Goal: Information Seeking & Learning: Check status

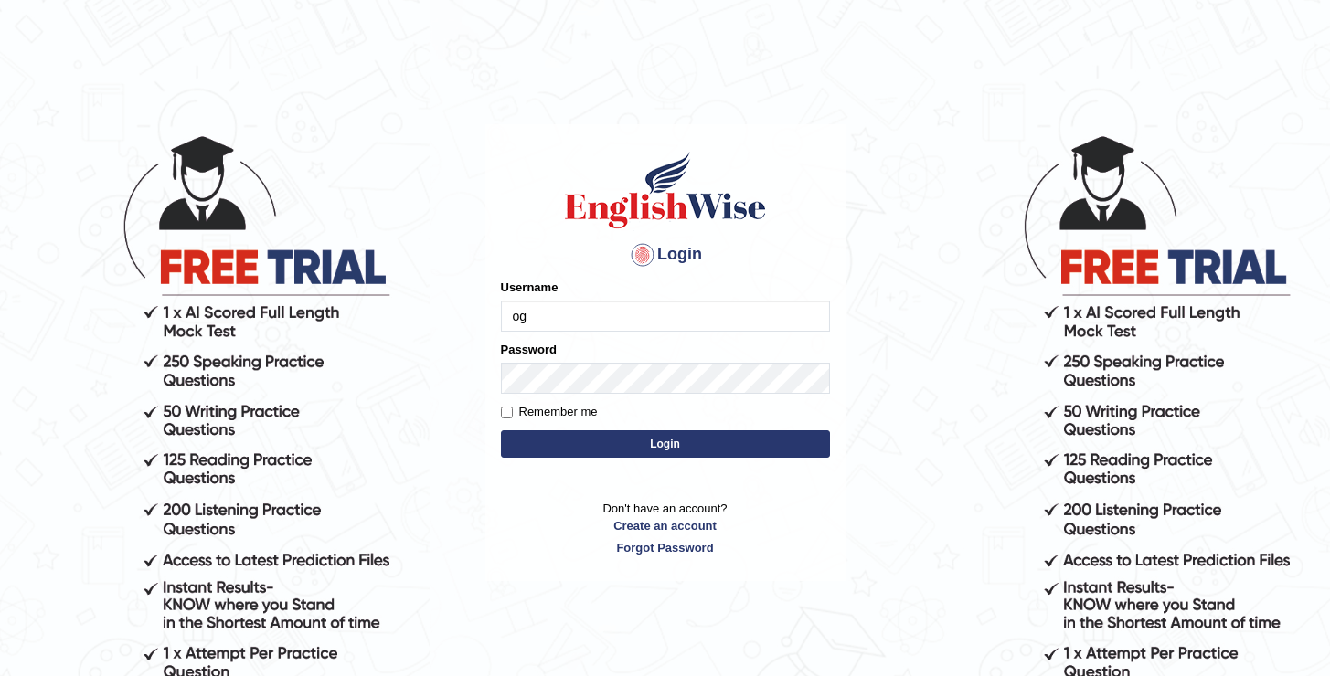
type input "oguzhan"
click at [501, 430] on button "Login" at bounding box center [665, 443] width 329 height 27
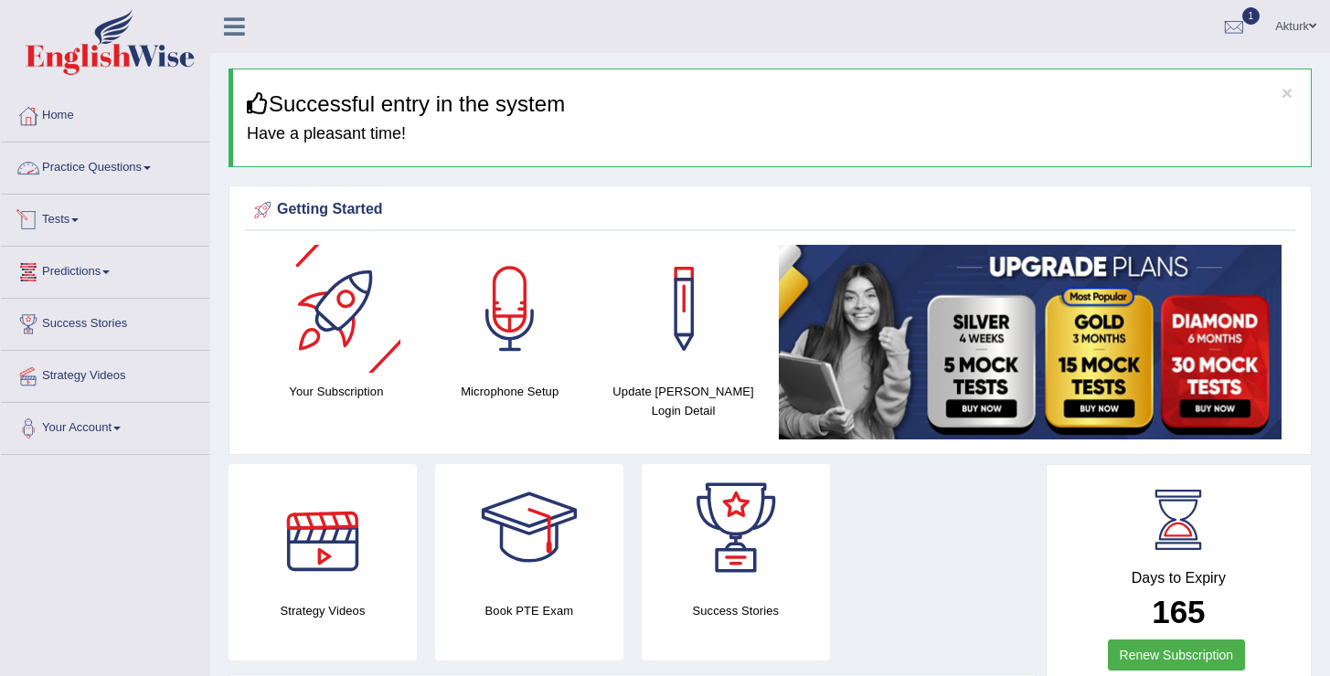
click at [131, 177] on link "Practice Questions" at bounding box center [105, 166] width 208 height 46
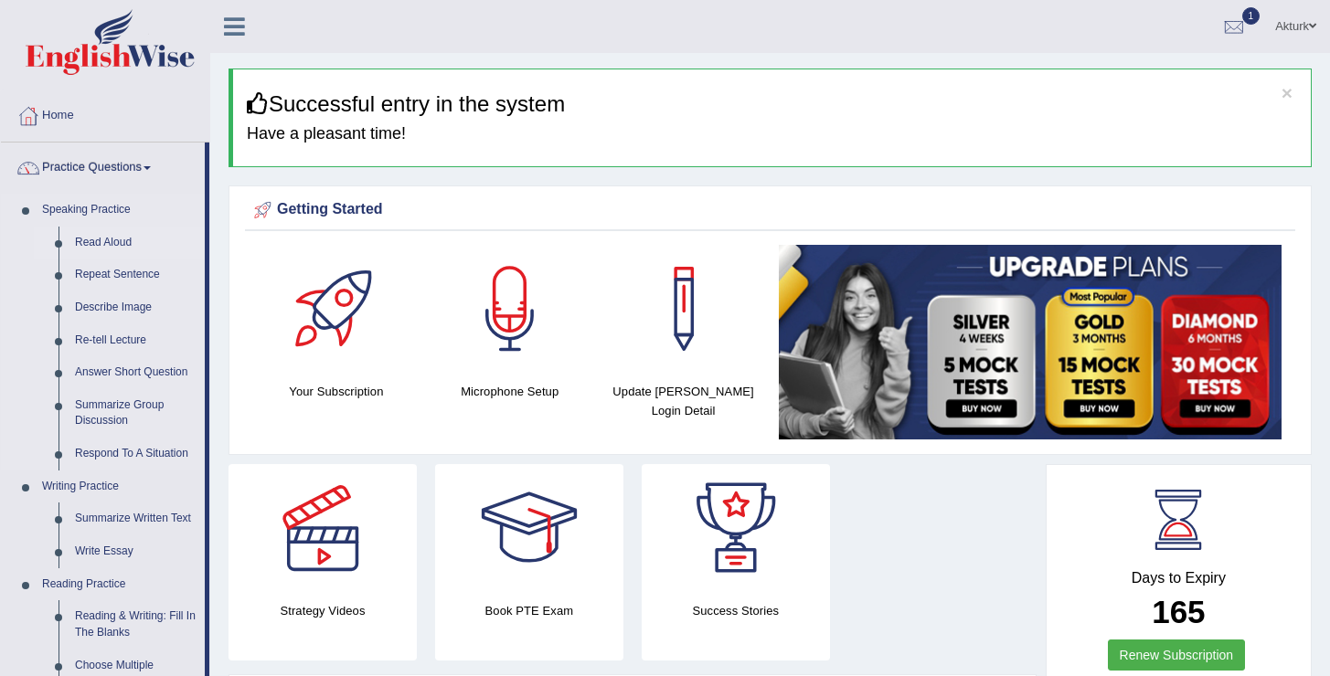
click at [112, 237] on link "Read Aloud" at bounding box center [136, 243] width 138 height 33
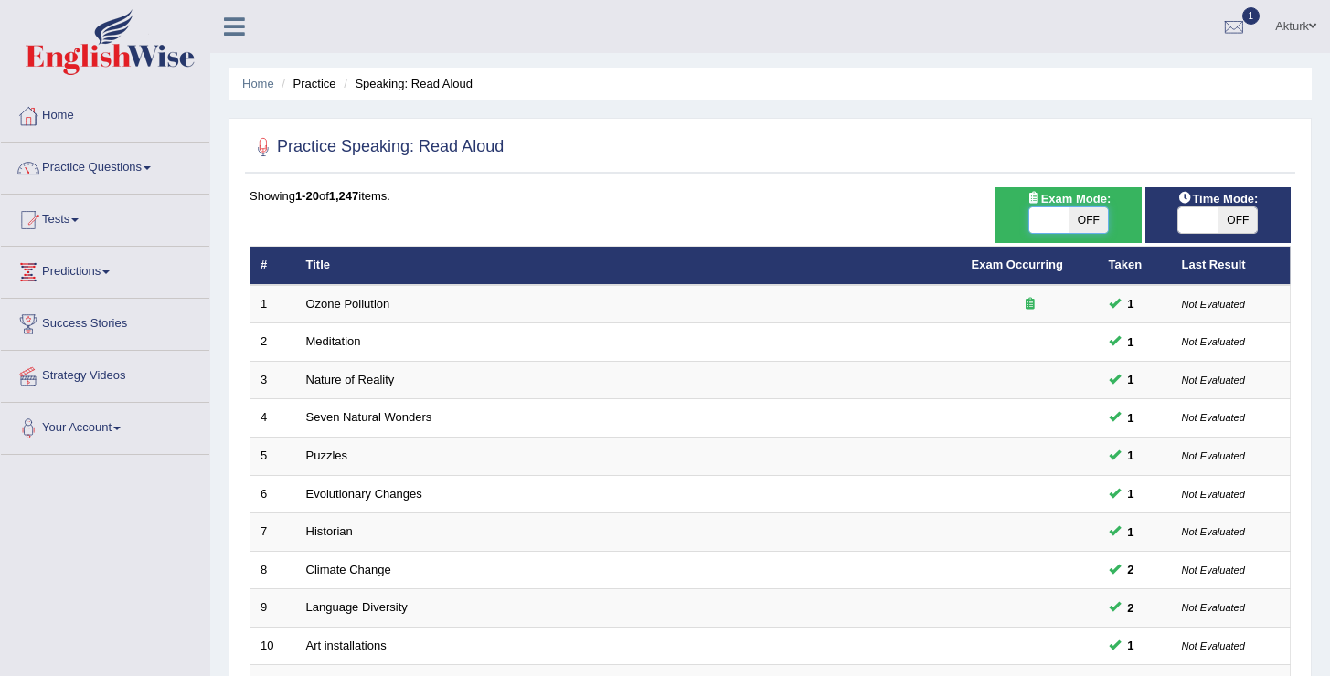
click at [1060, 218] on span at bounding box center [1048, 220] width 39 height 26
checkbox input "true"
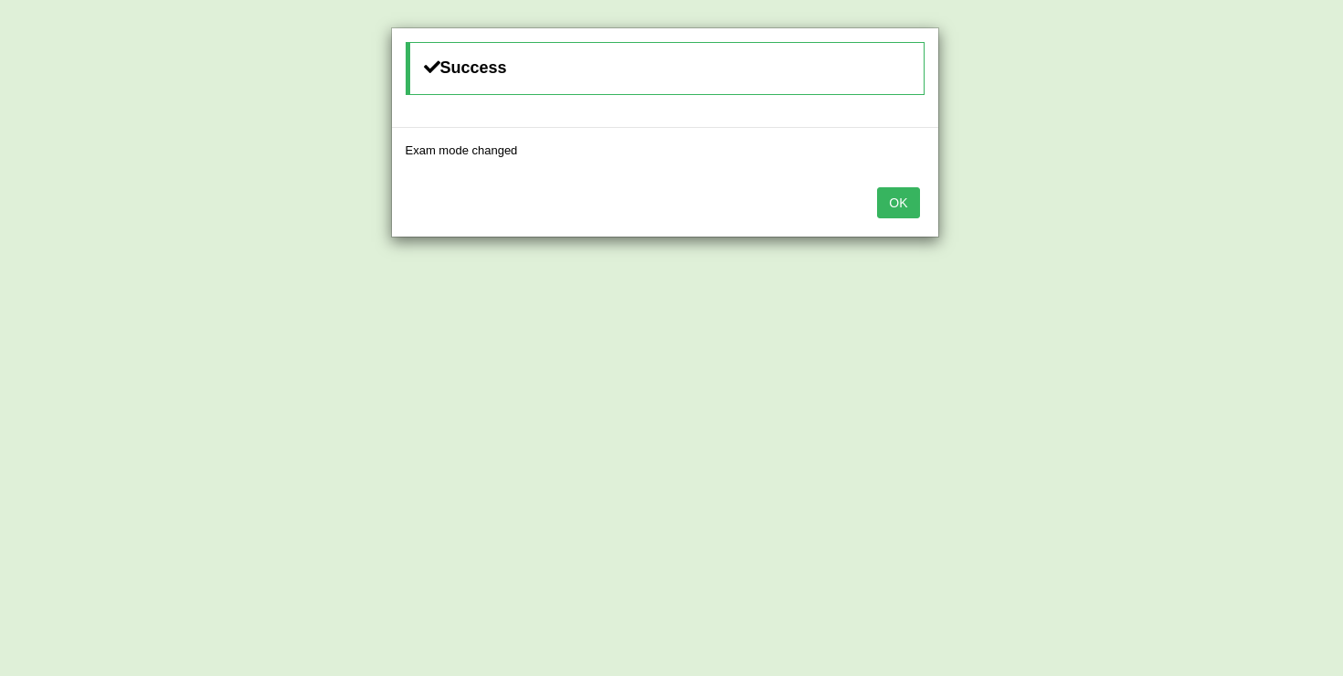
click at [905, 203] on button "OK" at bounding box center [898, 202] width 42 height 31
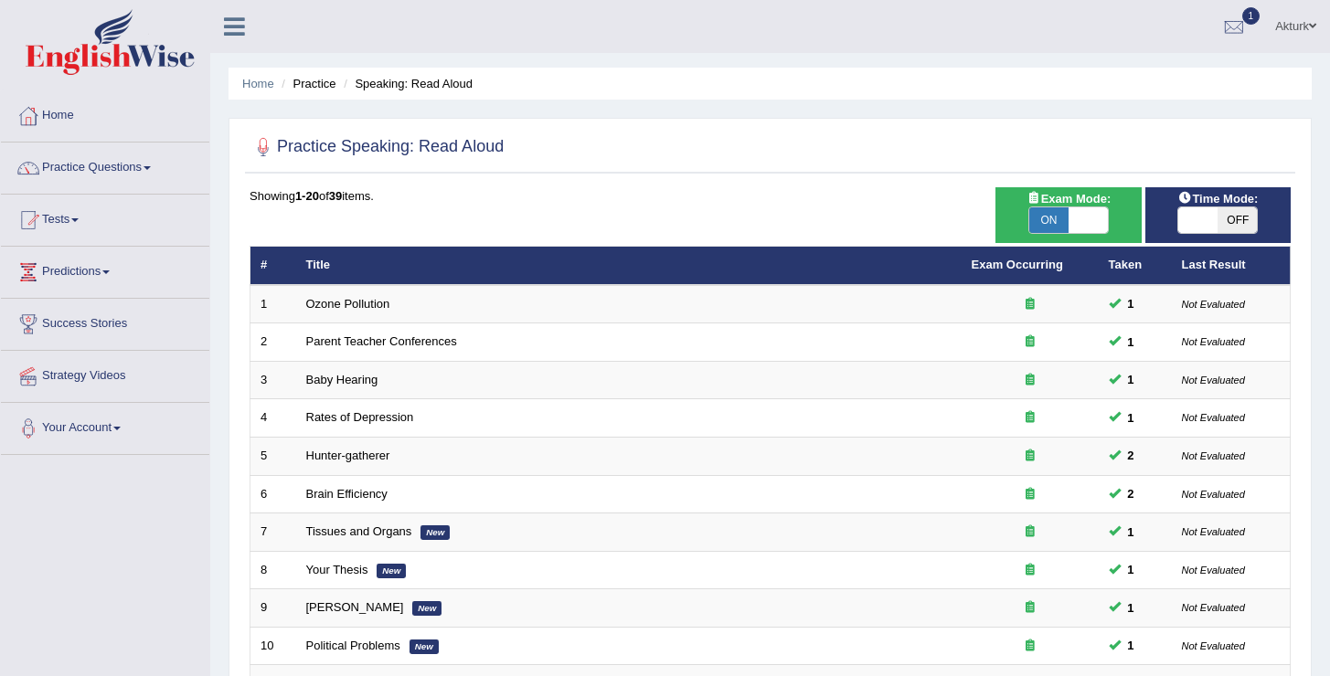
click at [1199, 219] on span at bounding box center [1197, 220] width 39 height 26
click at [1198, 219] on span at bounding box center [1197, 220] width 39 height 26
checkbox input "true"
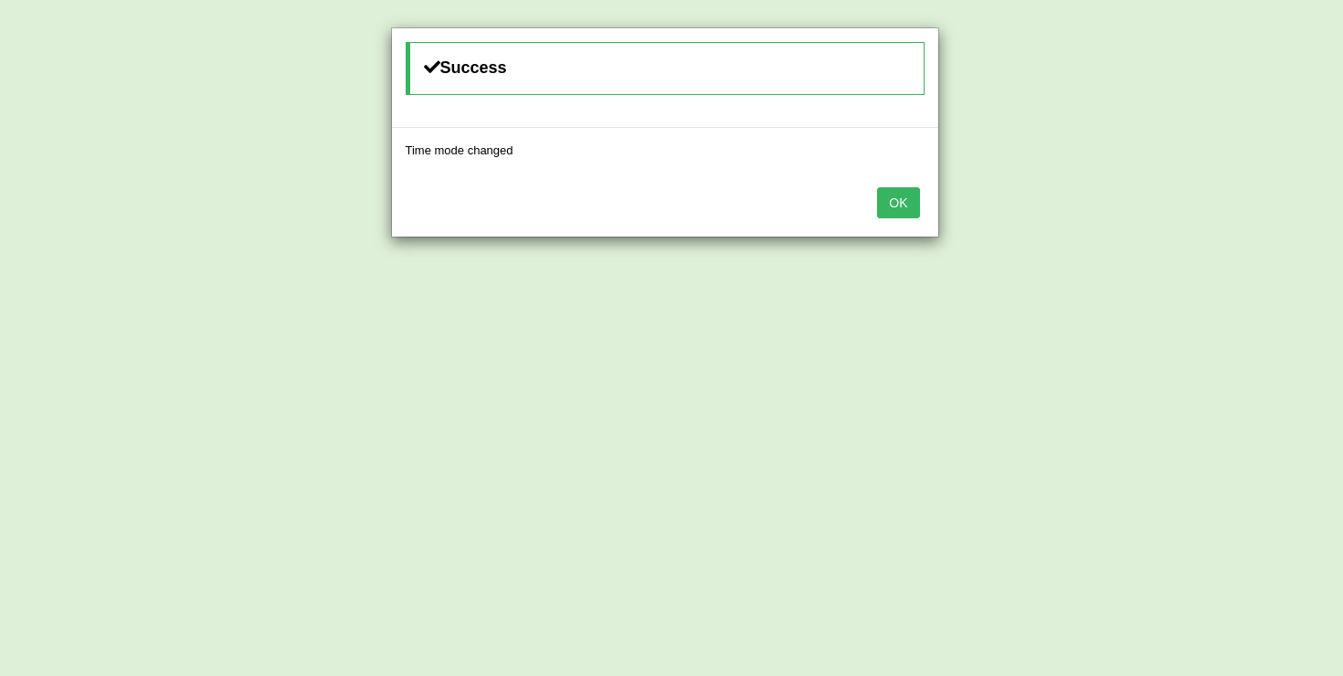
click at [903, 209] on button "OK" at bounding box center [898, 202] width 42 height 31
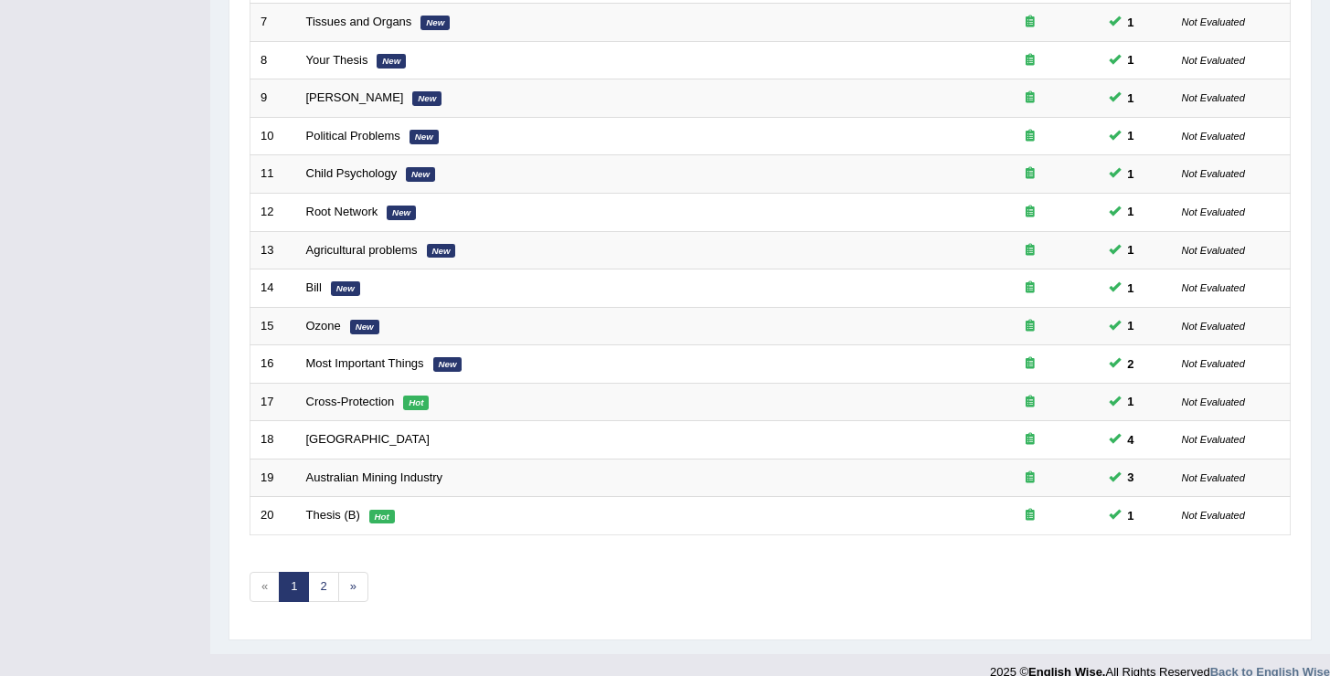
scroll to position [534, 0]
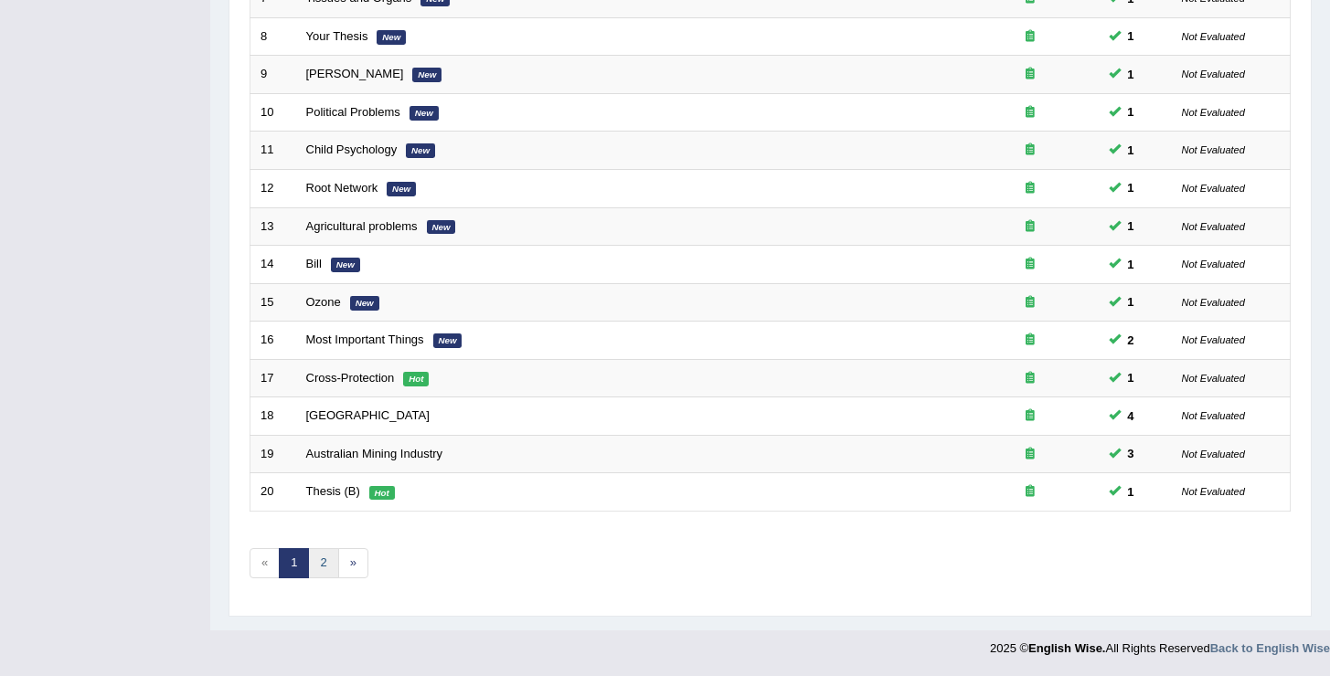
click at [321, 561] on link "2" at bounding box center [323, 563] width 30 height 30
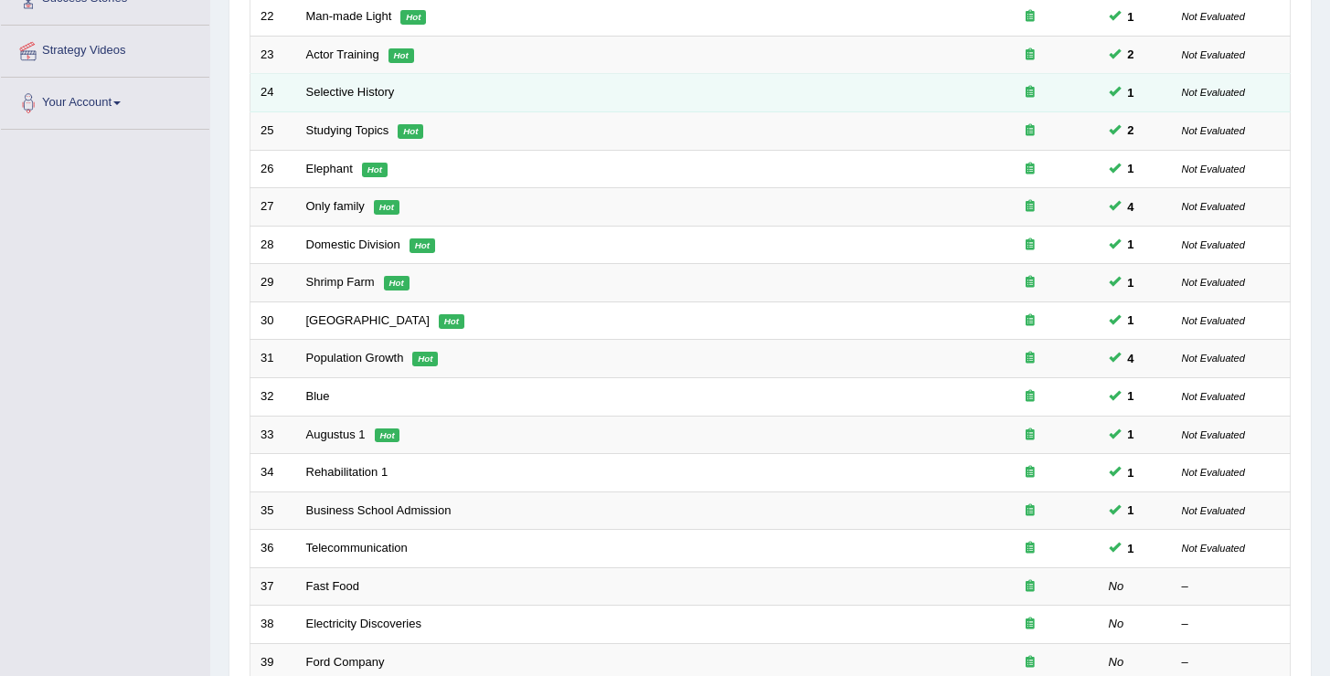
scroll to position [495, 0]
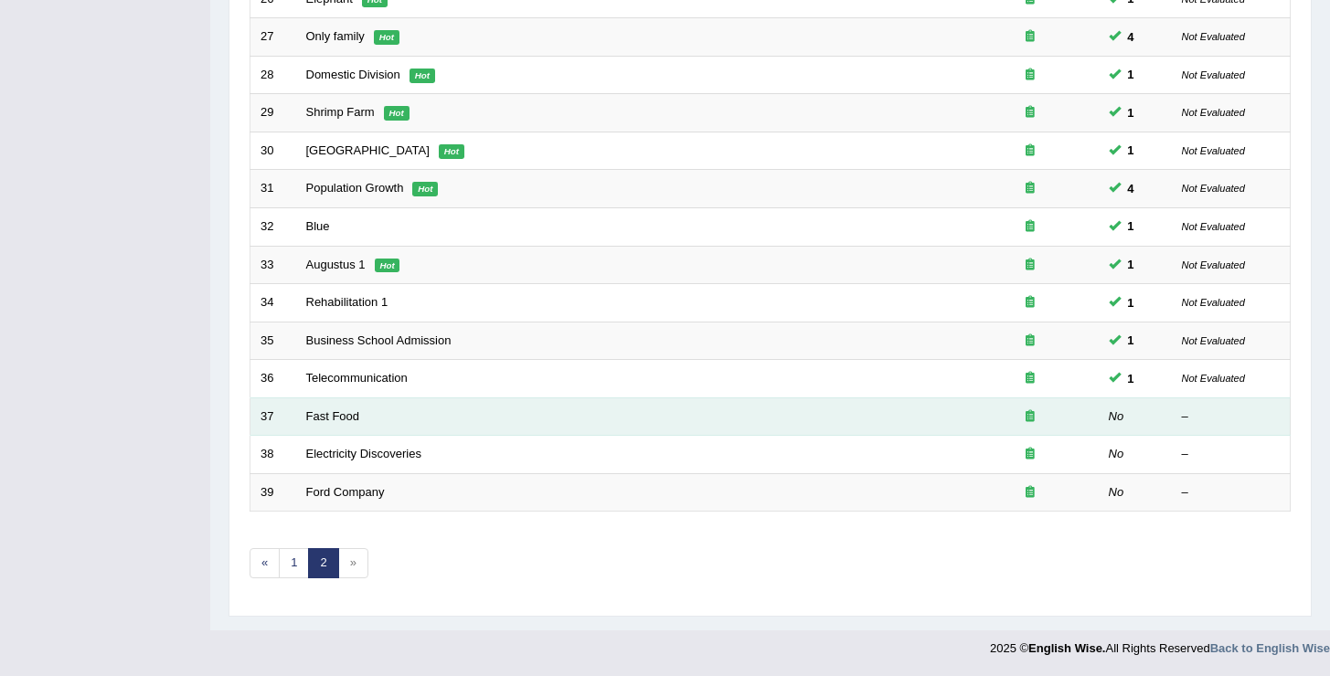
click at [345, 425] on td "Fast Food" at bounding box center [628, 417] width 665 height 38
click at [343, 420] on link "Fast Food" at bounding box center [333, 416] width 54 height 14
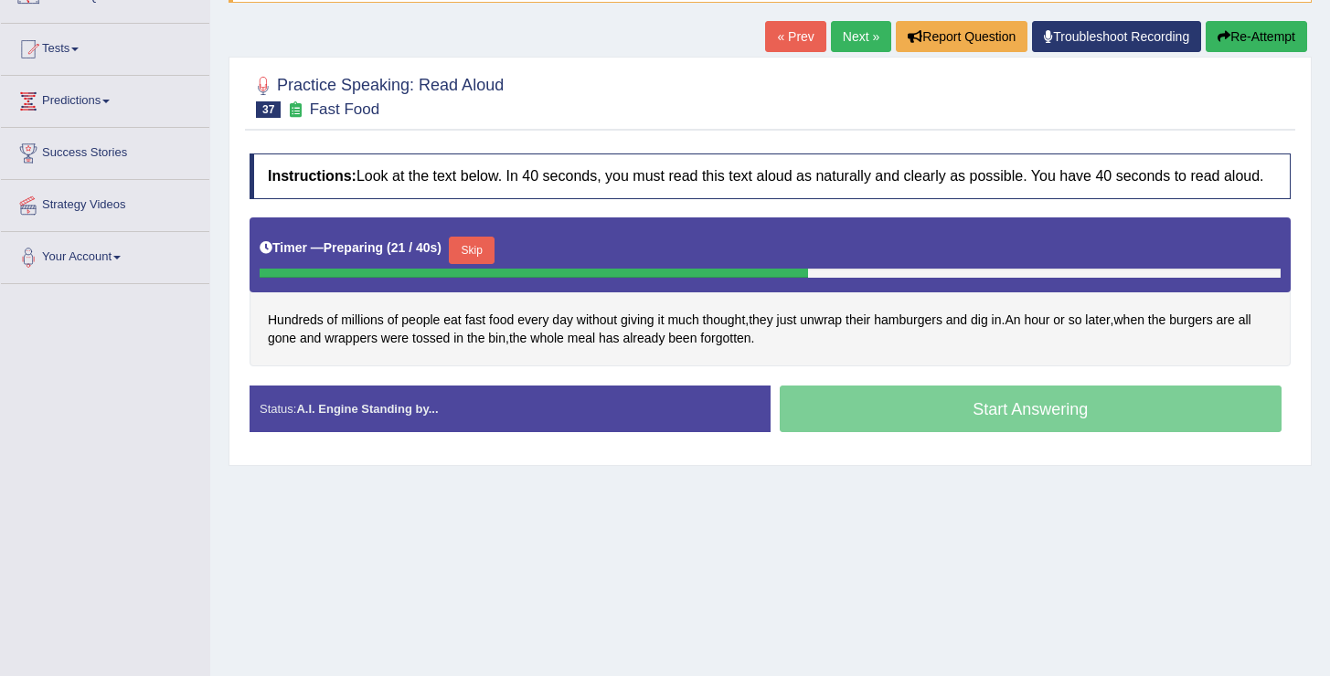
scroll to position [177, 0]
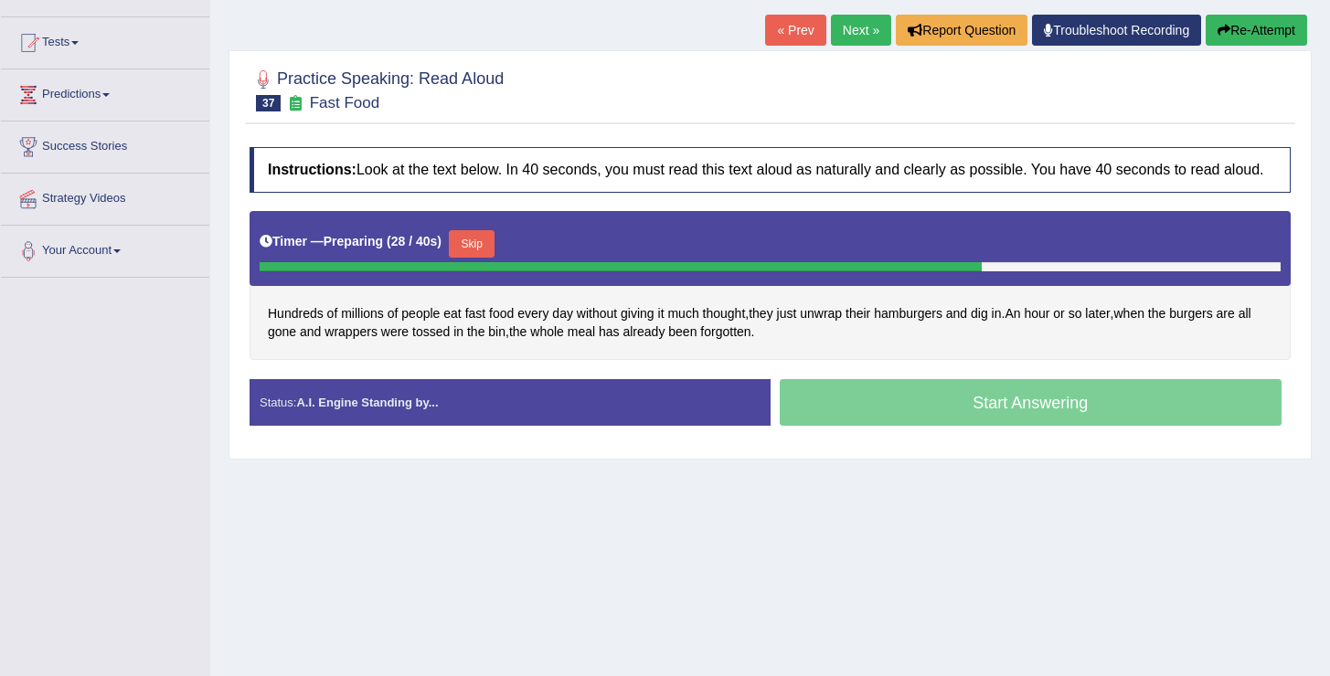
click at [483, 258] on button "Skip" at bounding box center [472, 243] width 46 height 27
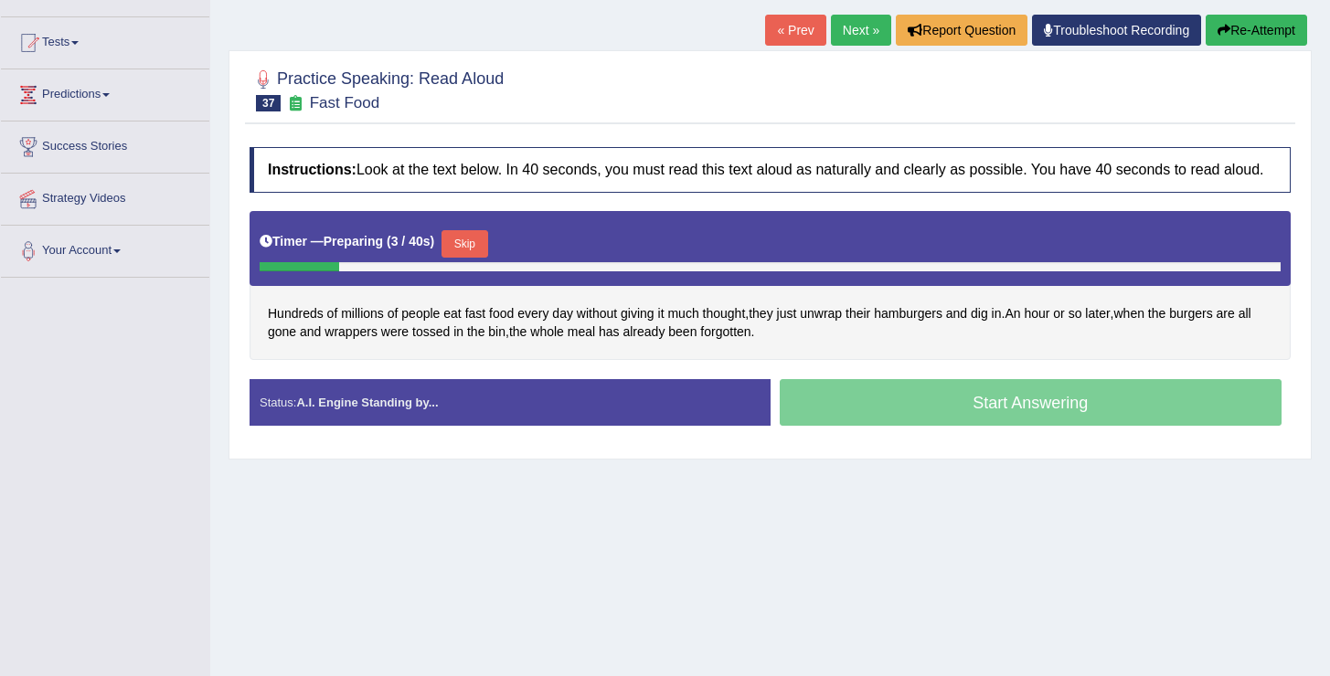
click at [480, 250] on button "Skip" at bounding box center [464, 243] width 46 height 27
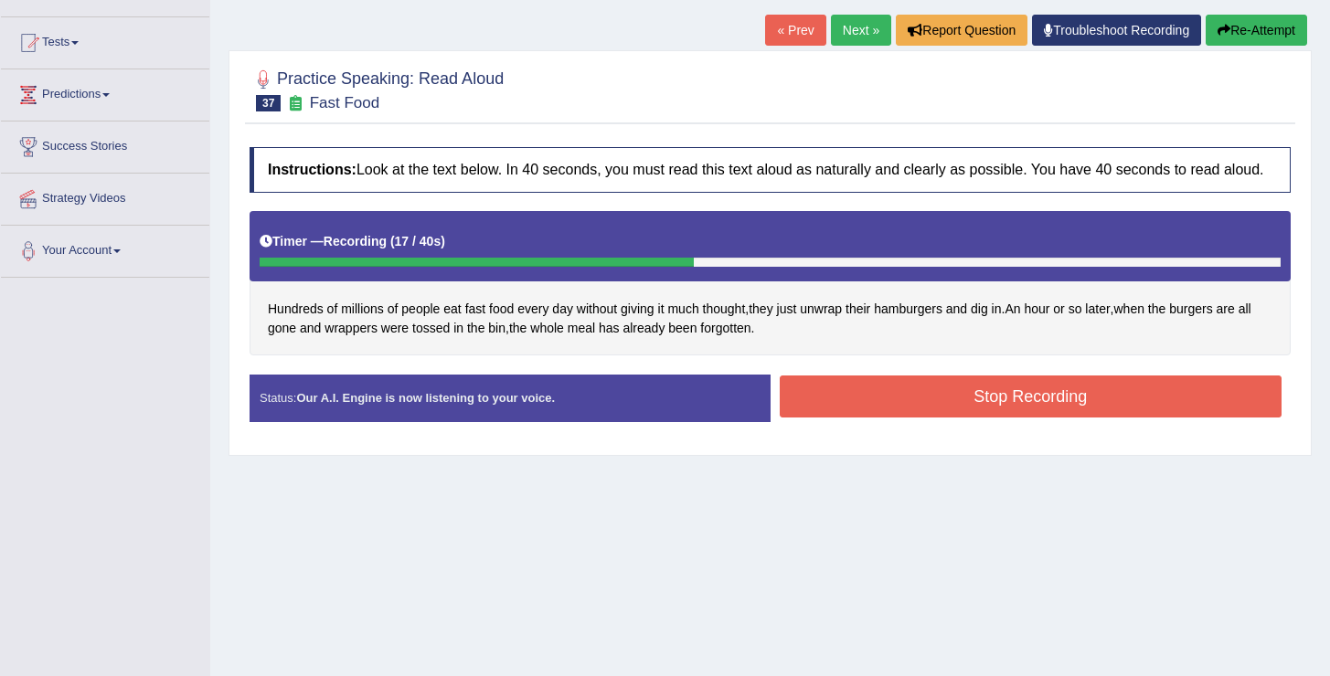
click at [882, 396] on button "Stop Recording" at bounding box center [1031, 397] width 503 height 42
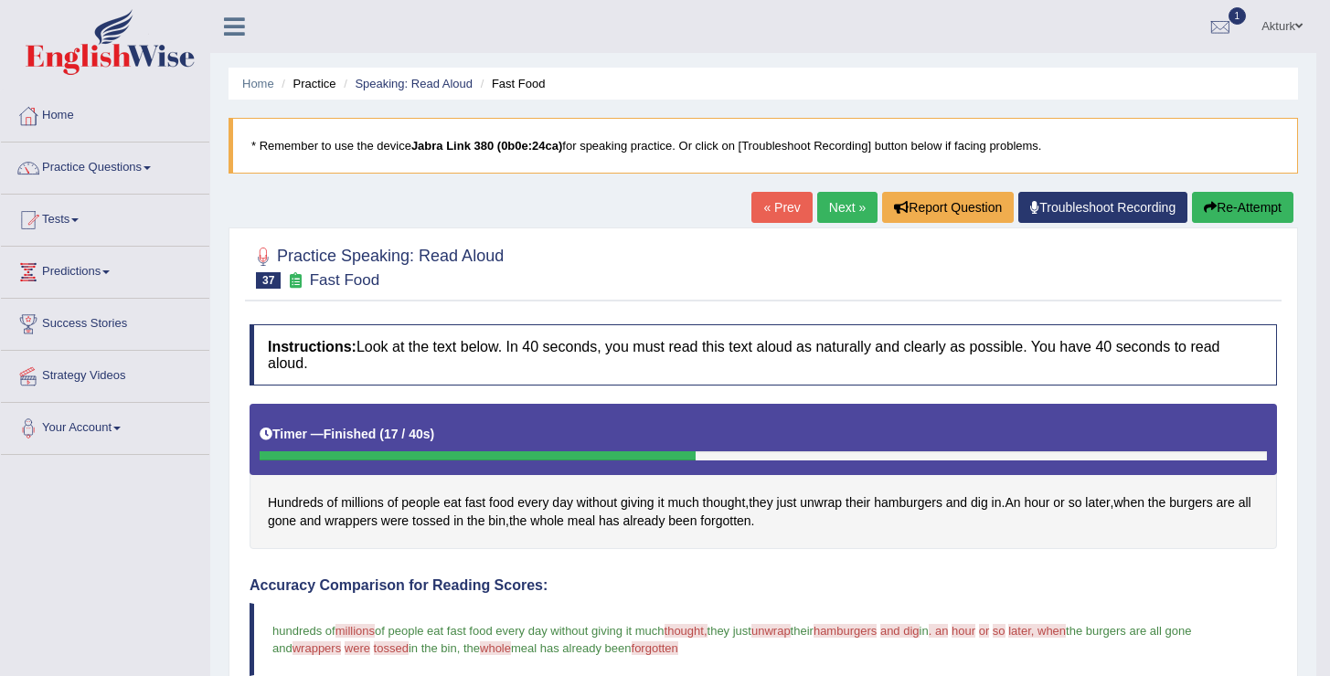
click at [850, 198] on link "Next »" at bounding box center [847, 207] width 60 height 31
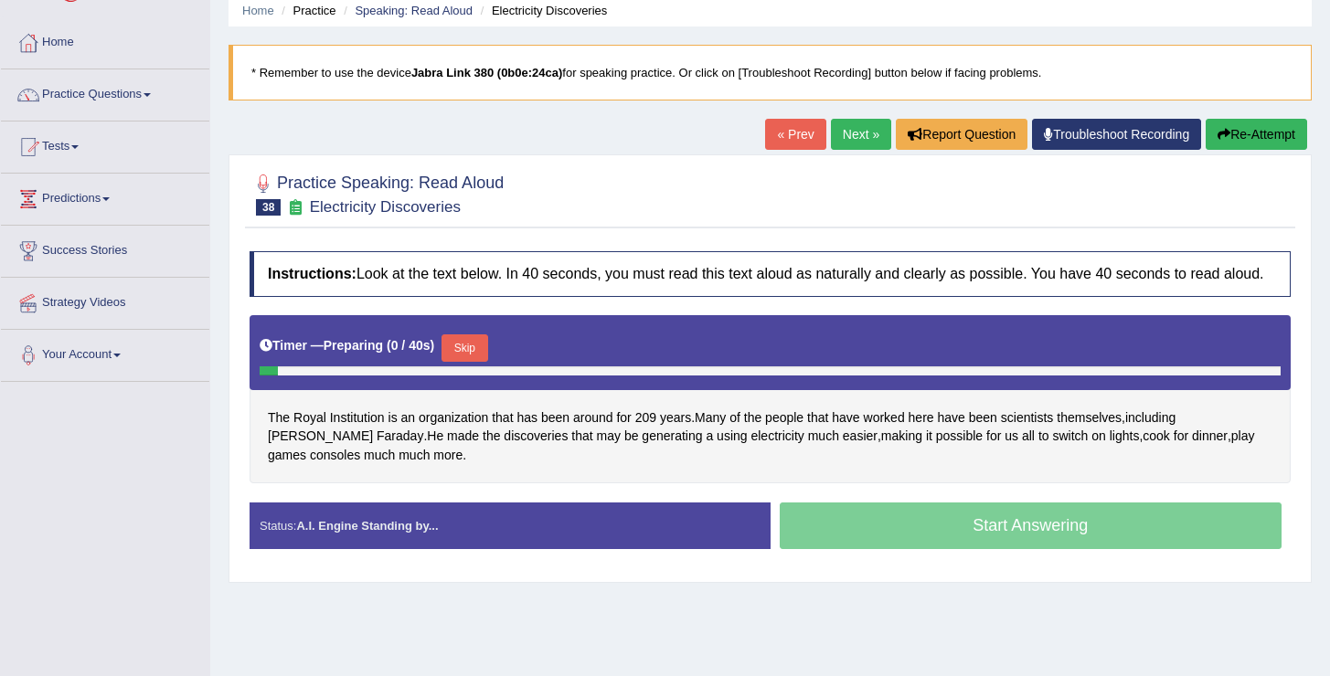
scroll to position [76, 0]
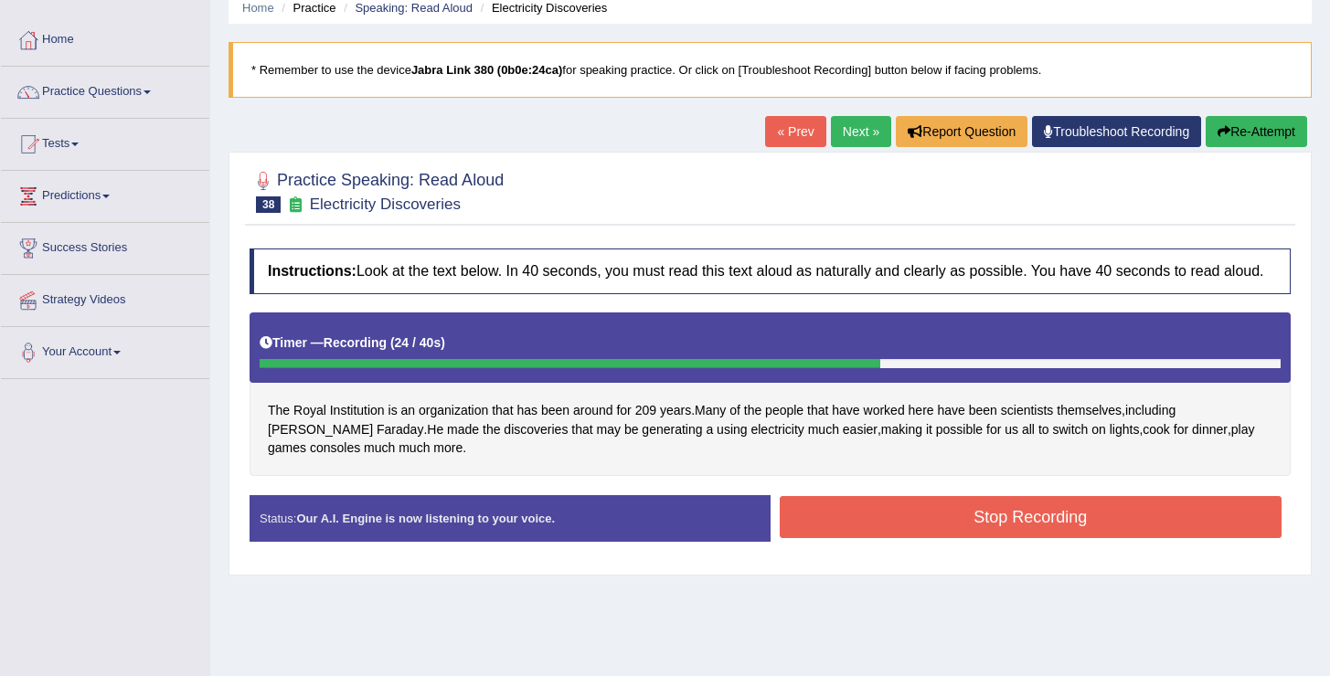
click at [981, 501] on div "Instructions: Look at the text below. In 40 seconds, you must read this text al…" at bounding box center [770, 402] width 1050 height 326
click at [987, 535] on button "Stop Recording" at bounding box center [1031, 517] width 503 height 42
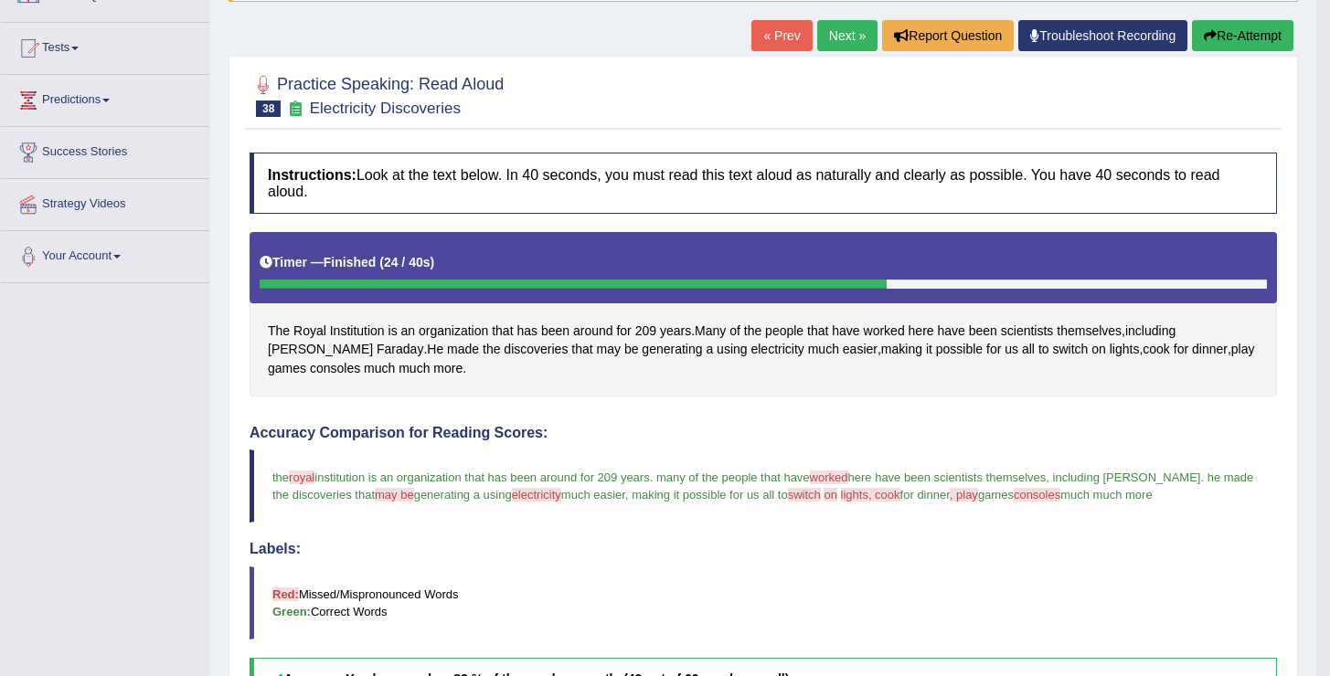
scroll to position [53, 0]
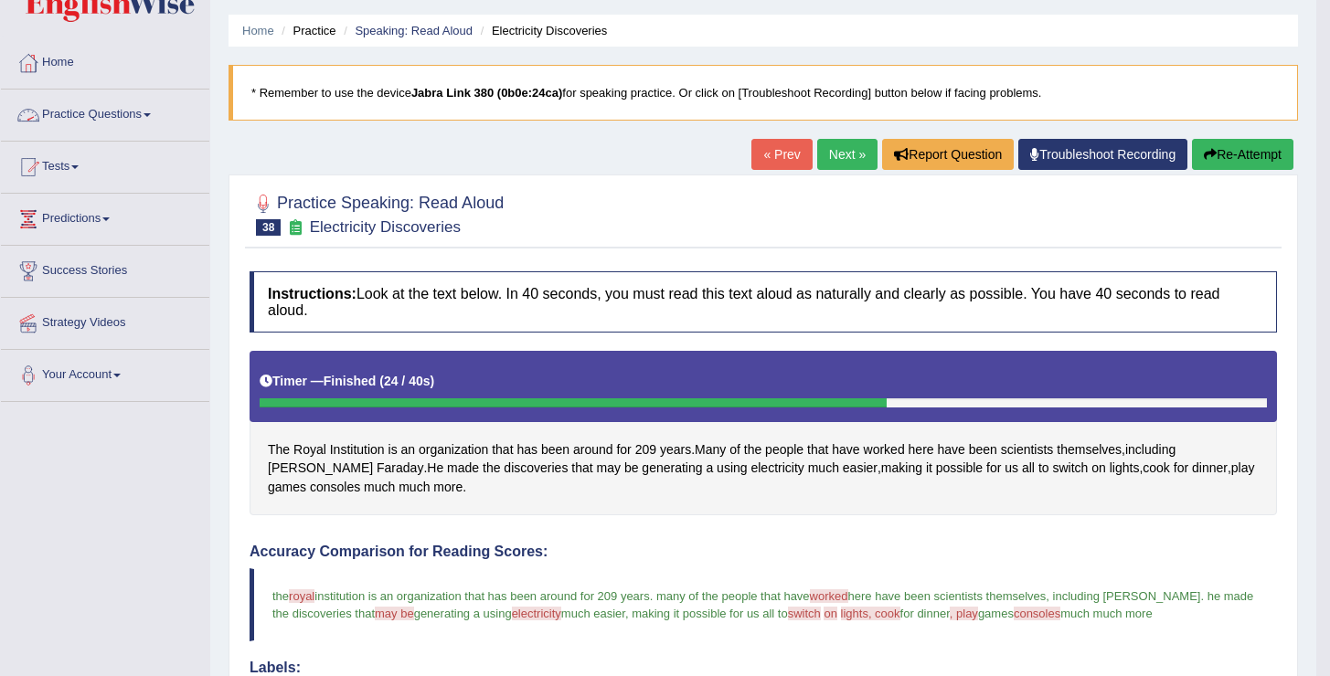
click at [160, 109] on link "Practice Questions" at bounding box center [105, 113] width 208 height 46
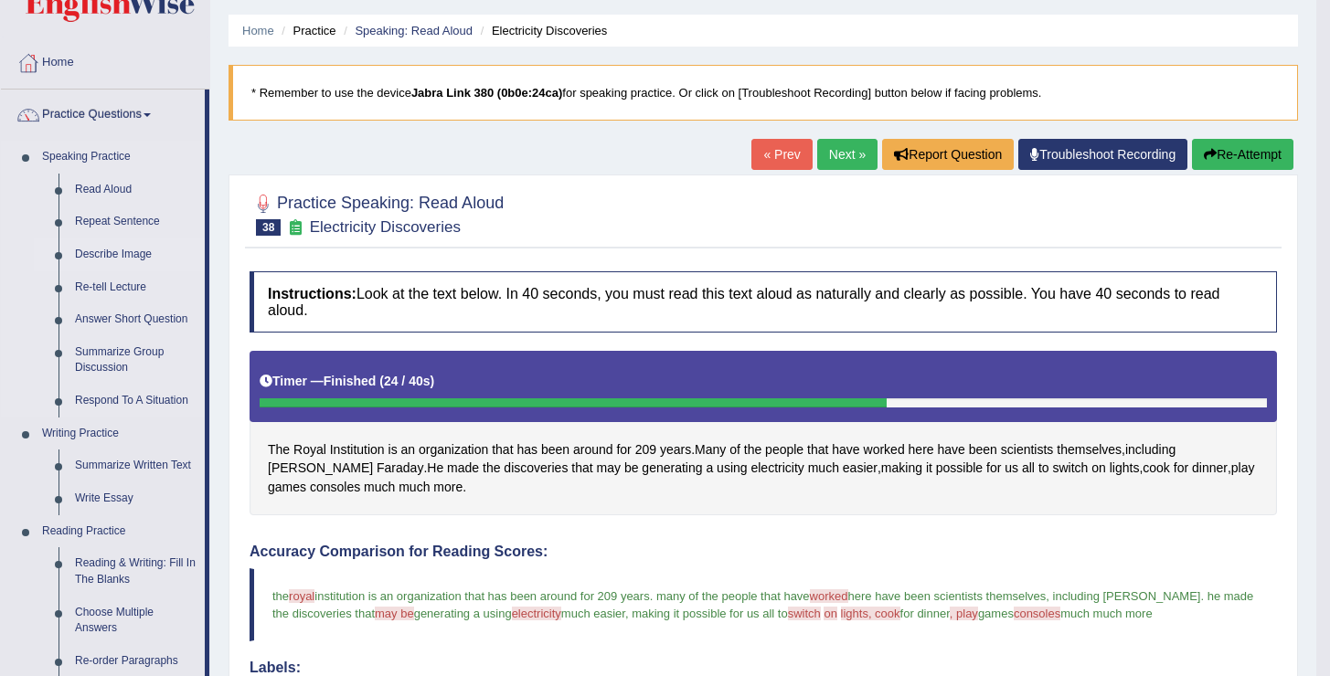
click at [133, 253] on link "Describe Image" at bounding box center [136, 255] width 138 height 33
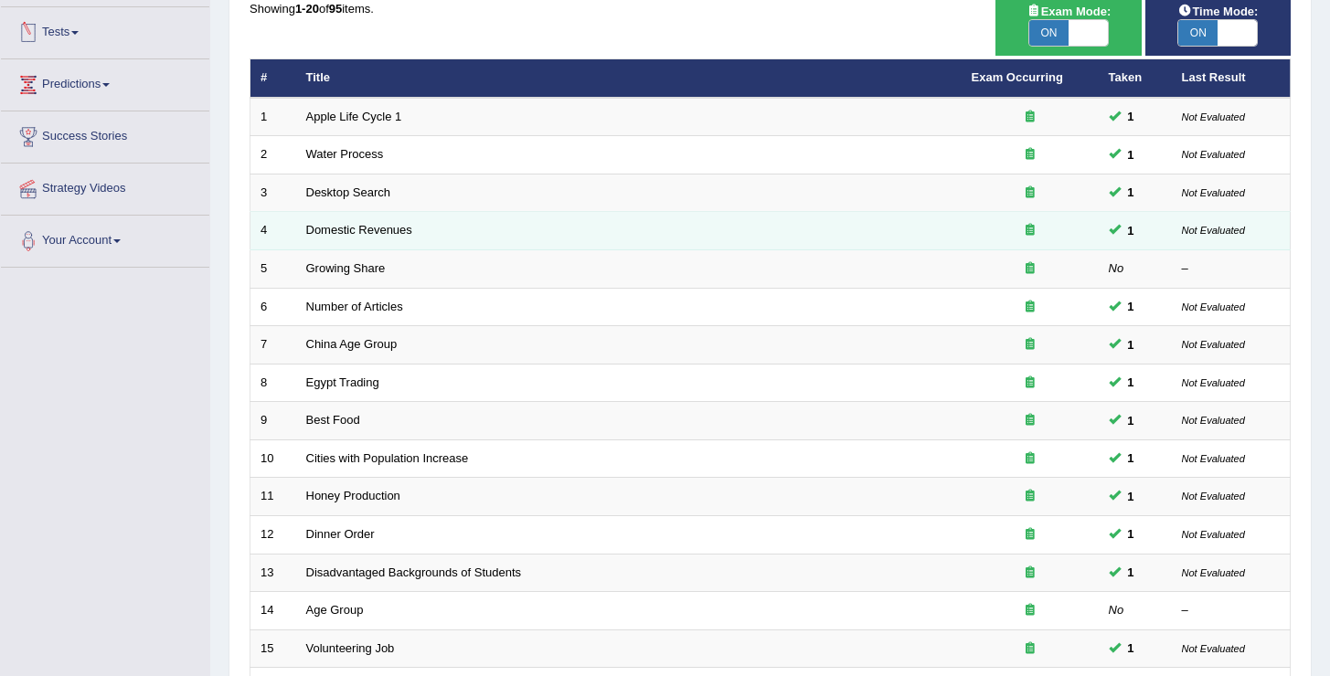
scroll to position [534, 0]
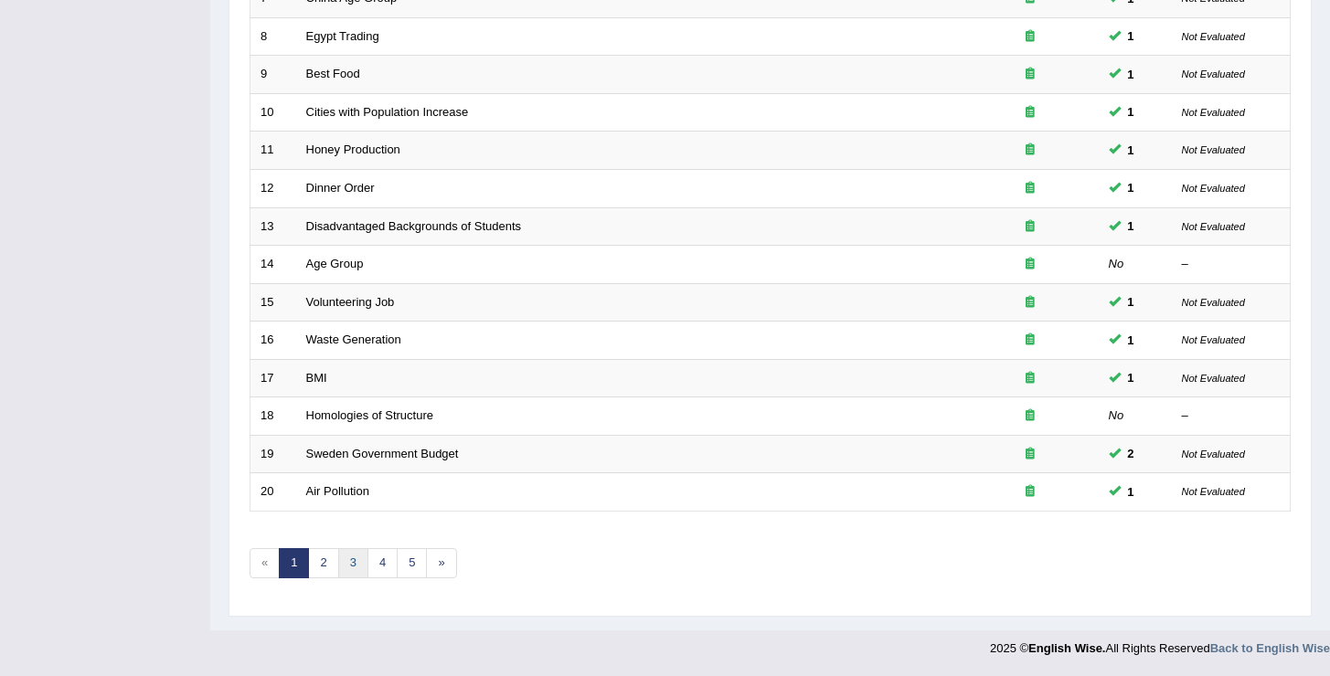
click at [357, 575] on link "3" at bounding box center [353, 563] width 30 height 30
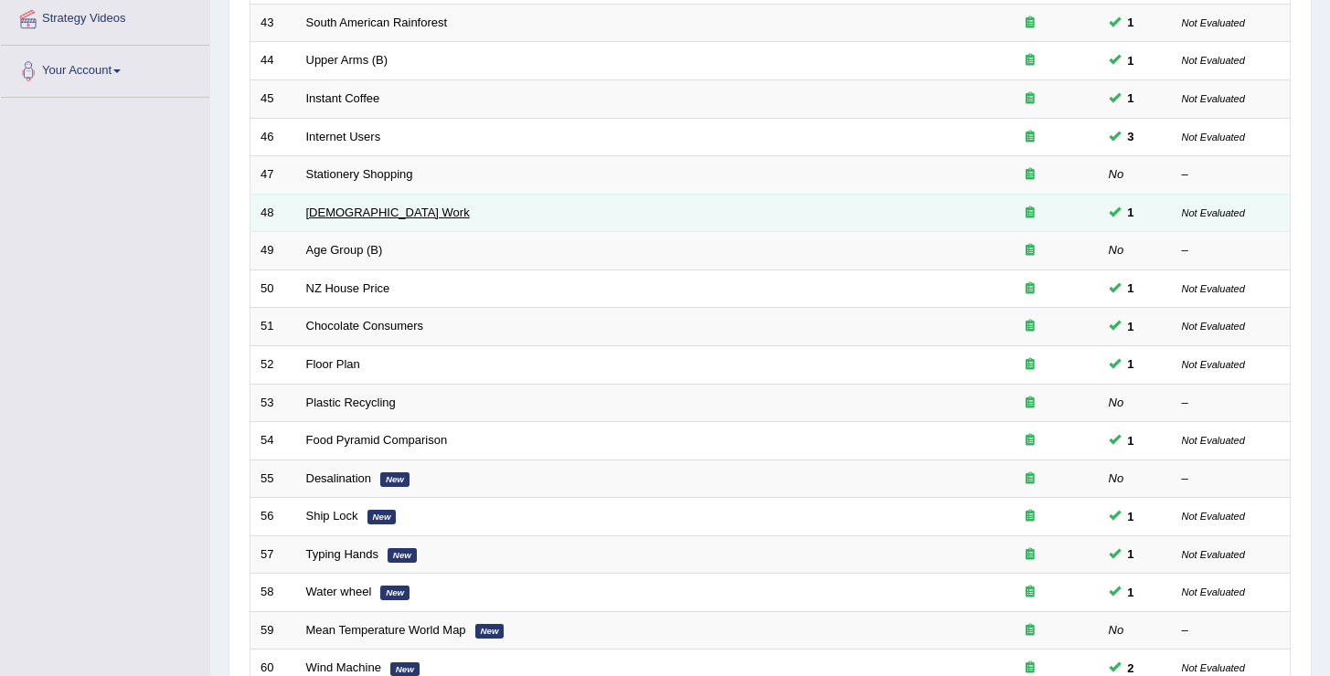
scroll to position [534, 0]
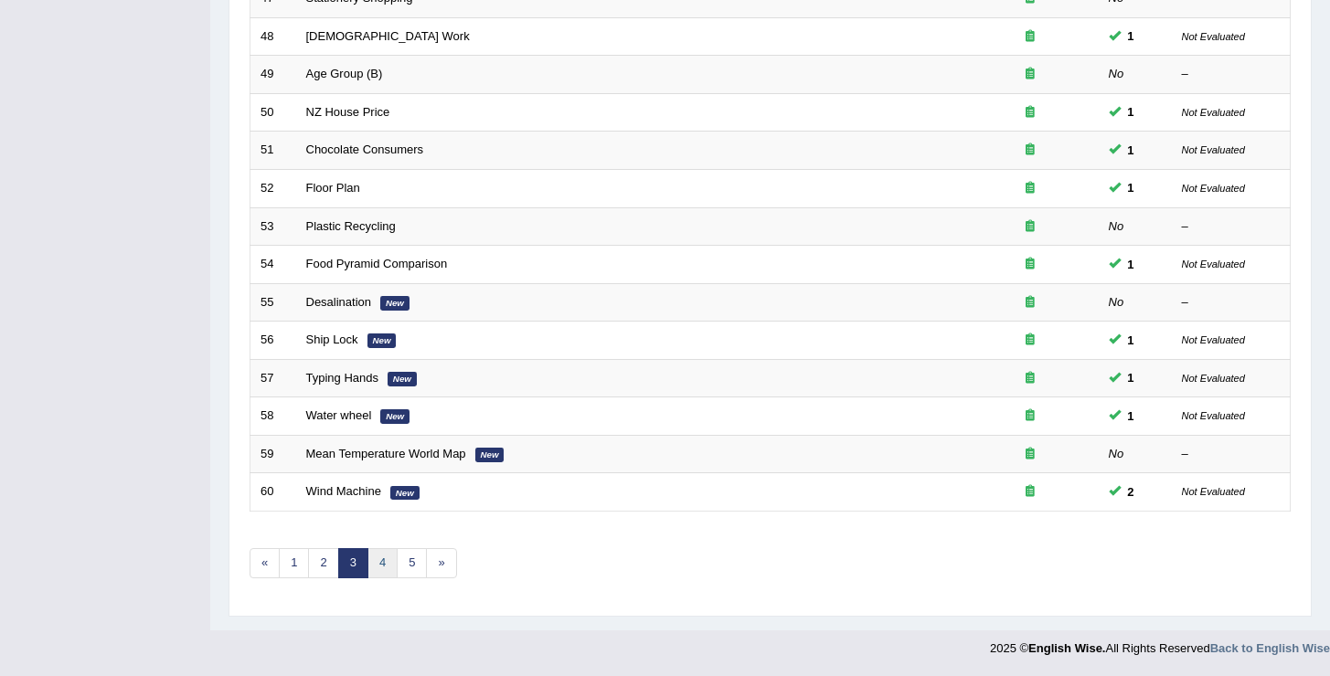
click at [387, 567] on link "4" at bounding box center [382, 563] width 30 height 30
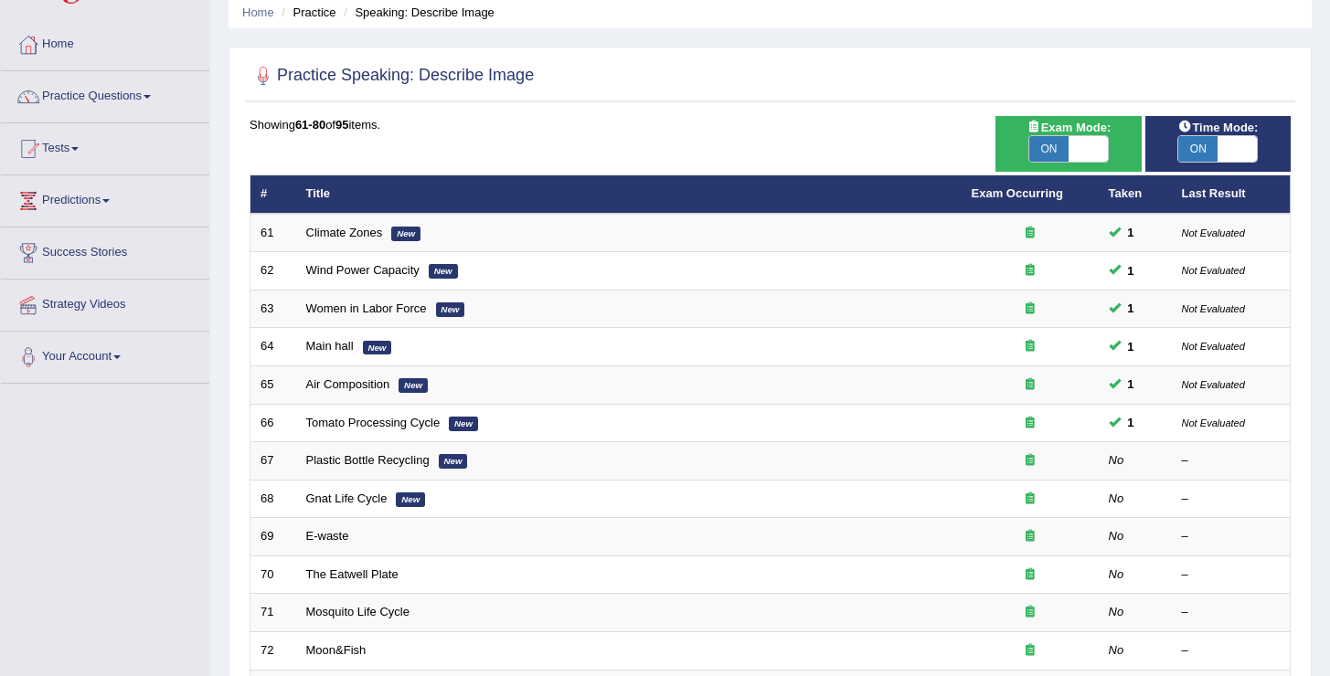
scroll to position [74, 0]
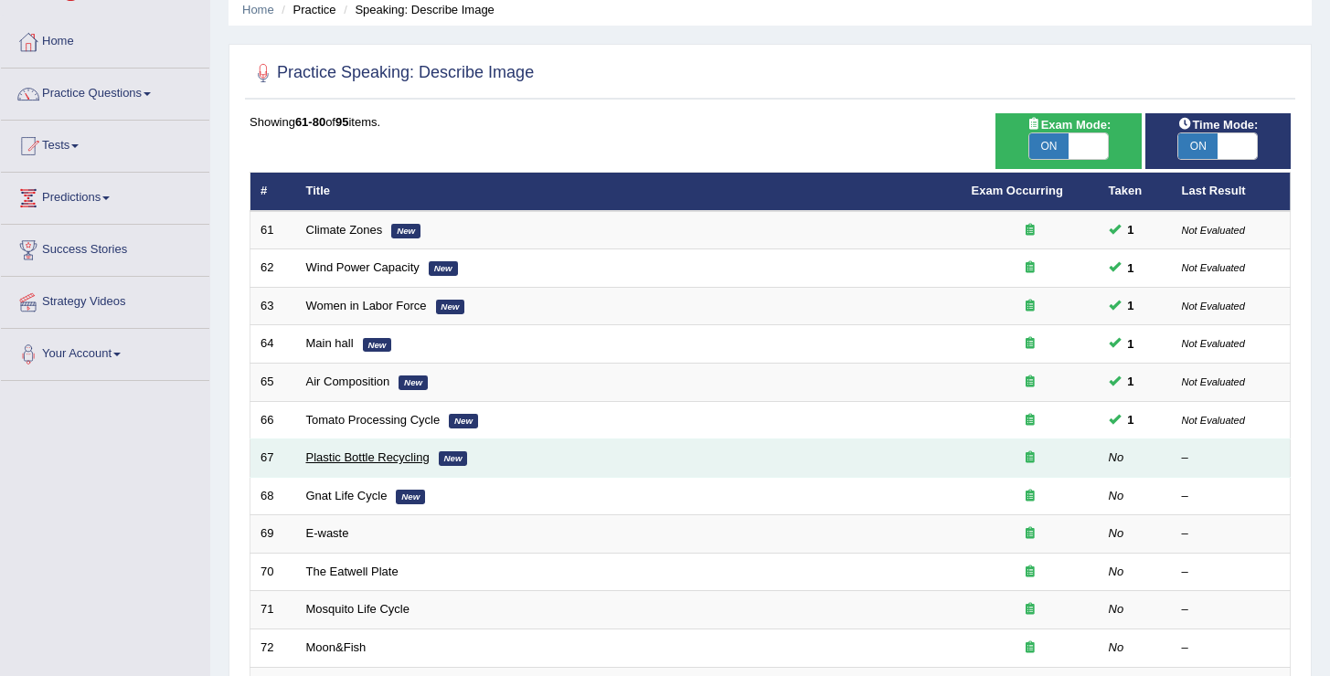
click at [378, 453] on link "Plastic Bottle Recycling" at bounding box center [367, 458] width 123 height 14
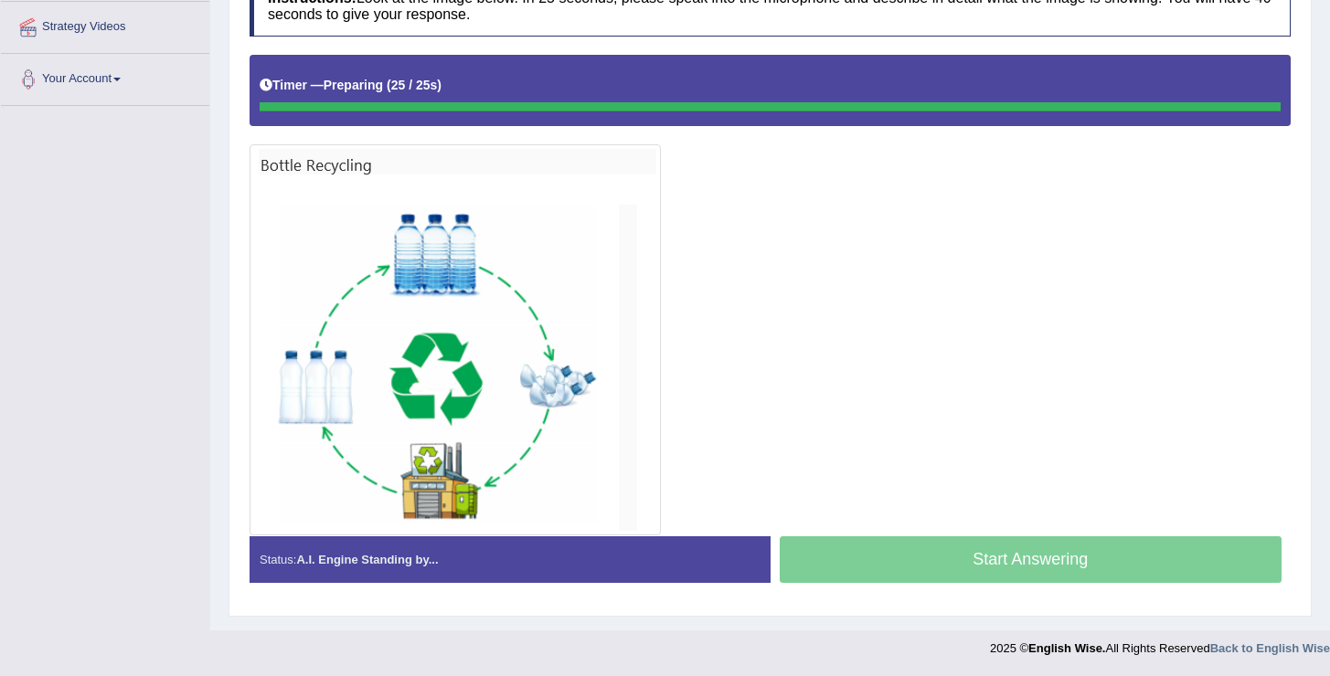
scroll to position [349, 0]
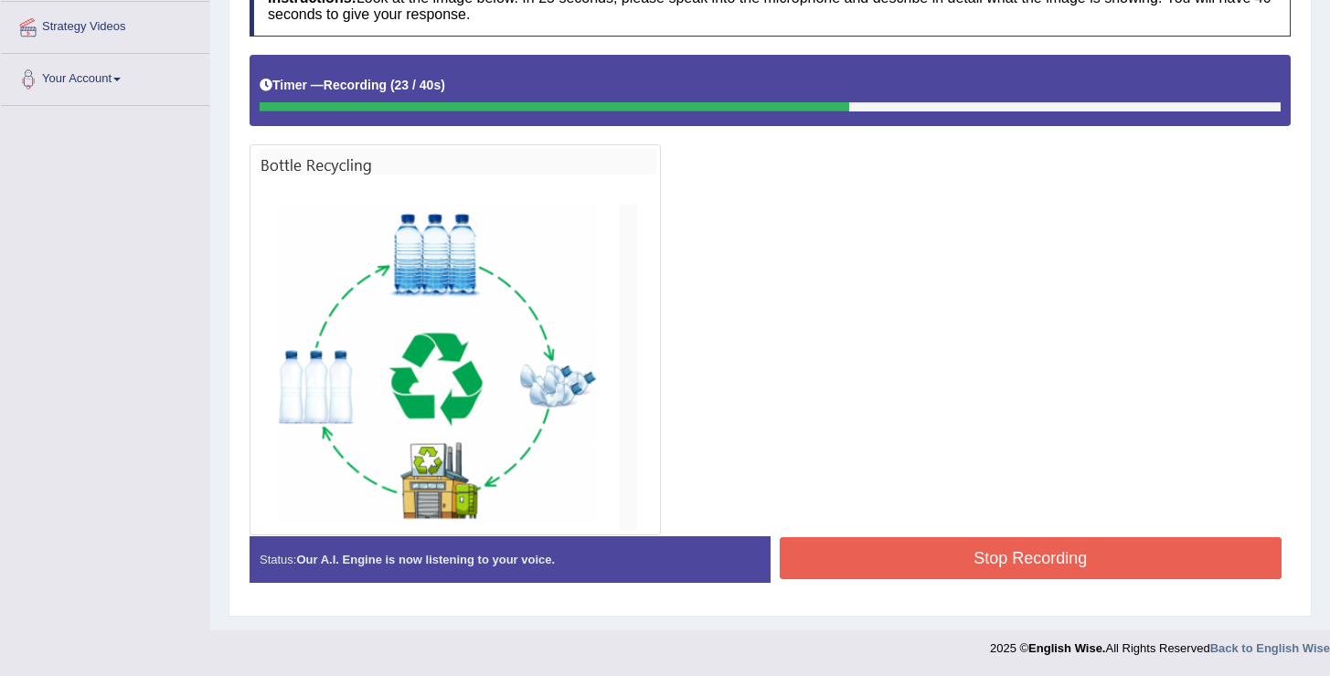
click at [971, 538] on button "Stop Recording" at bounding box center [1031, 558] width 503 height 42
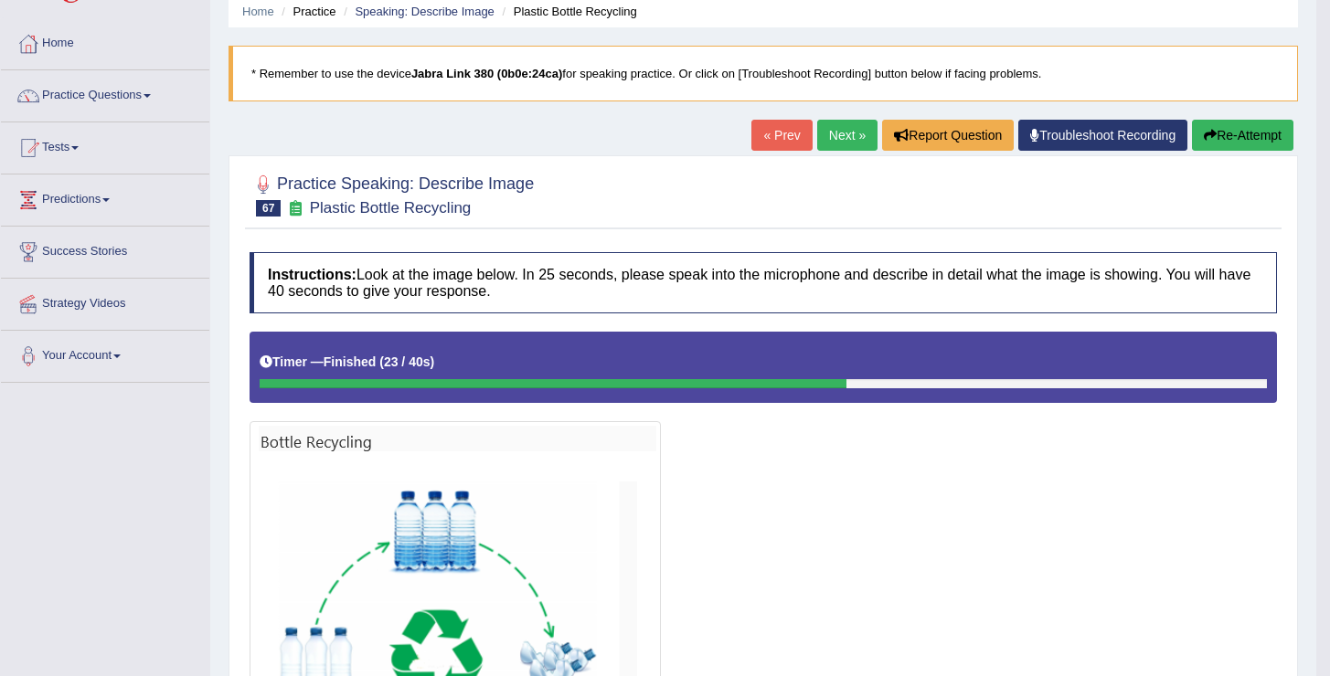
scroll to position [0, 0]
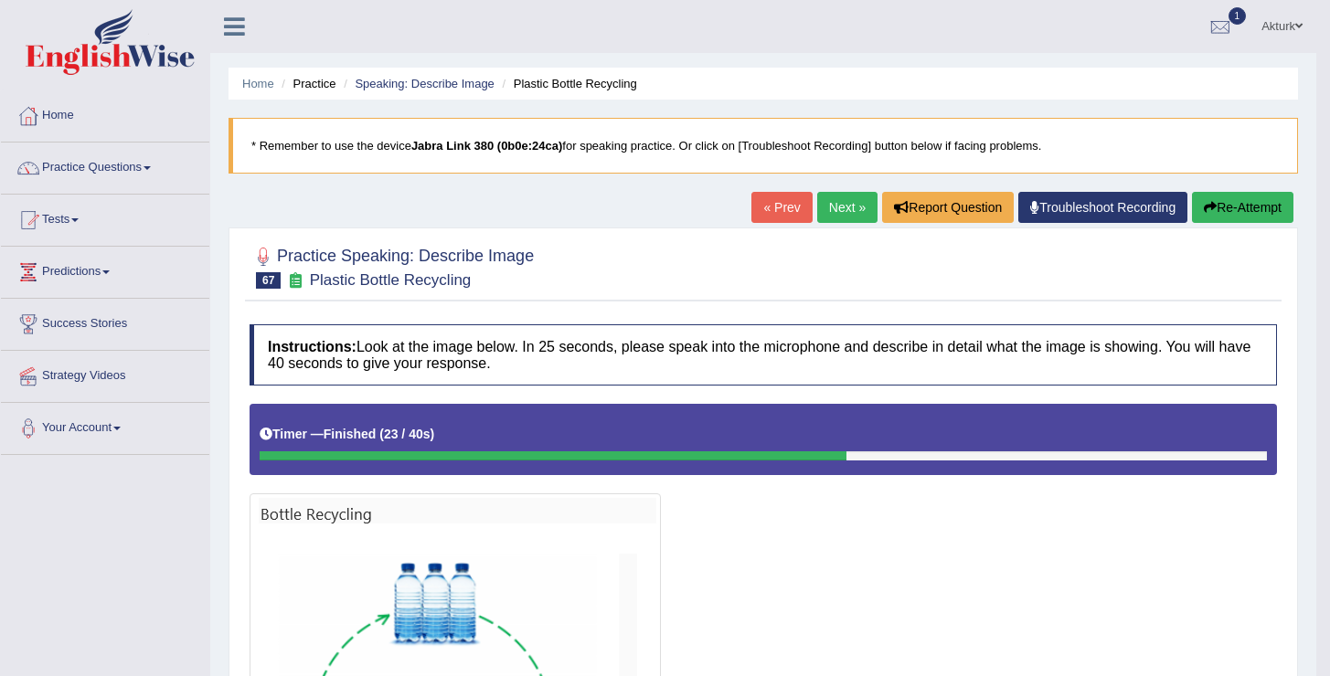
click at [836, 207] on link "Next »" at bounding box center [847, 207] width 60 height 31
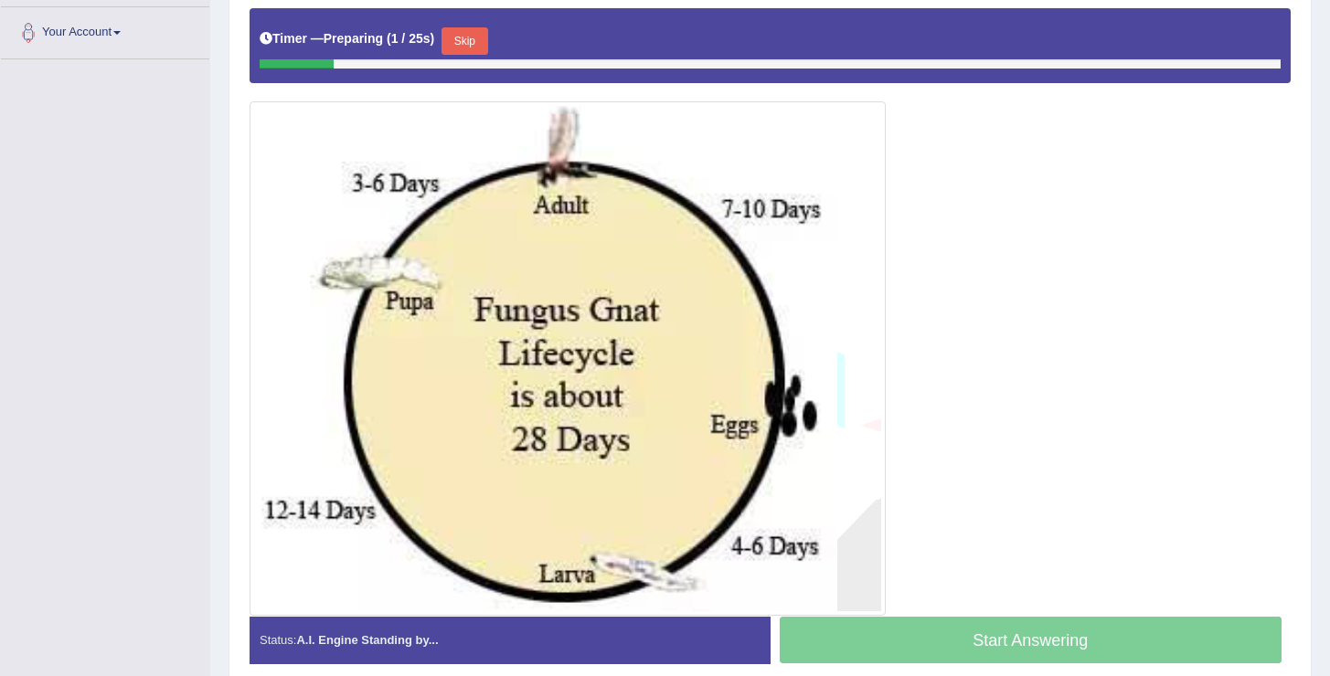
scroll to position [415, 0]
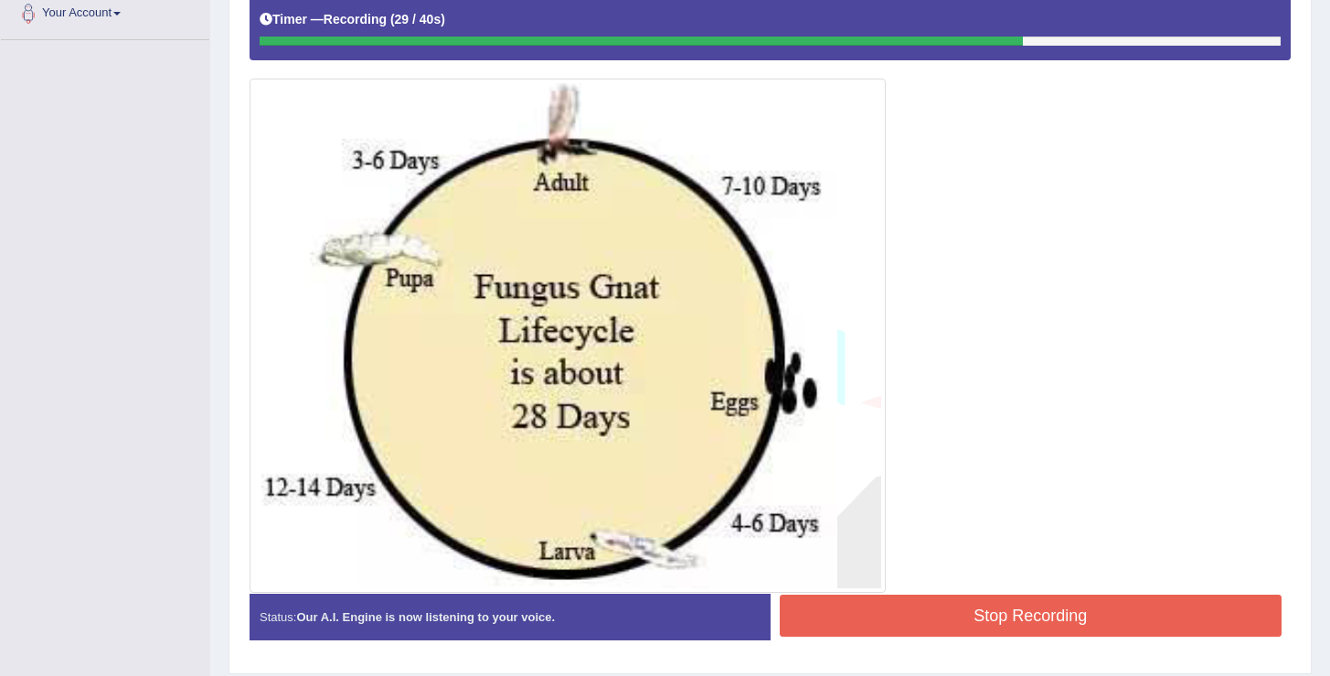
click at [1006, 614] on button "Stop Recording" at bounding box center [1031, 616] width 503 height 42
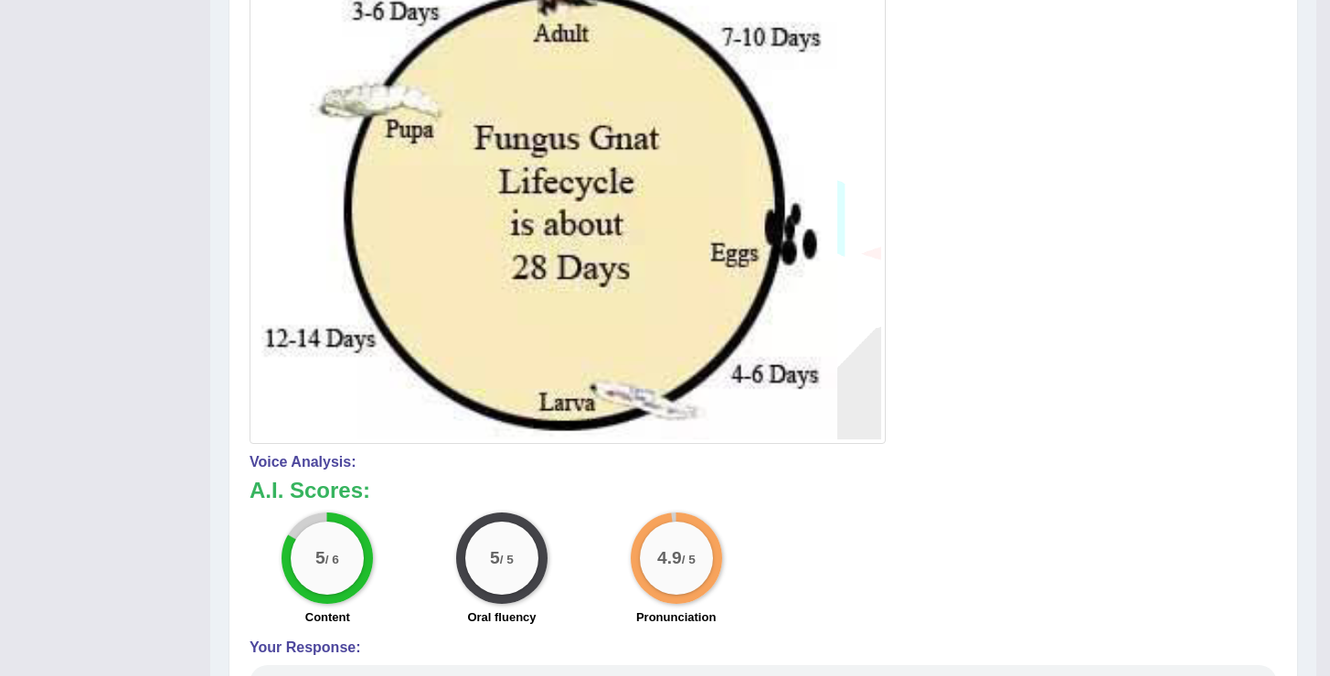
scroll to position [0, 0]
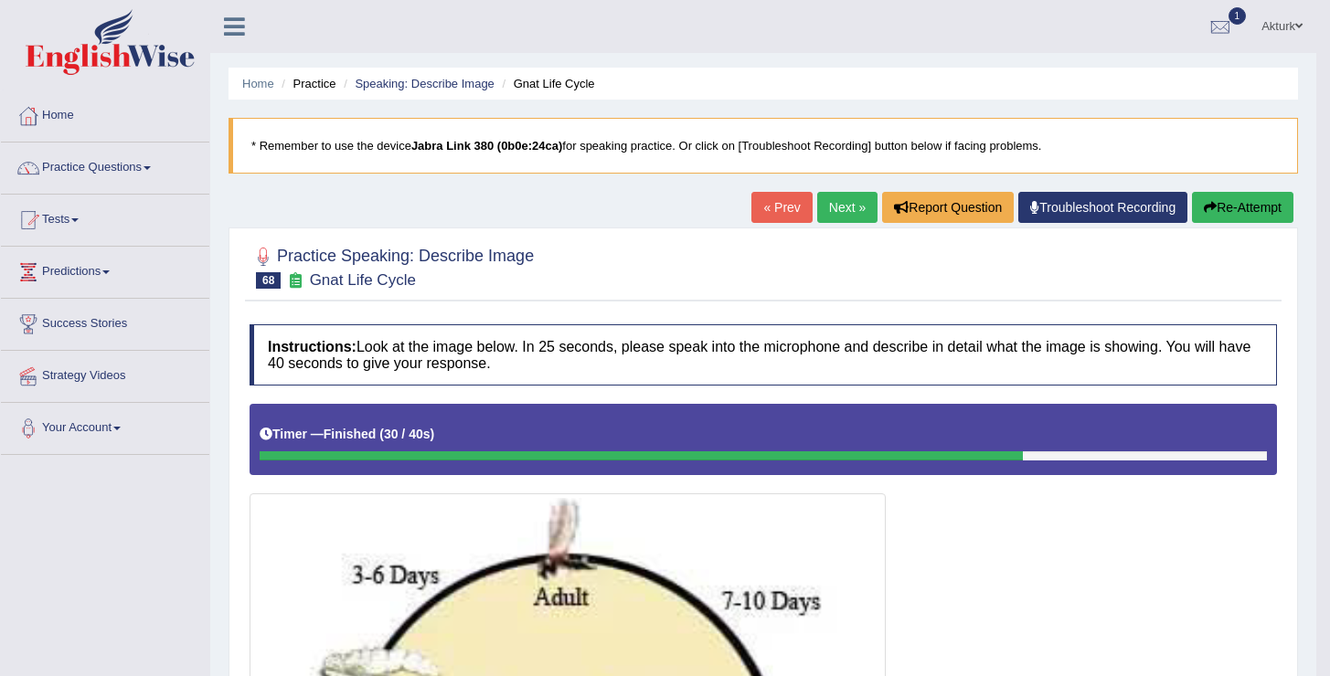
click at [827, 194] on link "Next »" at bounding box center [847, 207] width 60 height 31
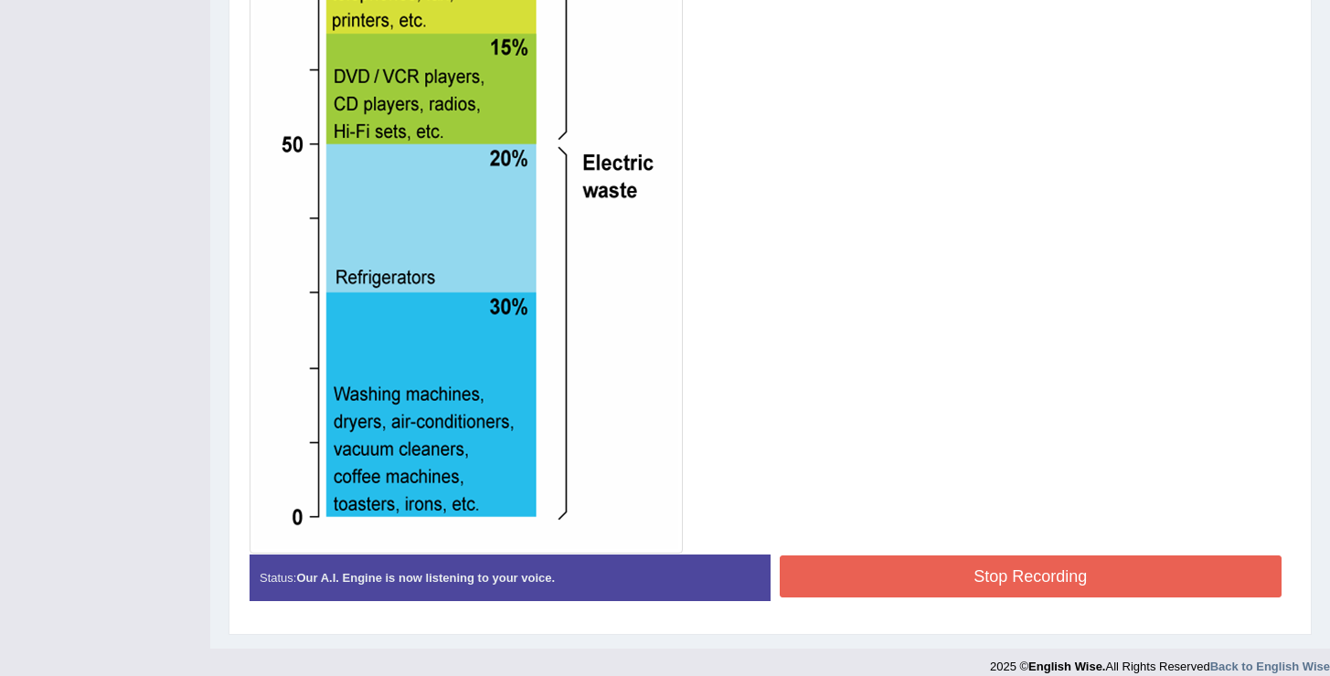
scroll to position [791, 0]
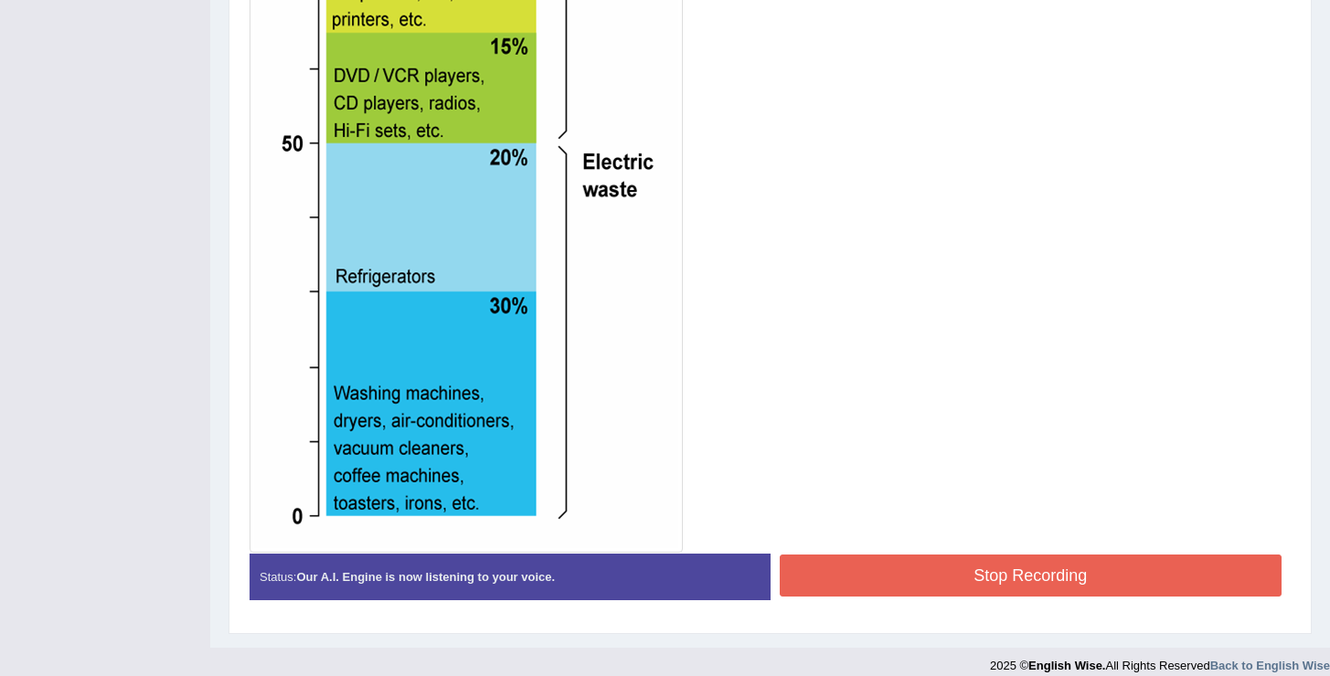
click at [894, 575] on button "Stop Recording" at bounding box center [1031, 576] width 503 height 42
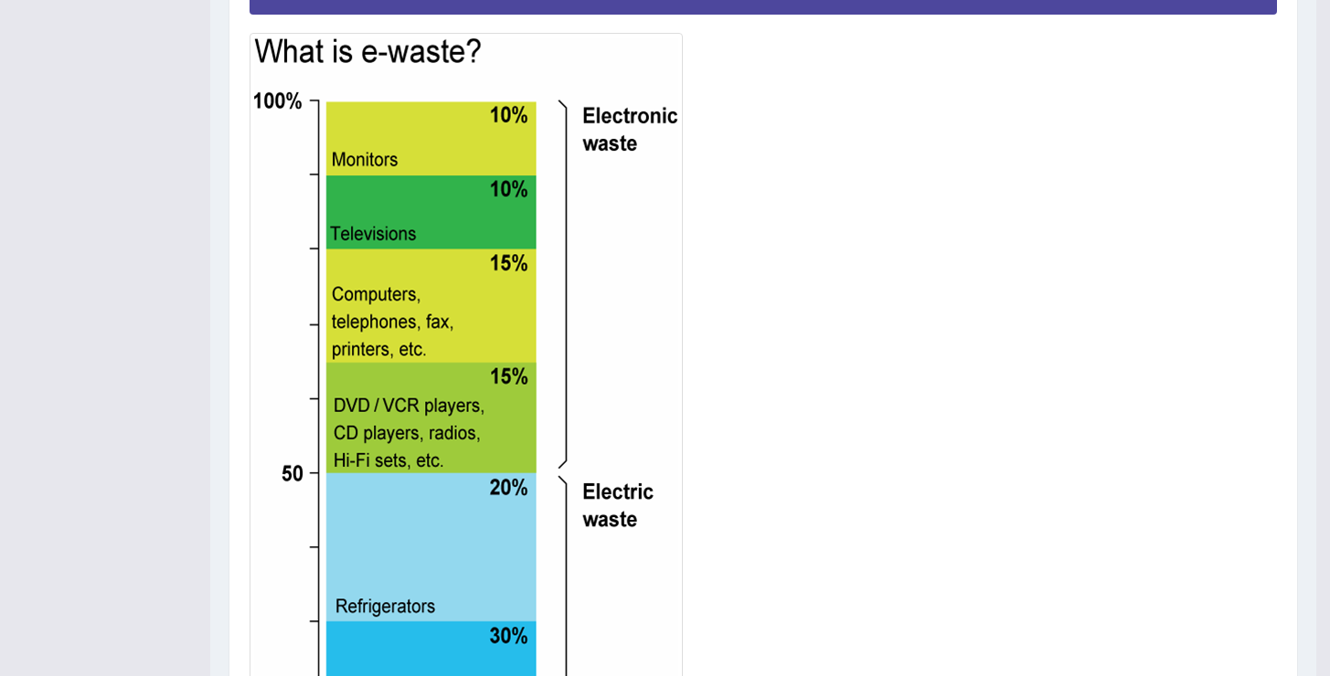
scroll to position [29, 0]
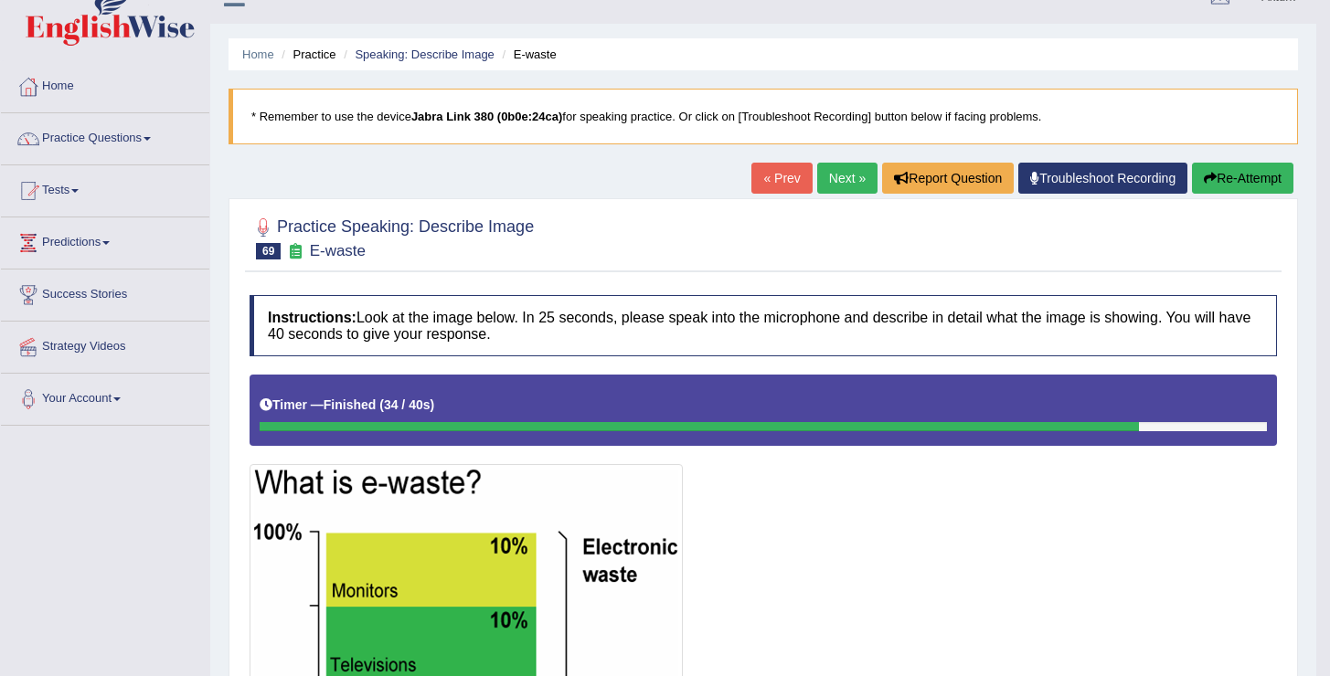
click at [1228, 163] on button "Re-Attempt" at bounding box center [1242, 178] width 101 height 31
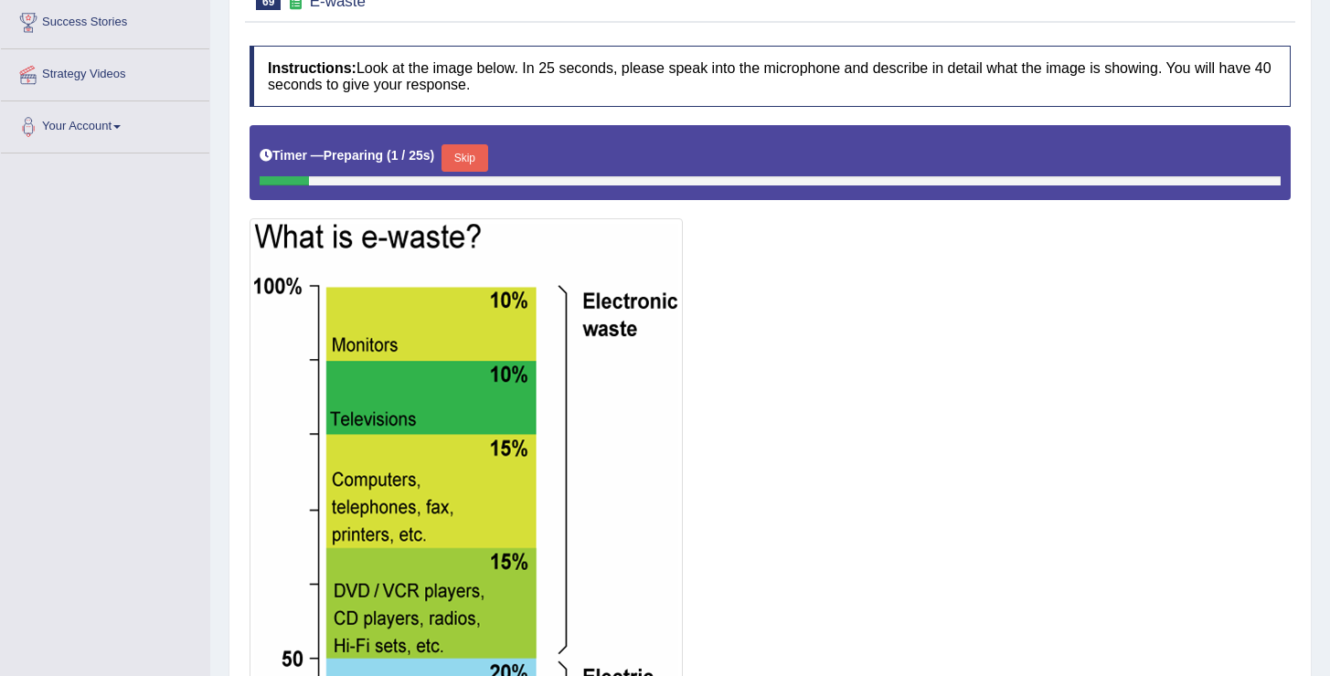
scroll to position [304, 0]
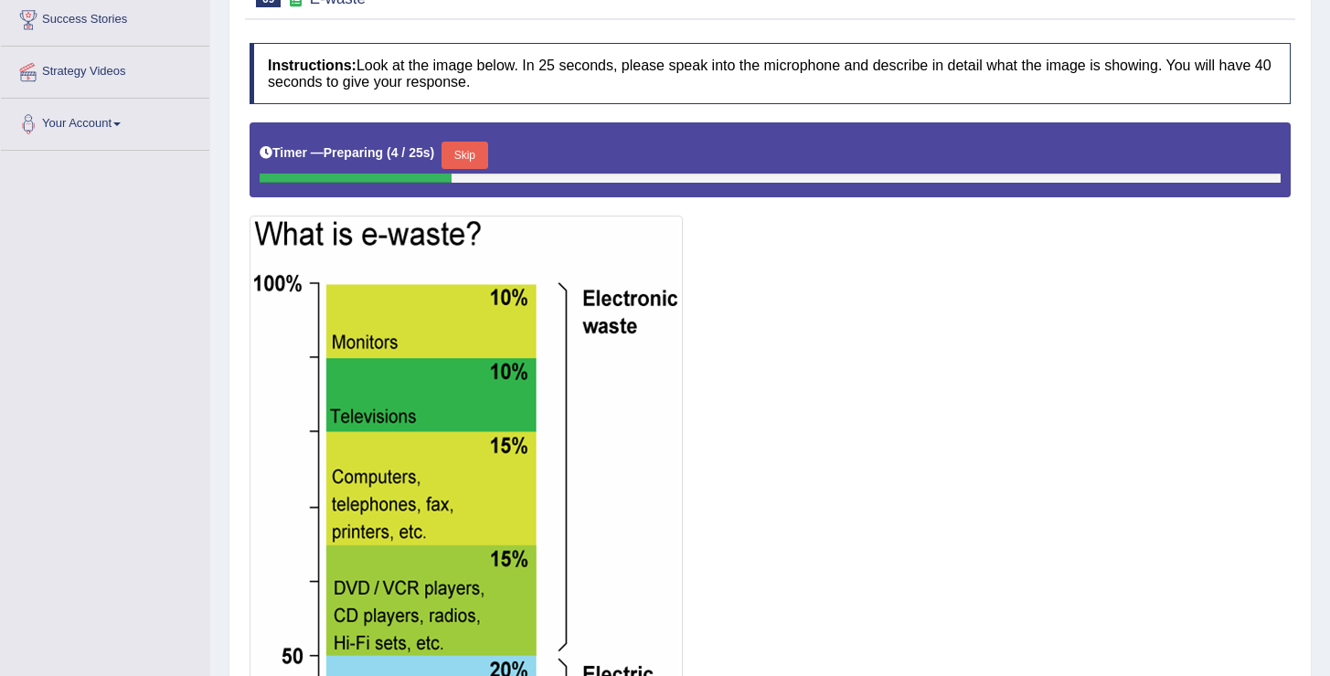
click at [469, 159] on button "Skip" at bounding box center [464, 155] width 46 height 27
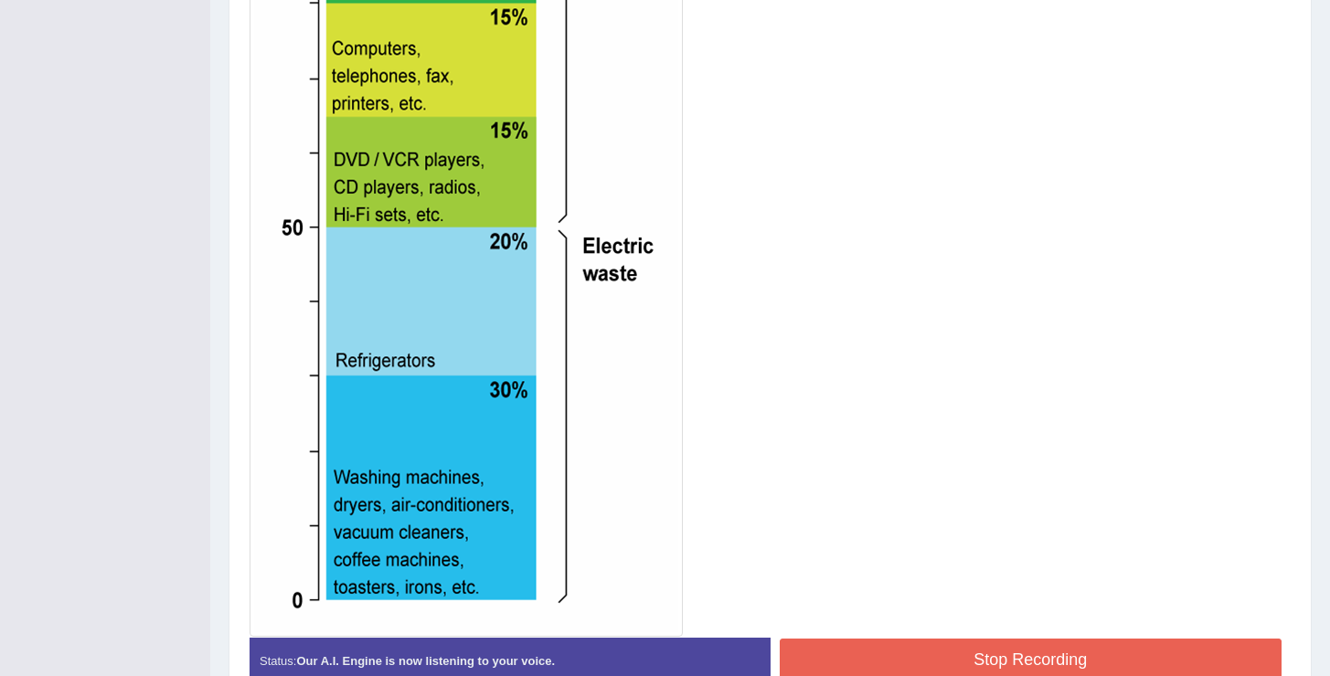
scroll to position [759, 0]
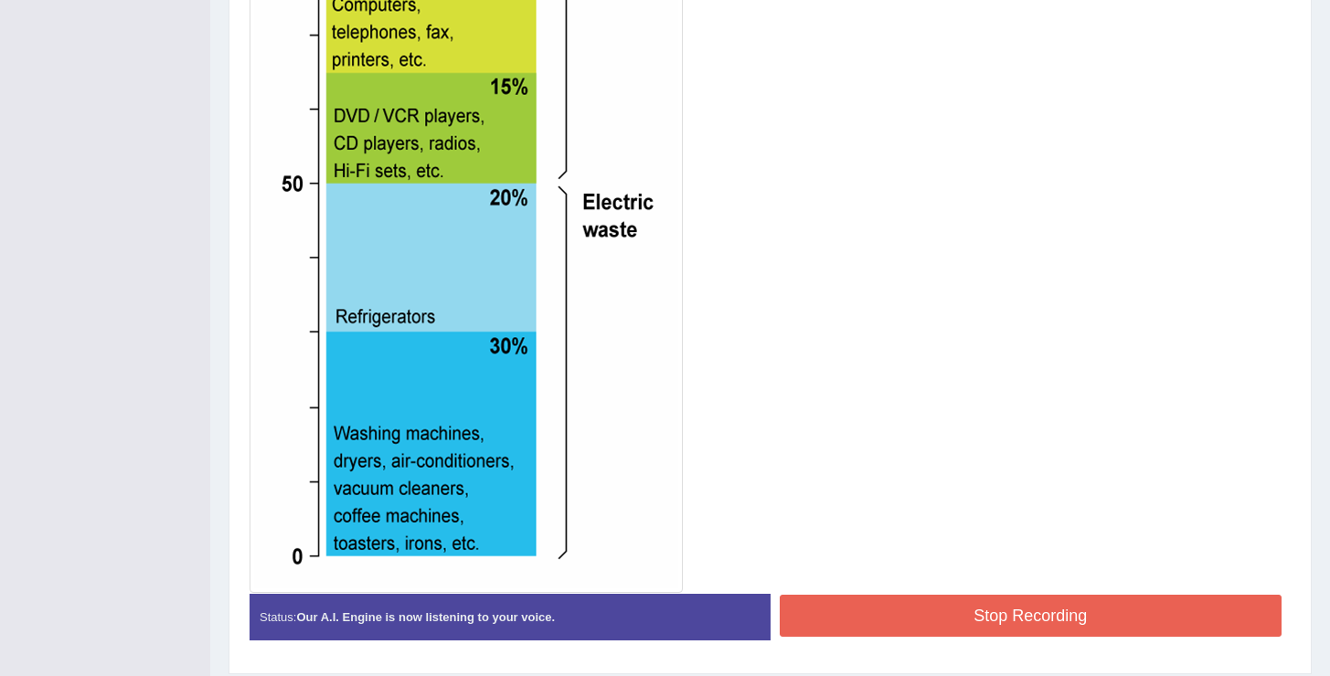
click at [956, 620] on button "Stop Recording" at bounding box center [1031, 616] width 503 height 42
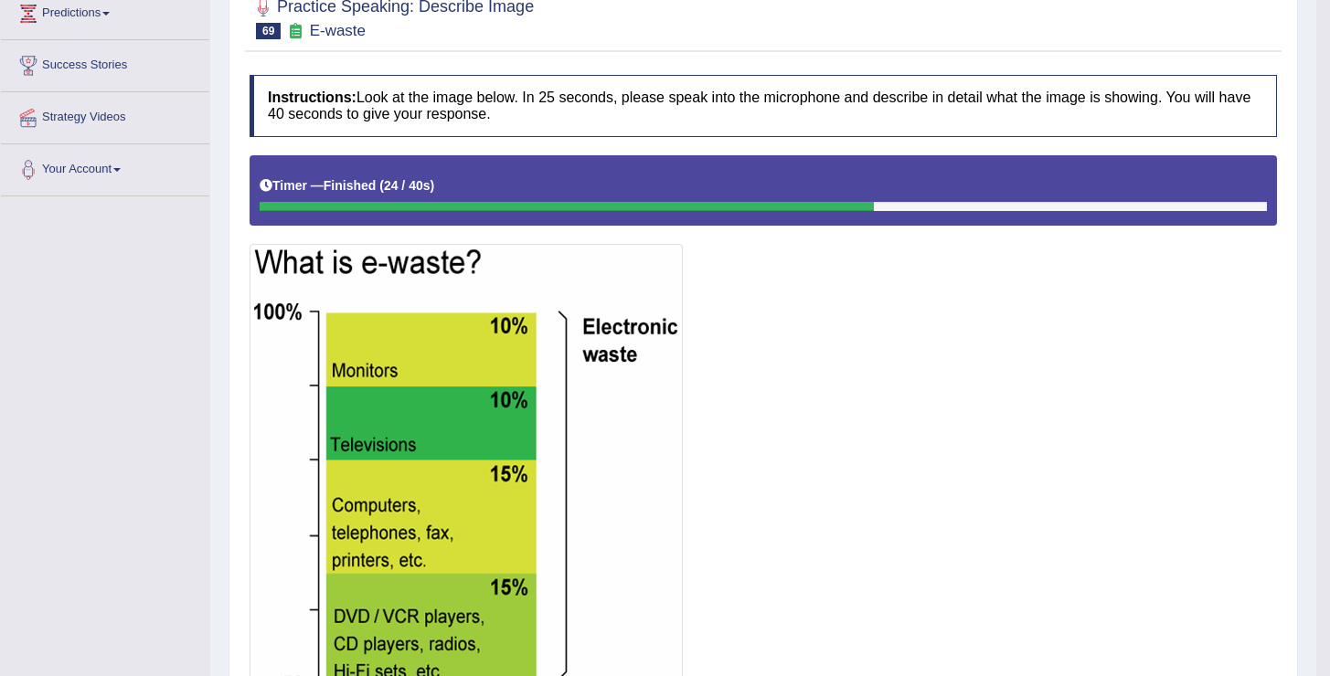
scroll to position [0, 0]
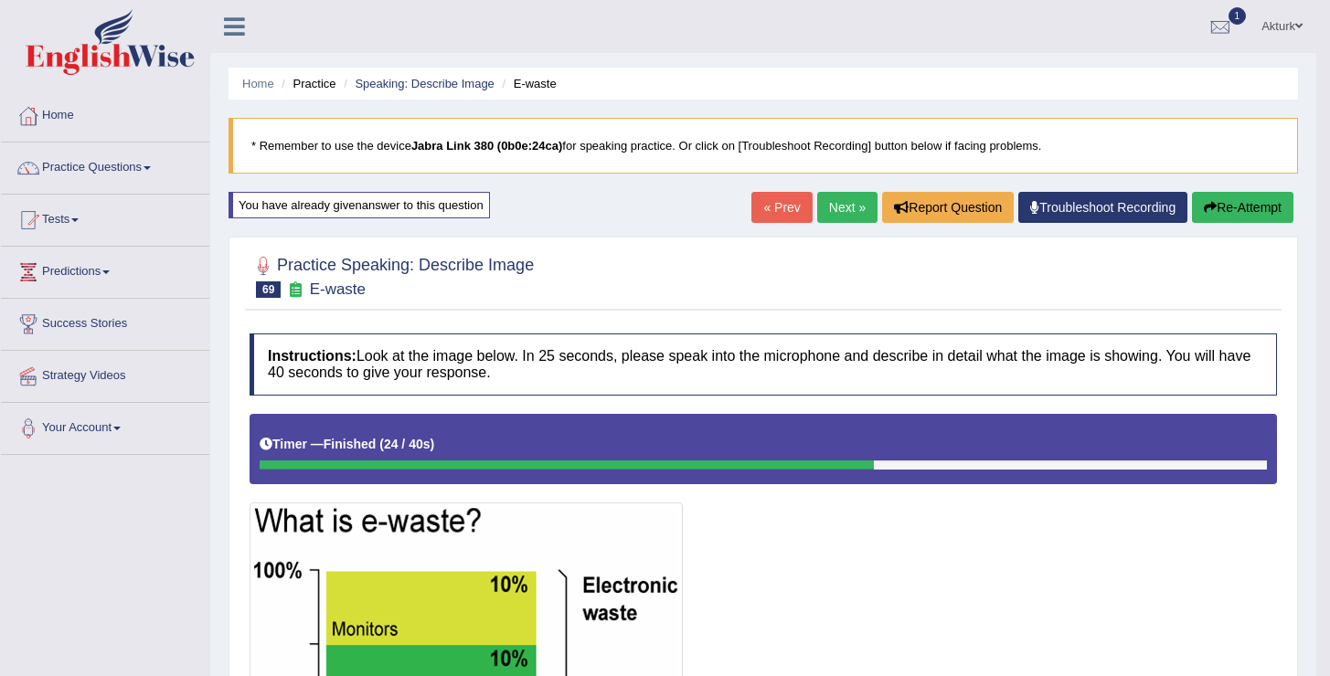
click at [1229, 202] on button "Re-Attempt" at bounding box center [1242, 207] width 101 height 31
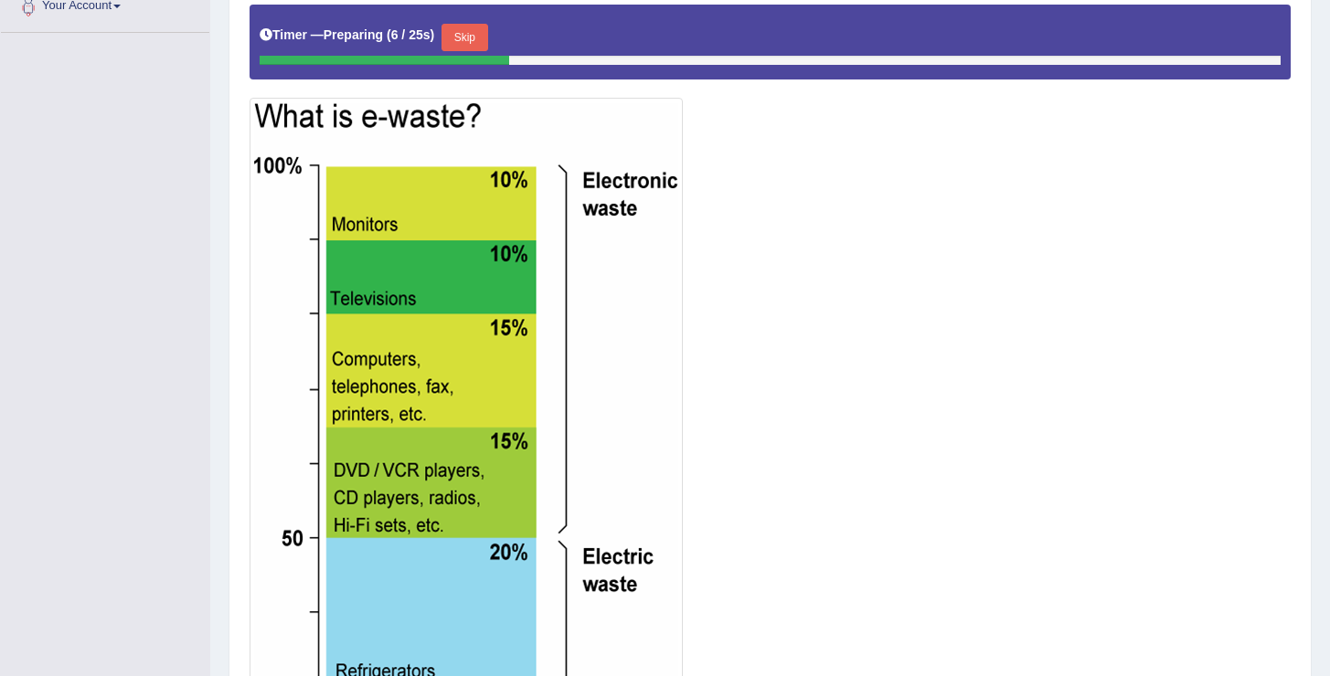
scroll to position [420, 0]
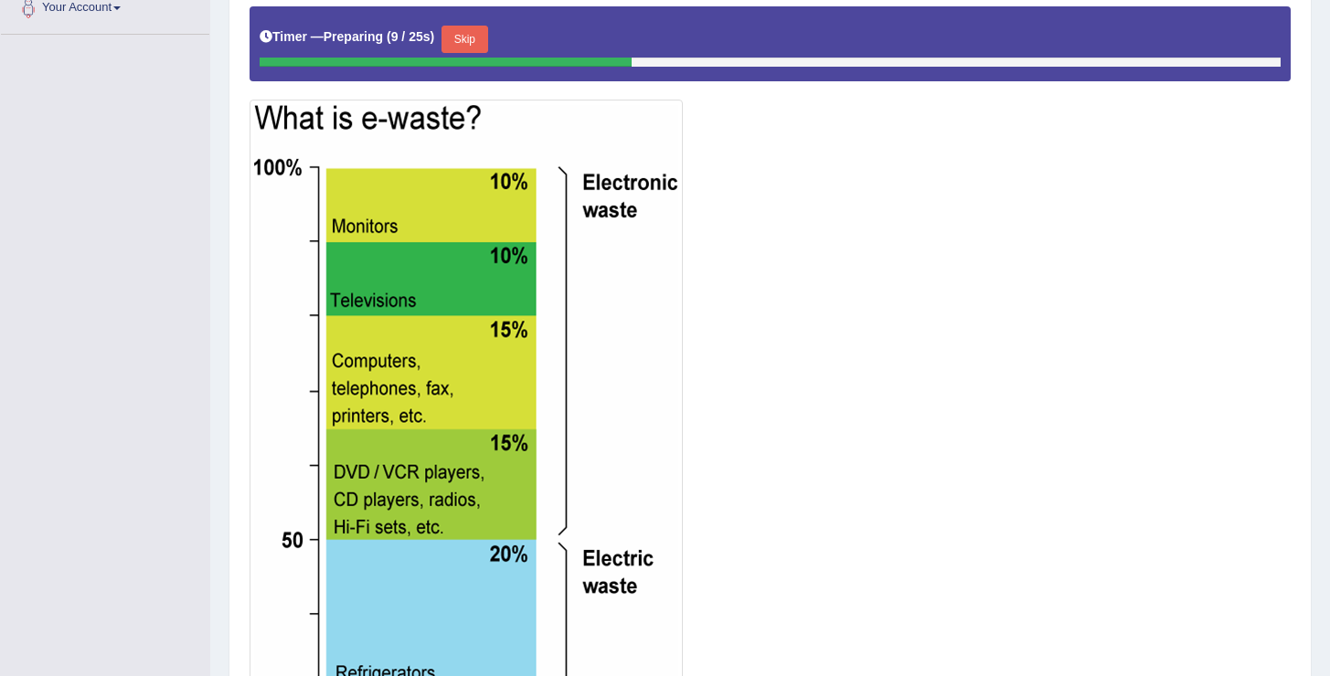
click at [477, 35] on button "Skip" at bounding box center [464, 39] width 46 height 27
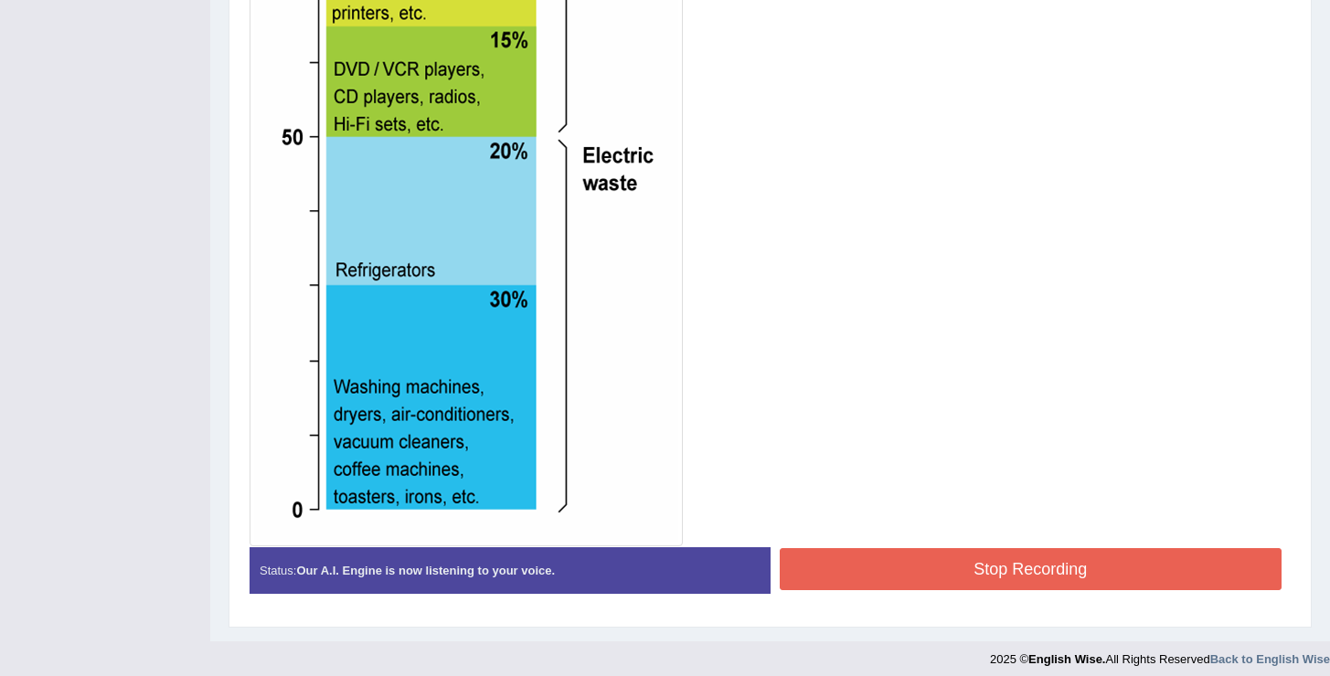
scroll to position [807, 0]
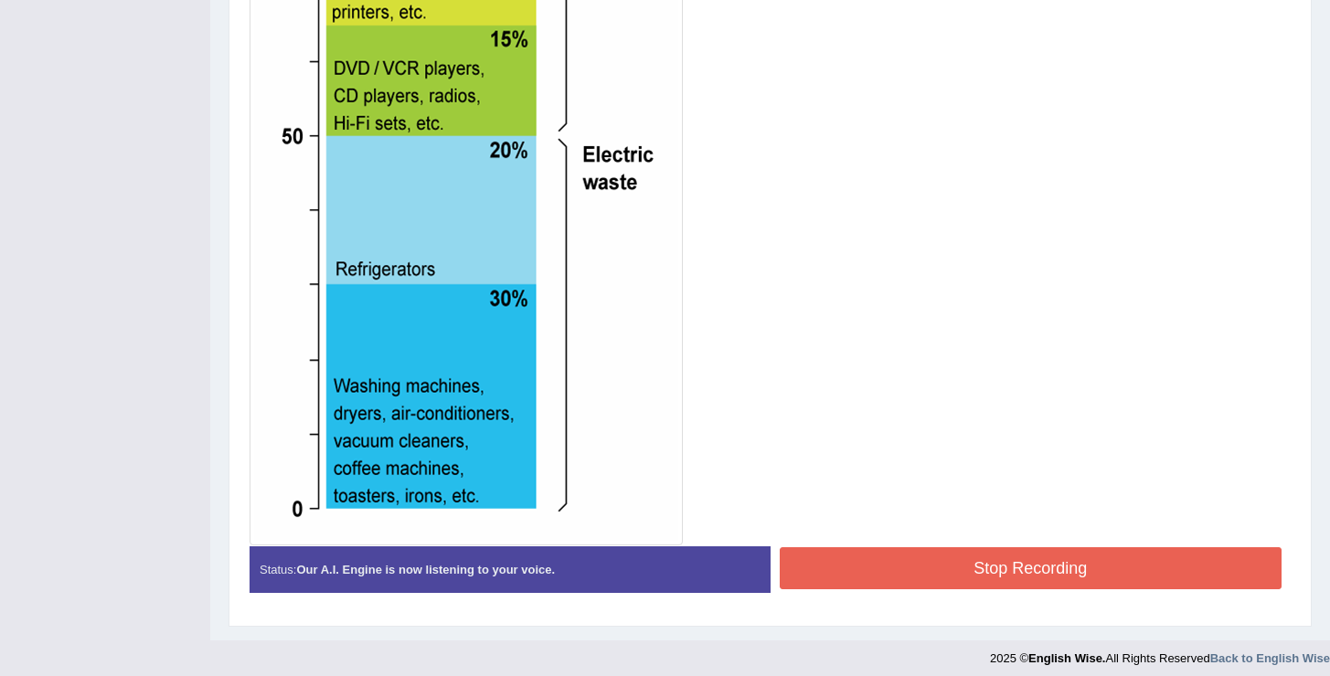
click at [957, 582] on button "Stop Recording" at bounding box center [1031, 568] width 503 height 42
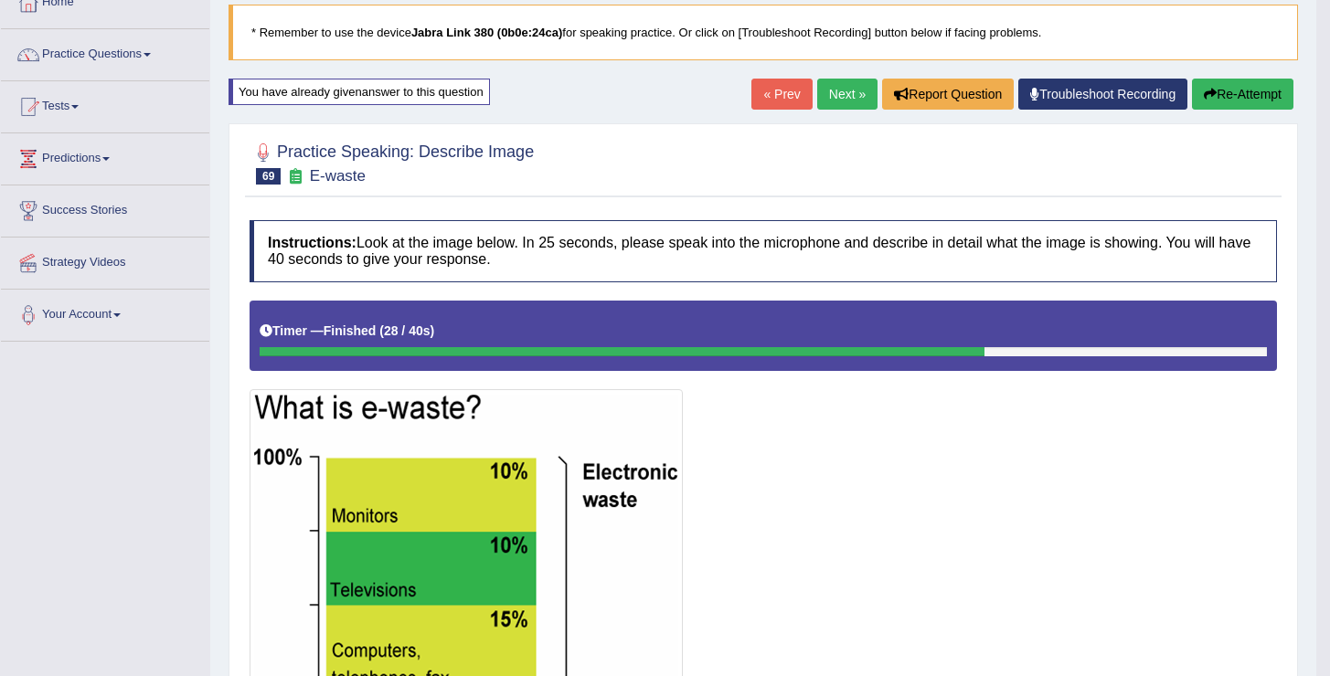
scroll to position [48, 0]
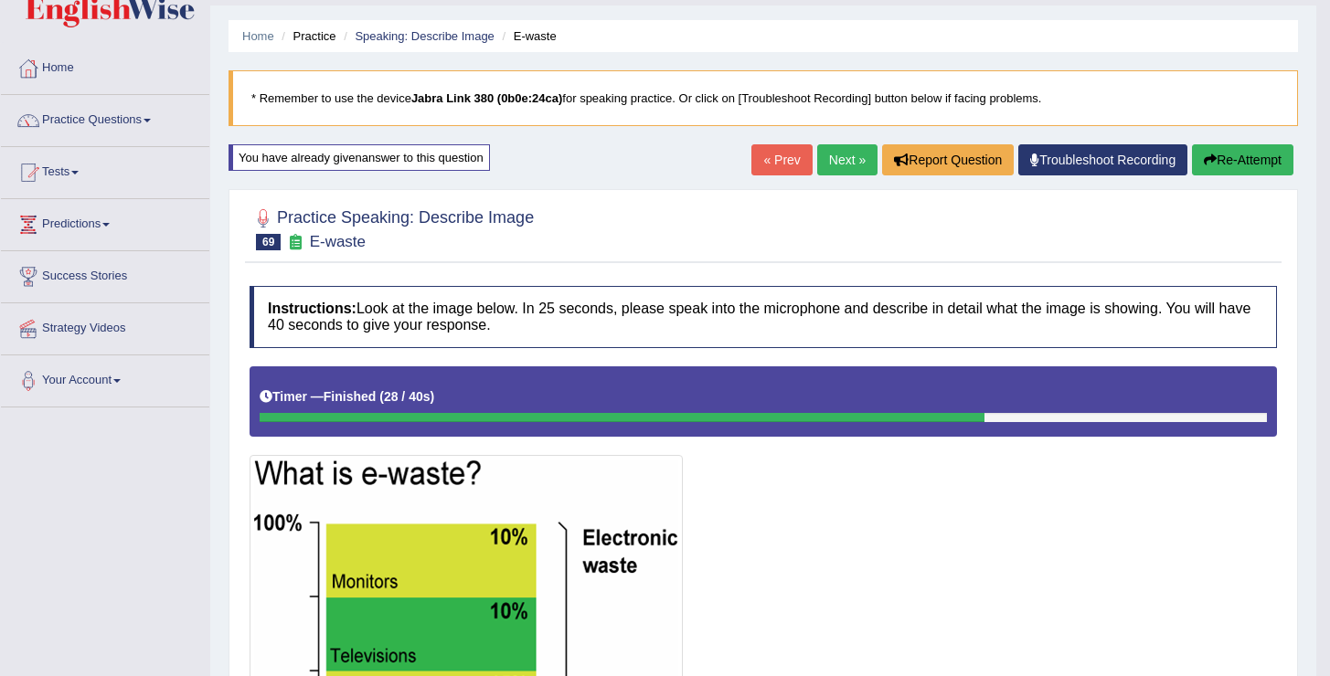
click at [1223, 167] on button "Re-Attempt" at bounding box center [1242, 159] width 101 height 31
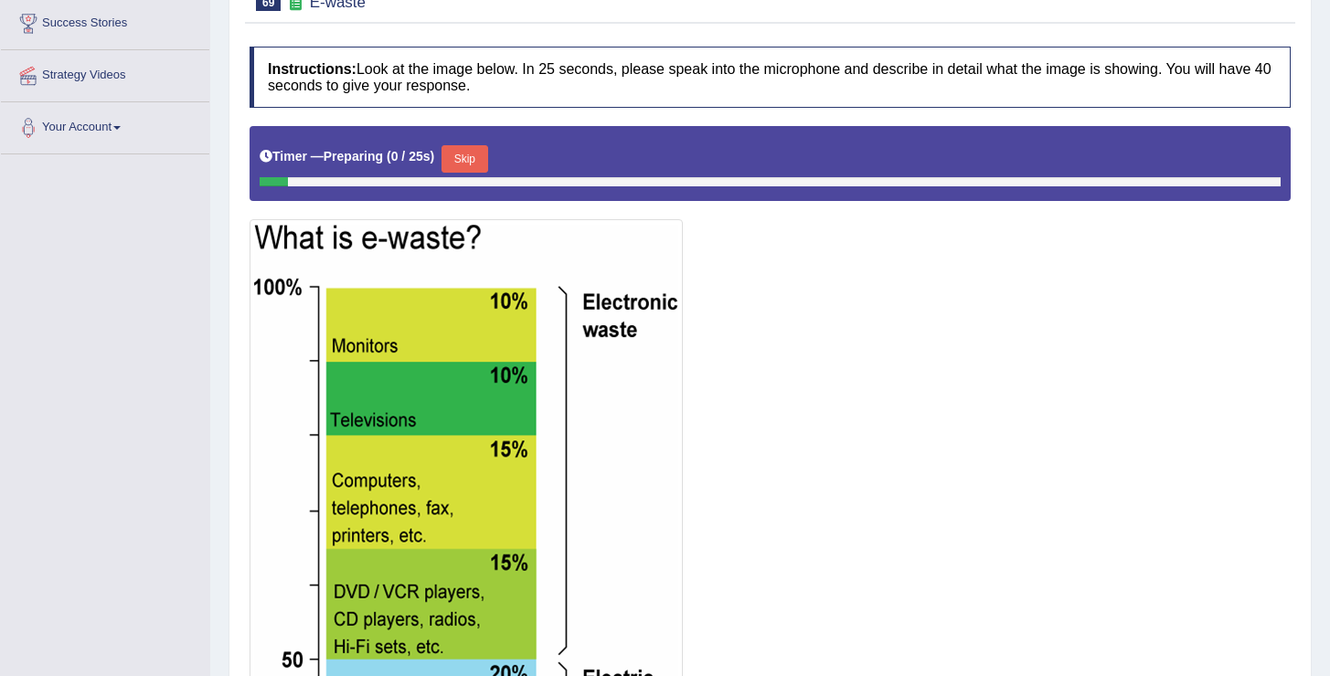
scroll to position [314, 0]
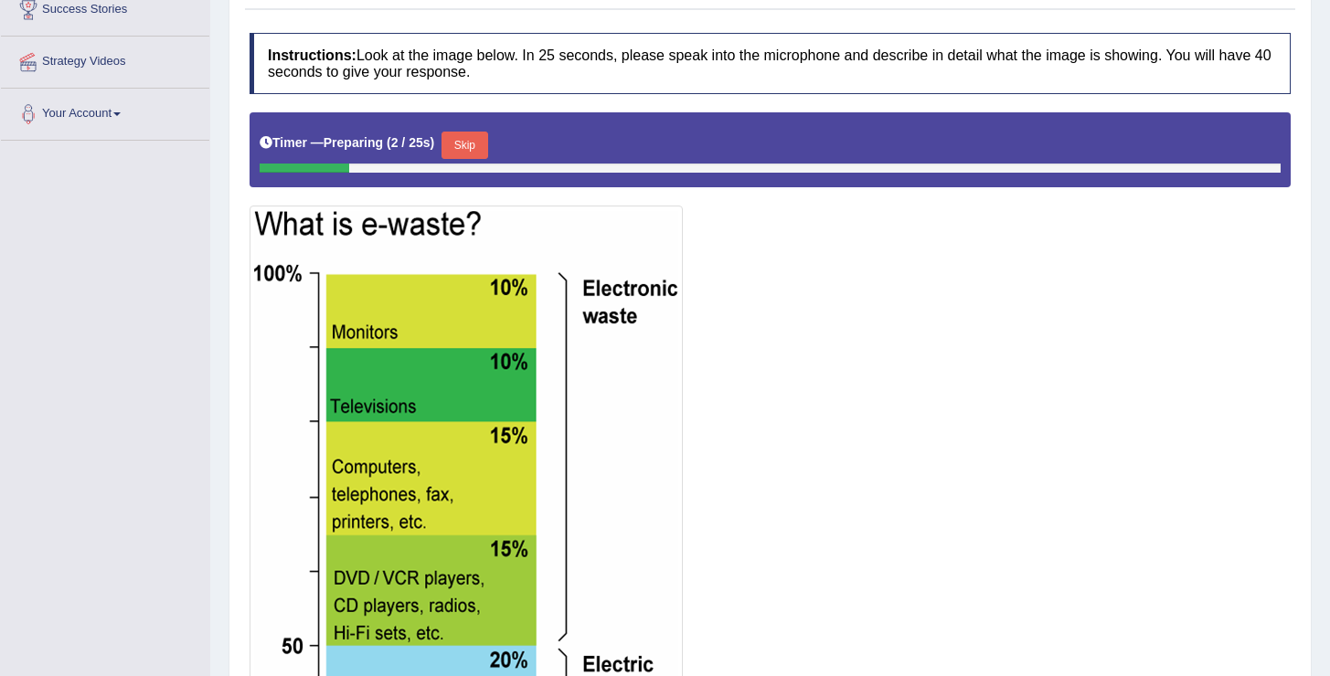
click at [471, 143] on button "Skip" at bounding box center [464, 145] width 46 height 27
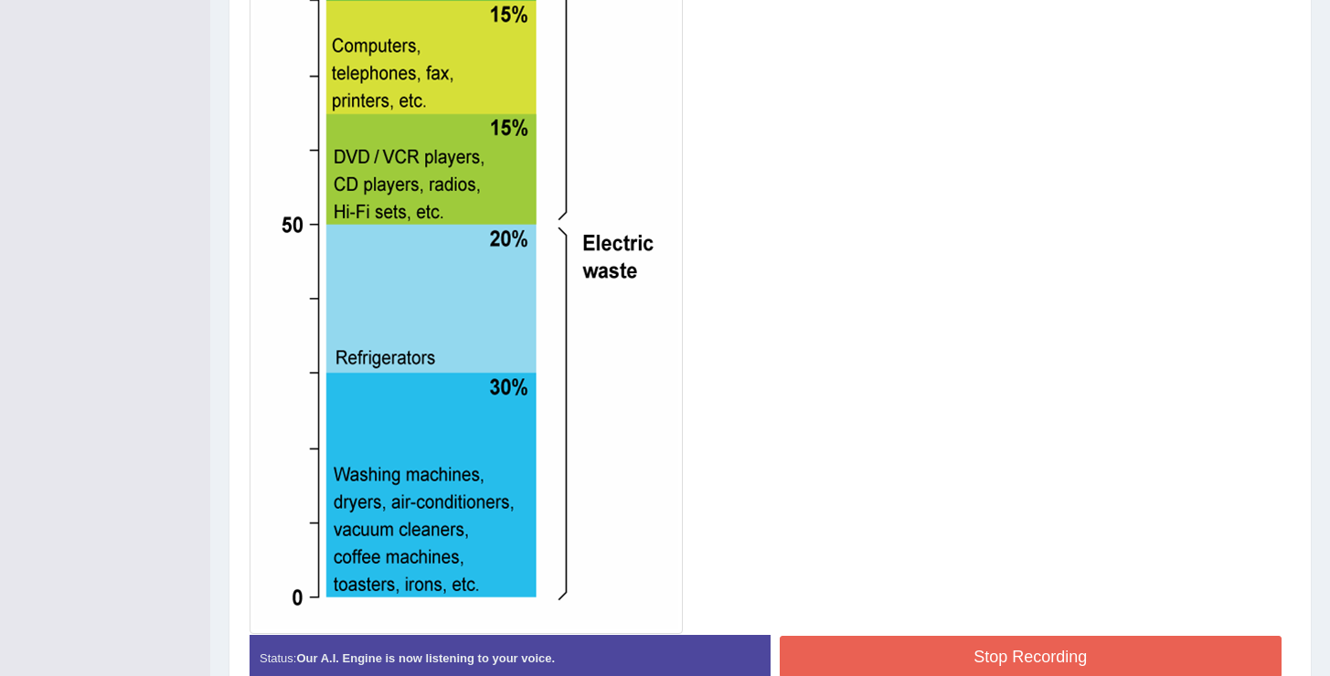
scroll to position [742, 0]
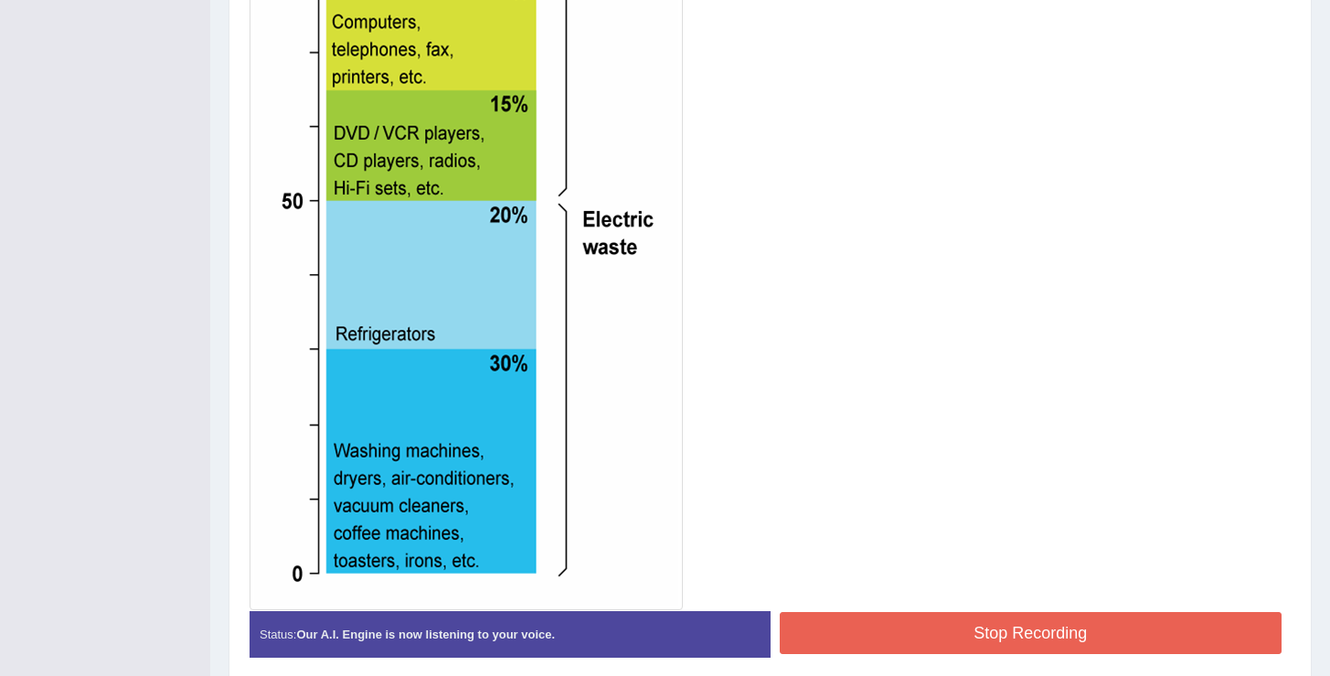
click at [923, 633] on button "Stop Recording" at bounding box center [1031, 633] width 503 height 42
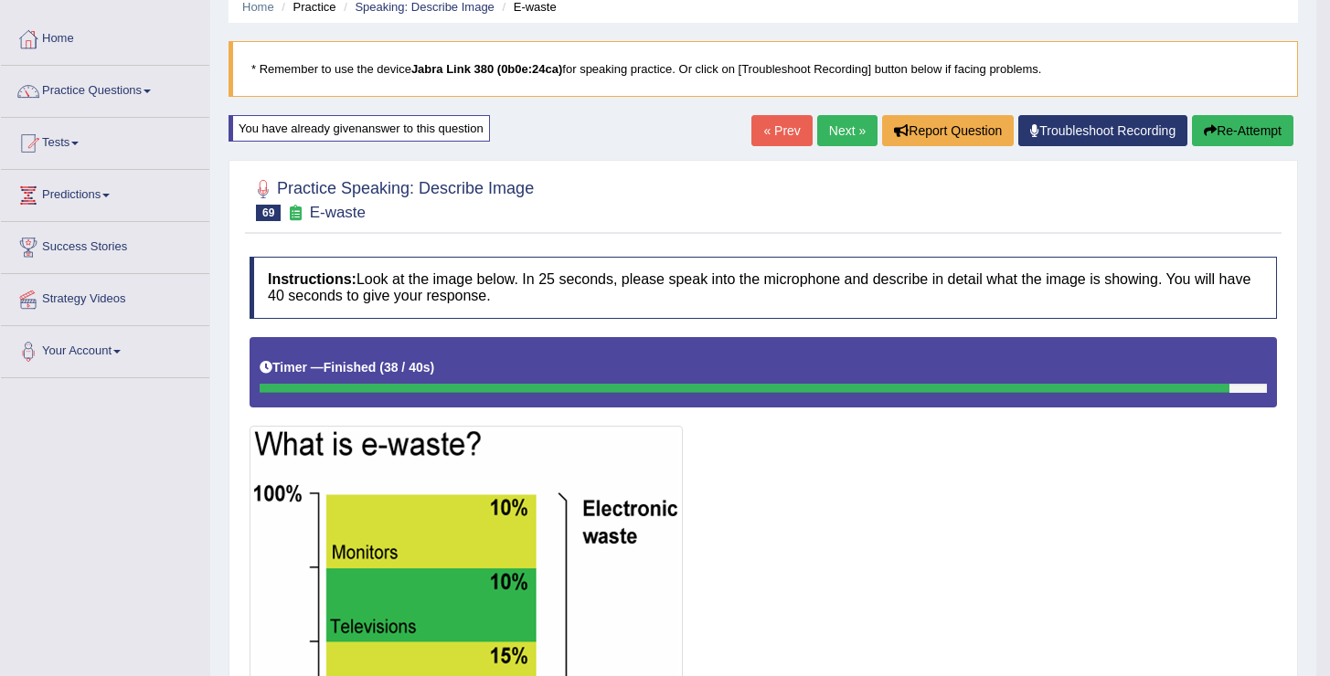
scroll to position [0, 0]
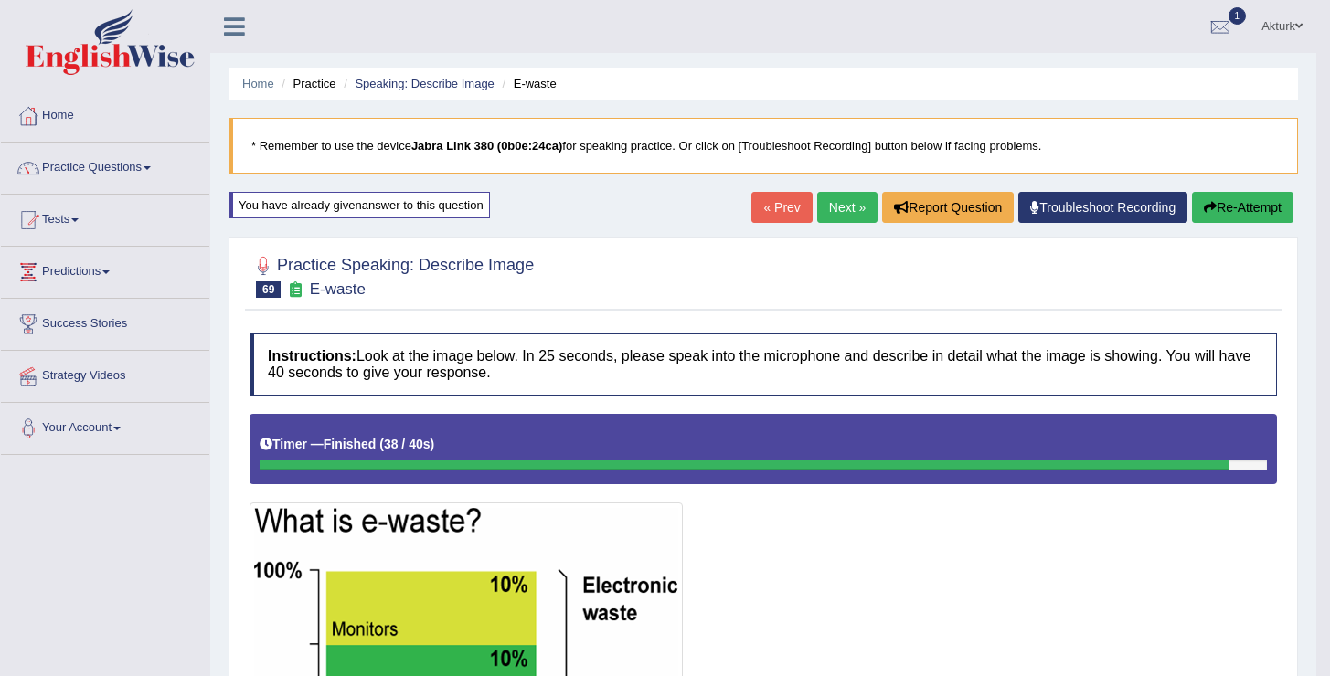
click at [848, 212] on link "Next »" at bounding box center [847, 207] width 60 height 31
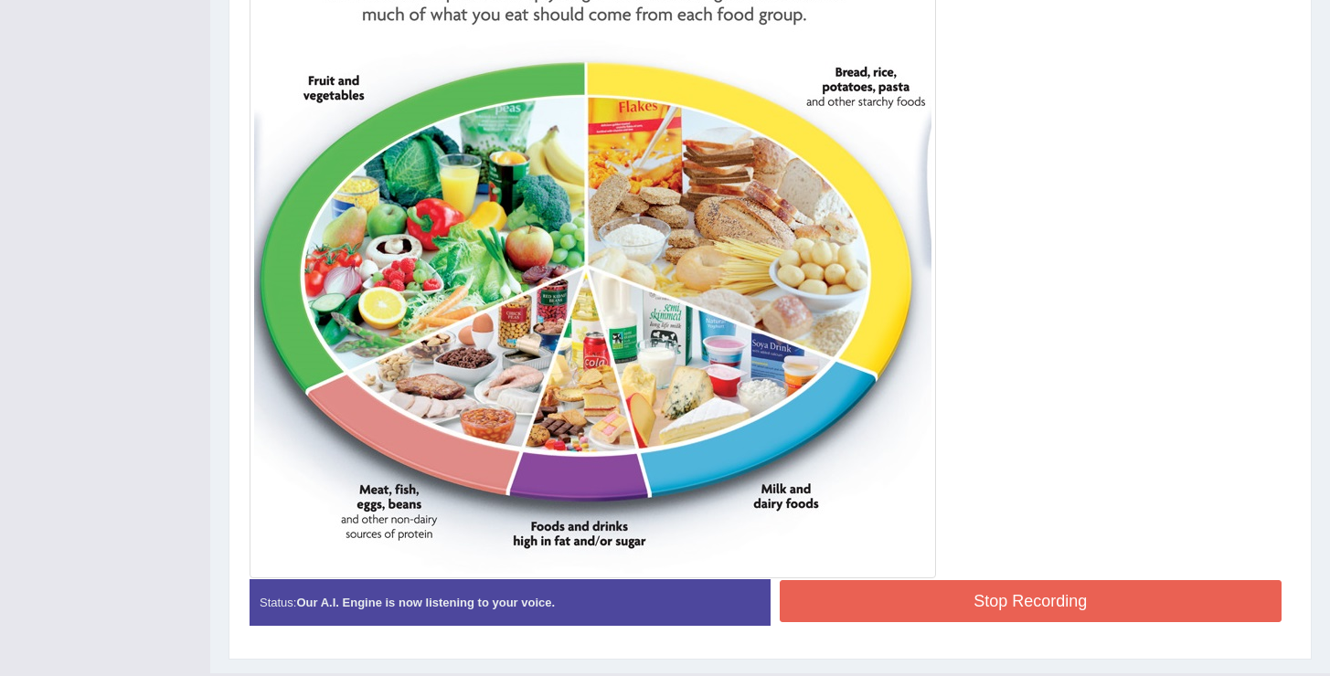
scroll to position [655, 0]
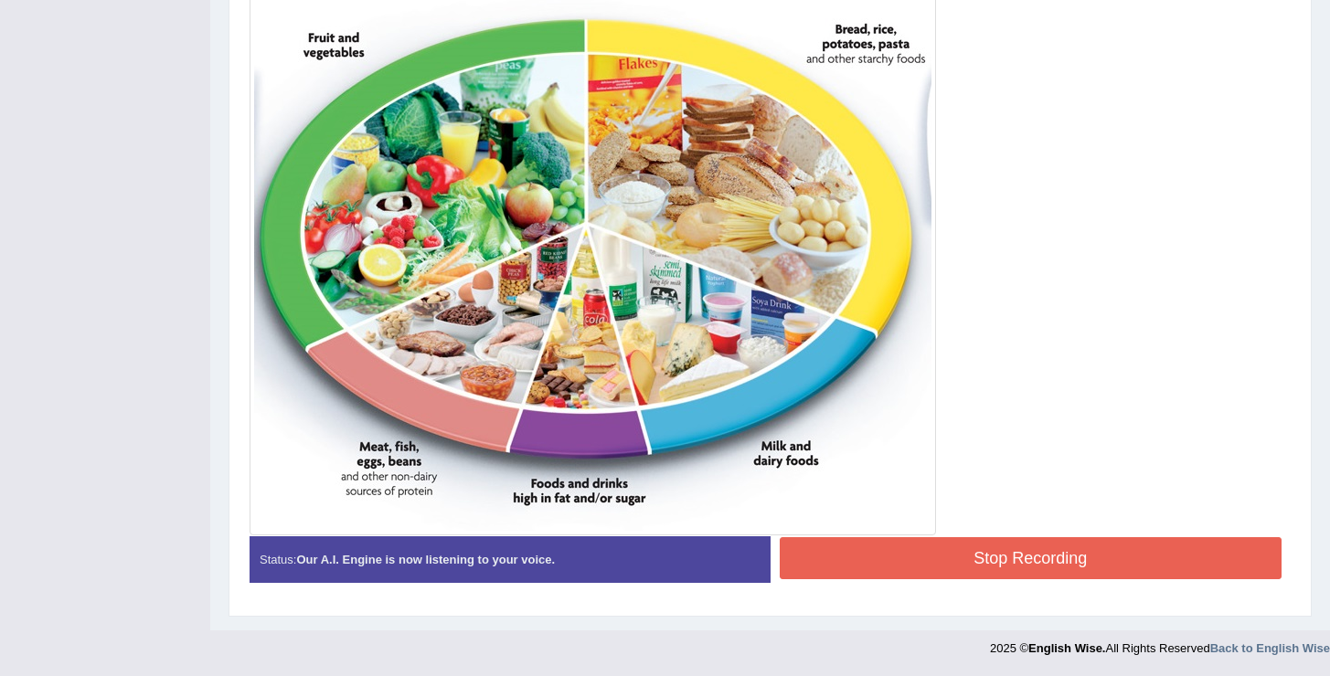
click at [1043, 560] on button "Stop Recording" at bounding box center [1031, 558] width 503 height 42
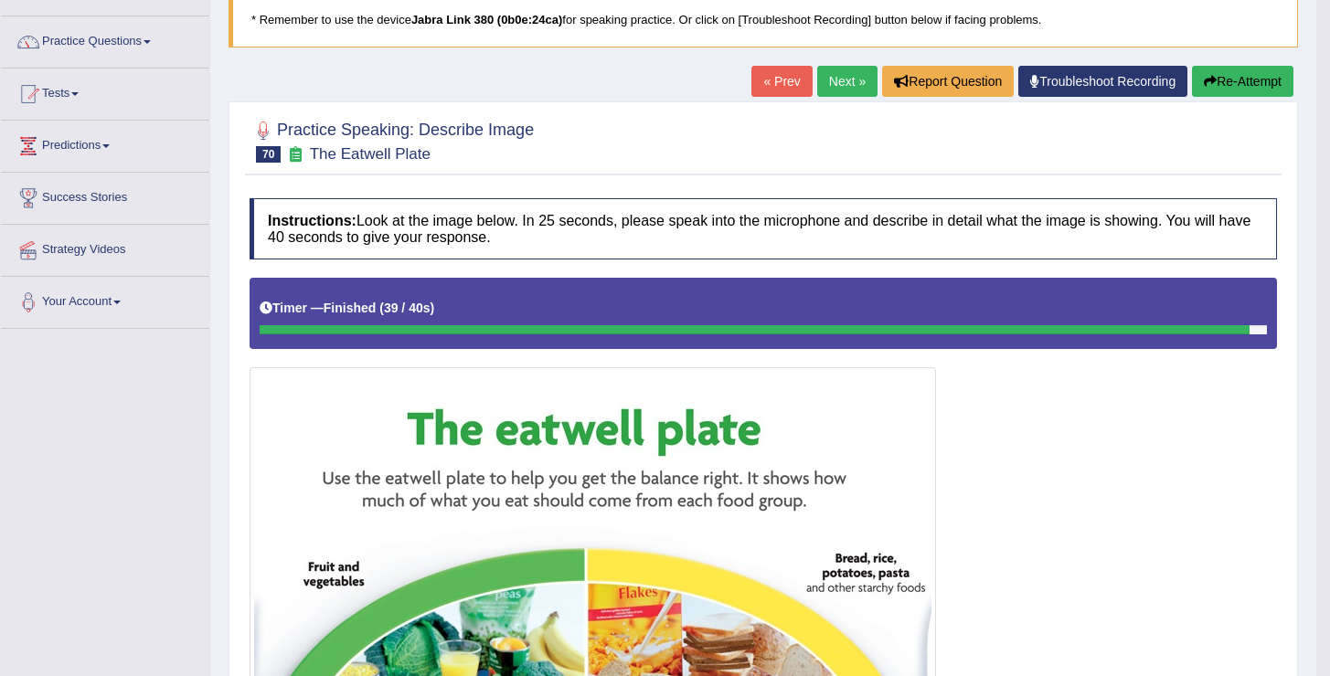
scroll to position [76, 0]
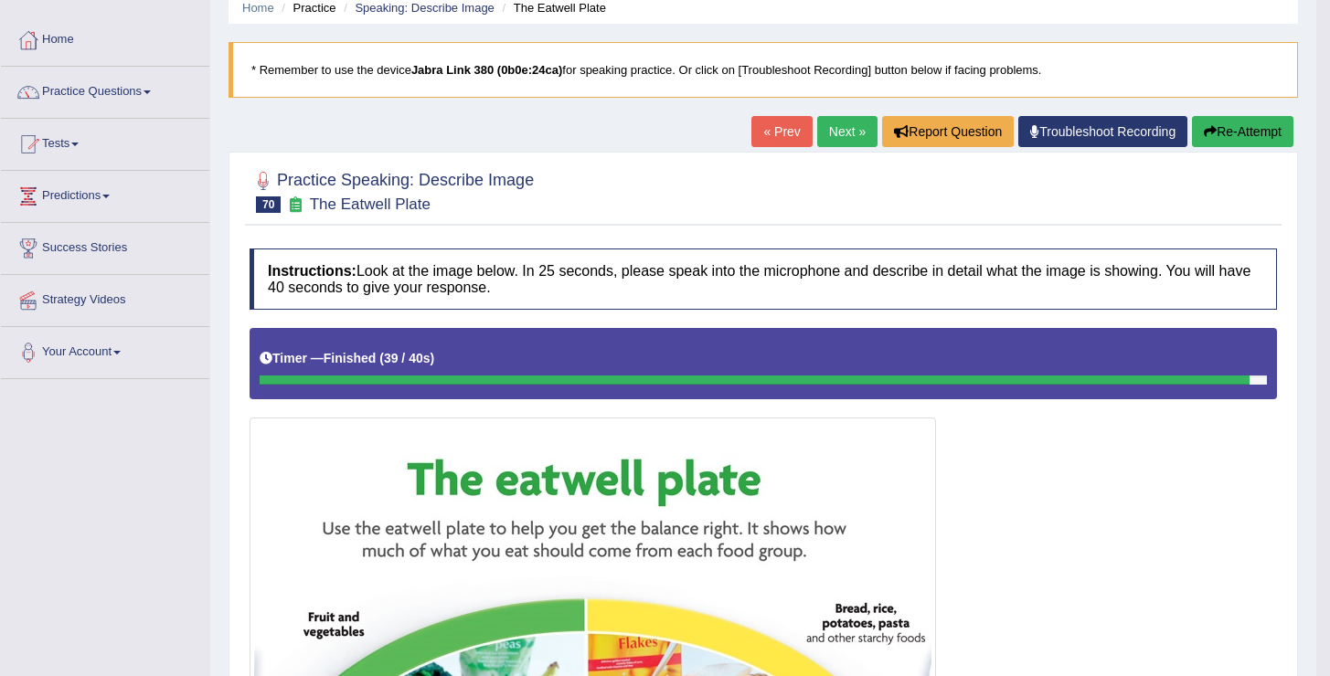
click at [839, 123] on link "Next »" at bounding box center [847, 131] width 60 height 31
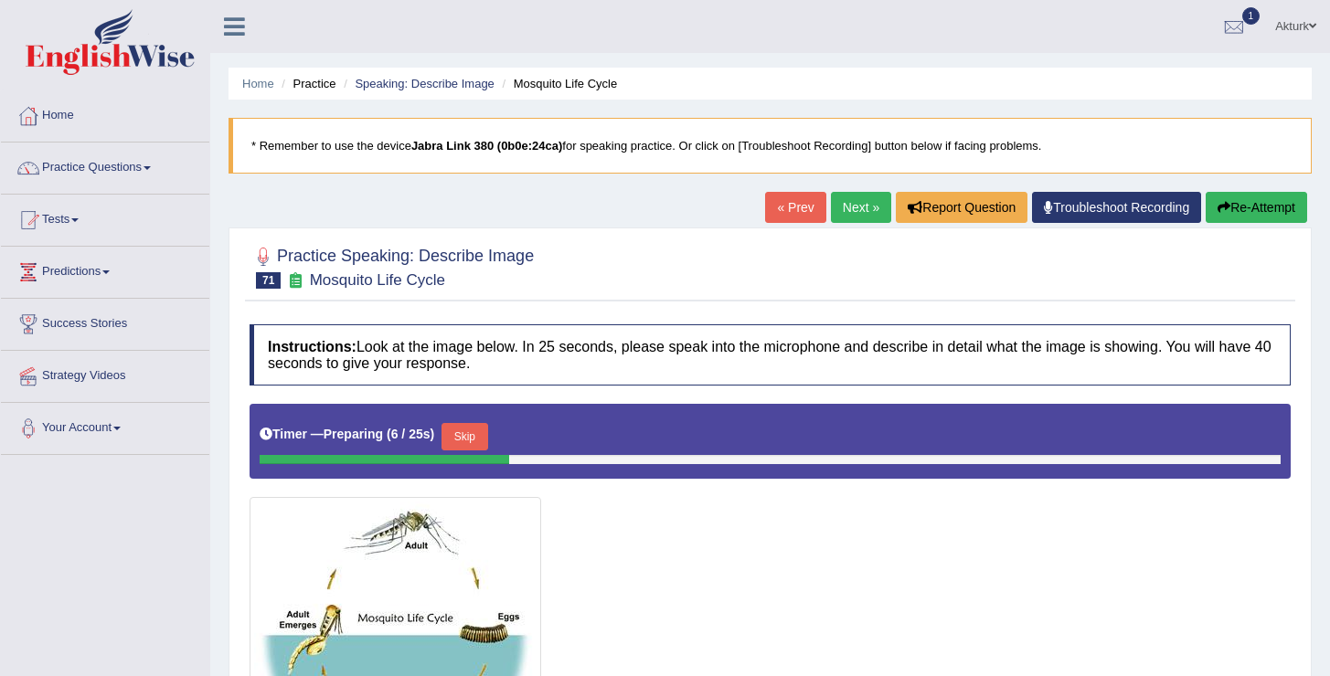
click at [111, 46] on img at bounding box center [110, 42] width 169 height 66
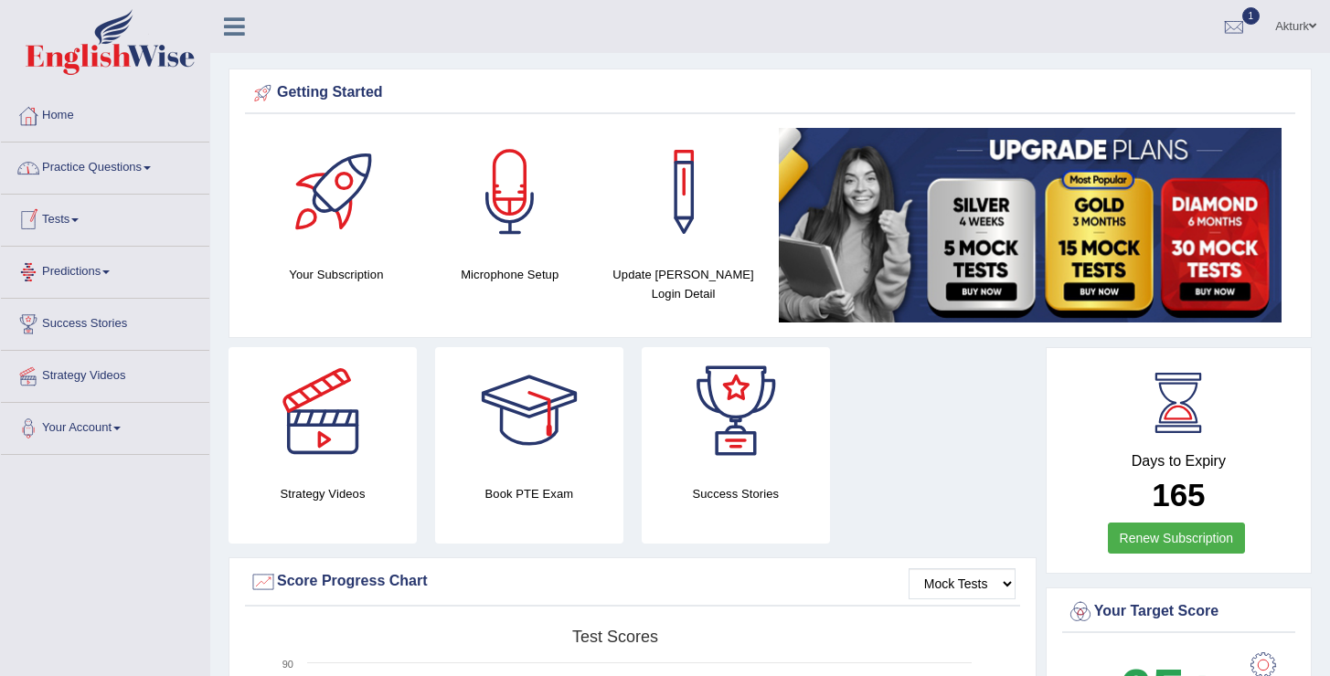
click at [65, 223] on link "Tests" at bounding box center [105, 218] width 208 height 46
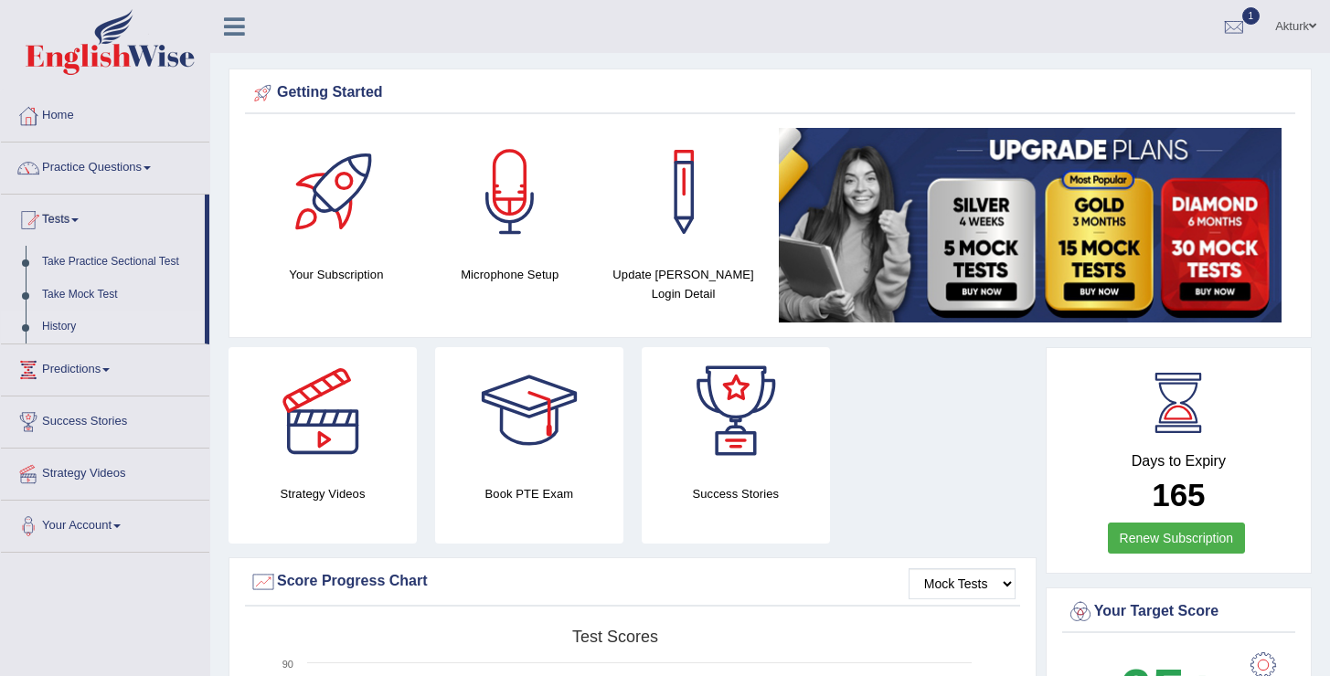
click at [66, 325] on link "History" at bounding box center [119, 327] width 171 height 33
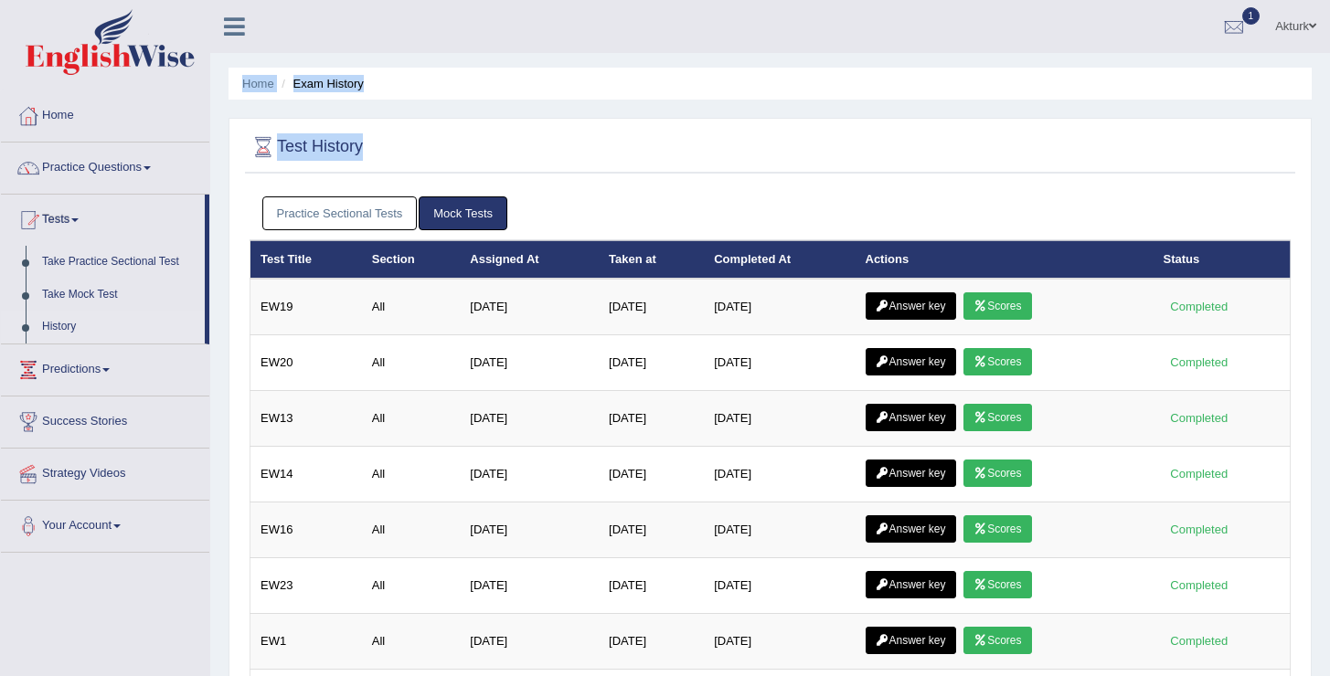
drag, startPoint x: 376, startPoint y: 149, endPoint x: 231, endPoint y: 60, distance: 169.4
click at [231, 58] on div "Home Exam History Test History Practice Sectional Tests Mock Tests Test Title S…" at bounding box center [770, 457] width 1120 height 914
drag, startPoint x: 231, startPoint y: 60, endPoint x: 410, endPoint y: 158, distance: 204.1
click at [410, 158] on div "Home Exam History Test History Practice Sectional Tests Mock Tests Test Title S…" at bounding box center [770, 457] width 1120 height 914
click at [410, 158] on div at bounding box center [770, 147] width 1041 height 37
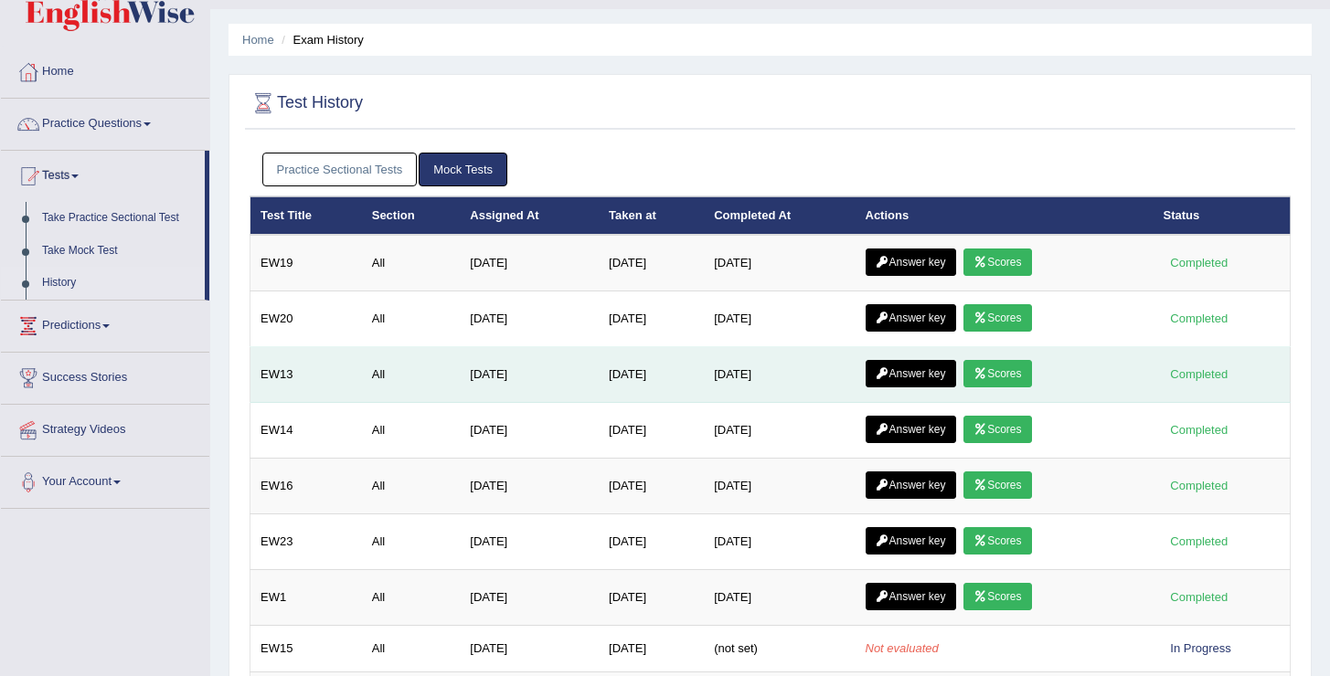
scroll to position [45, 0]
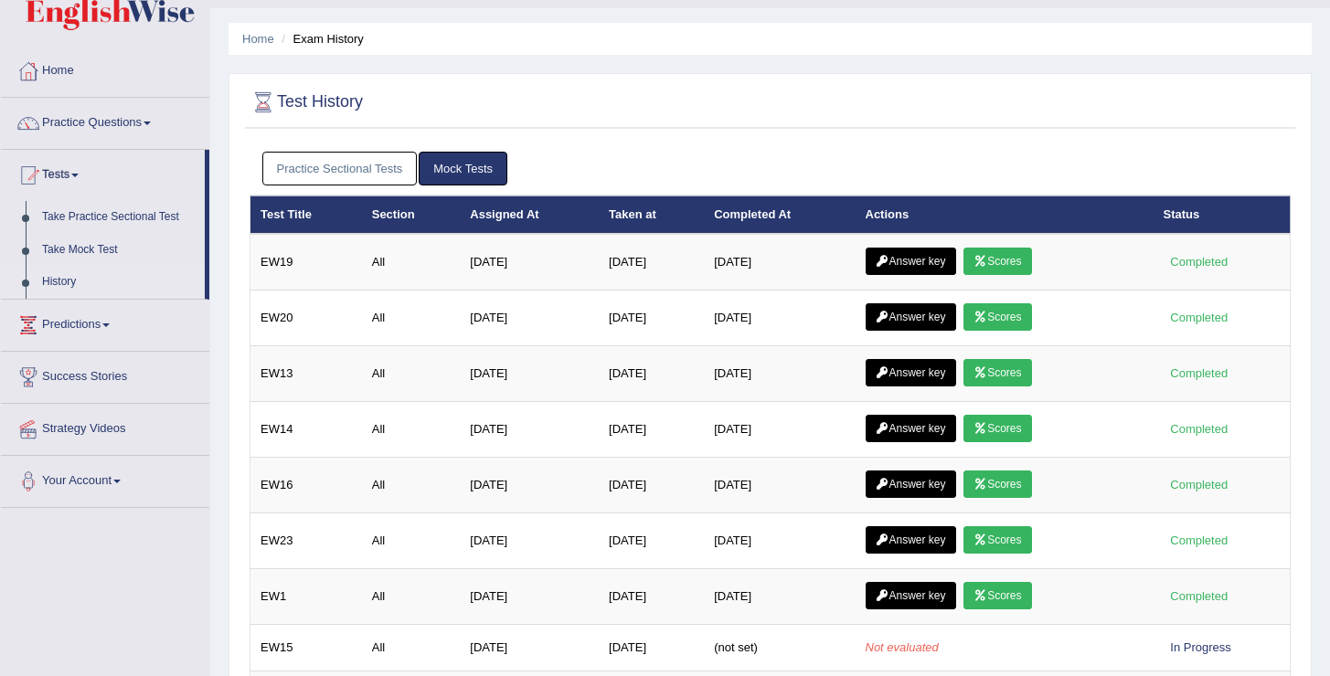
click at [366, 169] on link "Practice Sectional Tests" at bounding box center [339, 169] width 155 height 34
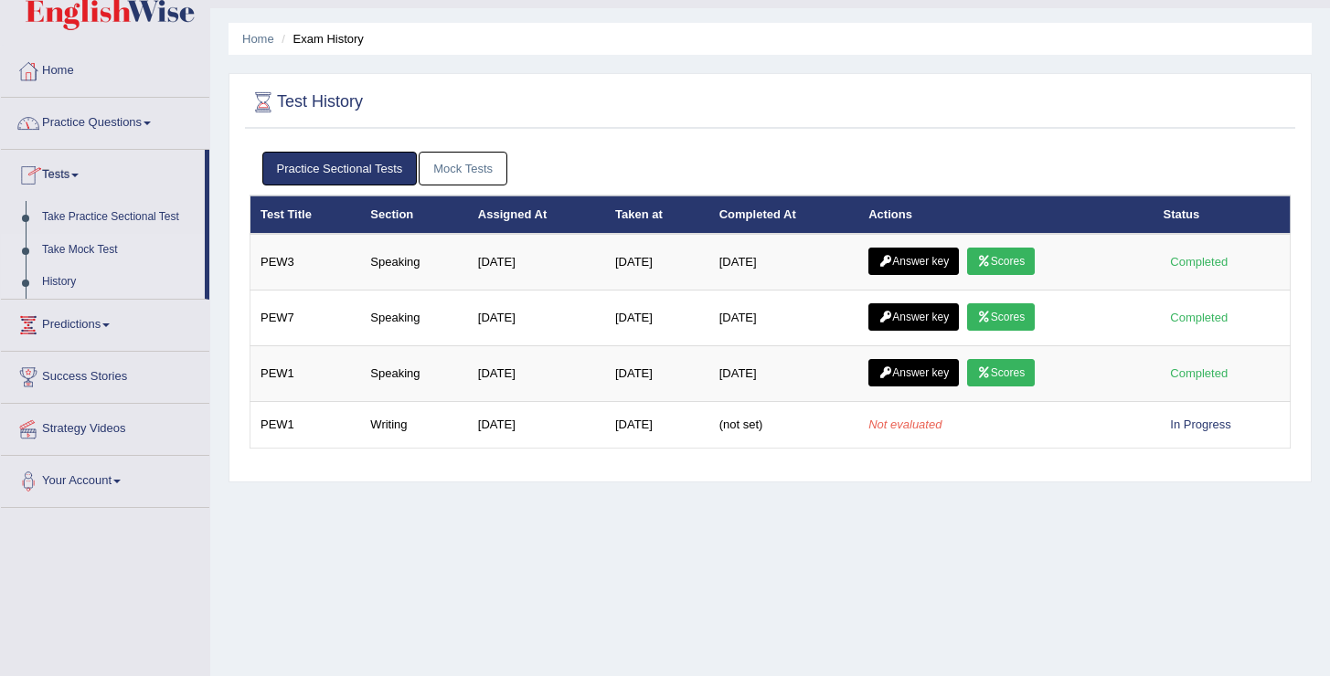
click at [78, 246] on link "Take Mock Test" at bounding box center [119, 250] width 171 height 33
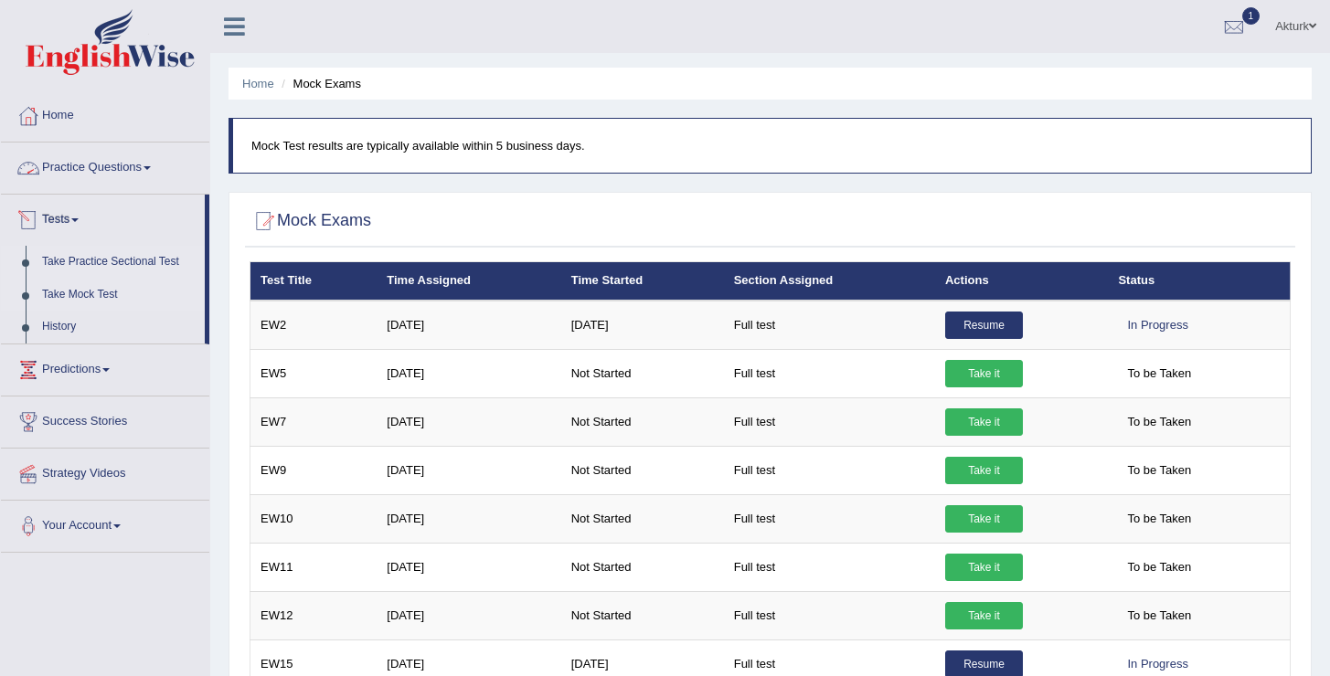
click at [88, 258] on link "Take Practice Sectional Test" at bounding box center [119, 262] width 171 height 33
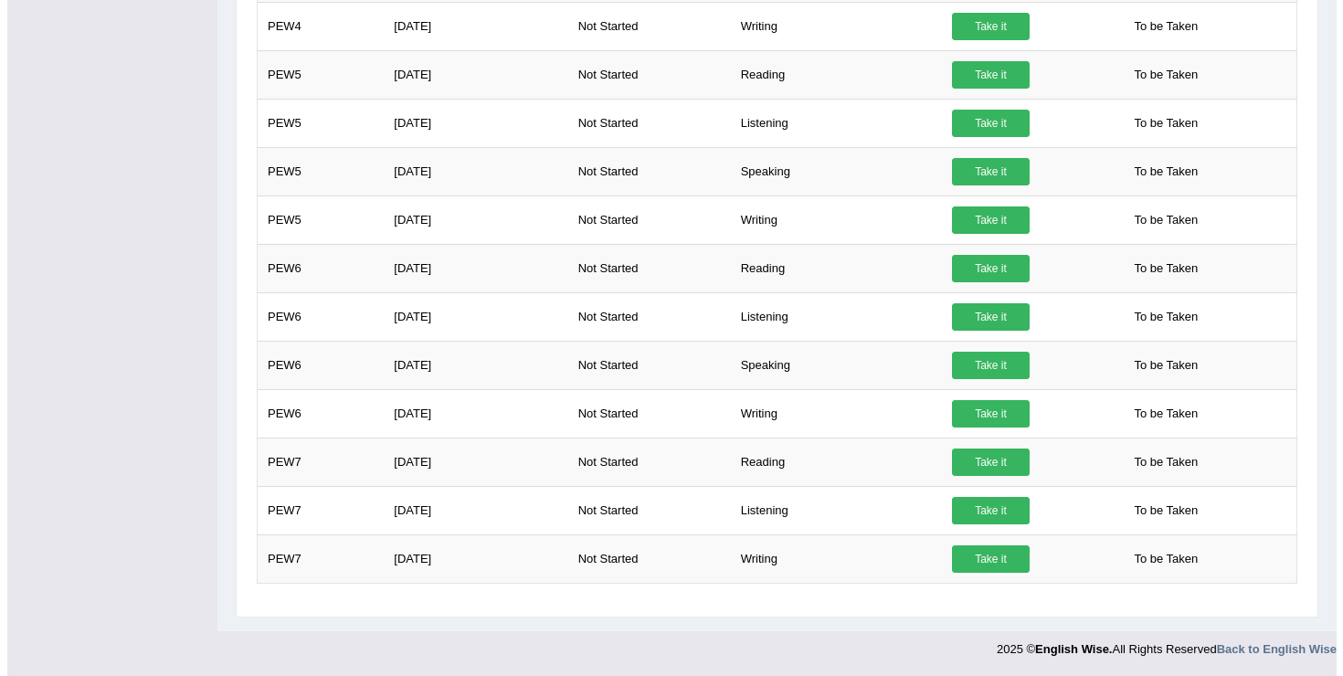
scroll to position [736, 0]
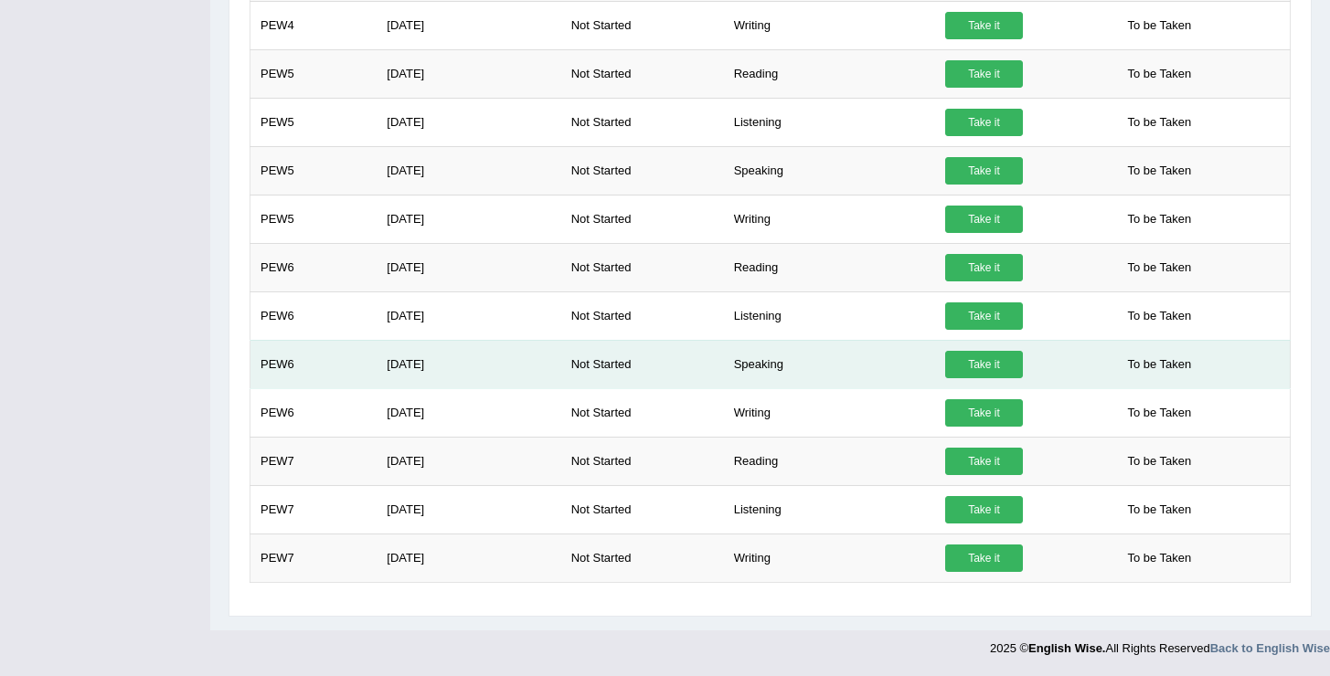
click at [977, 364] on link "Take it" at bounding box center [984, 364] width 78 height 27
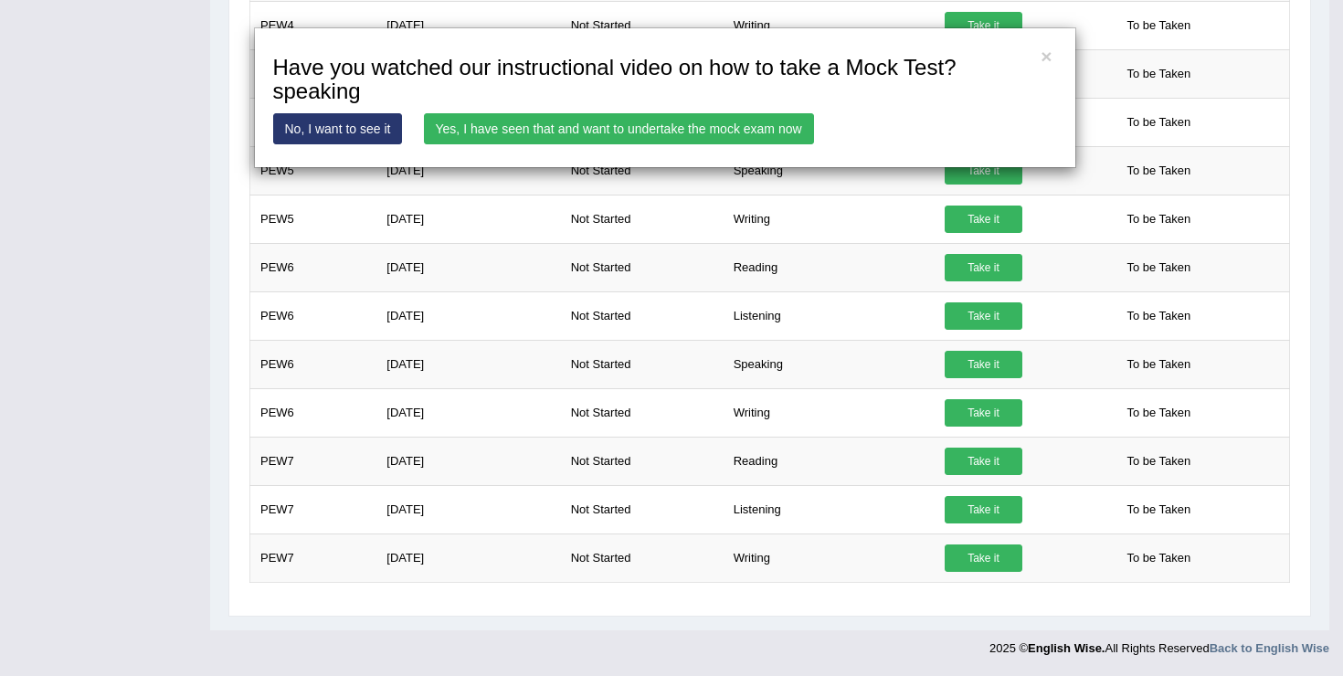
click at [705, 124] on link "Yes, I have seen that and want to undertake the mock exam now" at bounding box center [619, 128] width 390 height 31
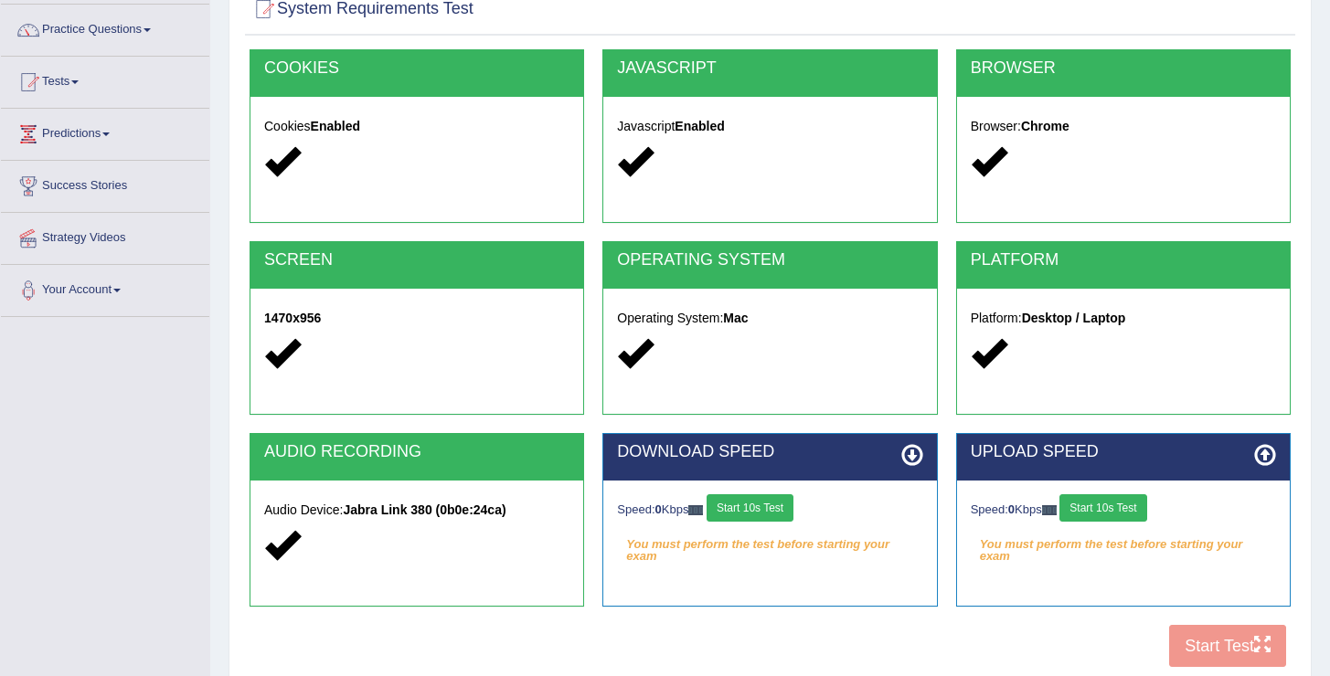
scroll to position [140, 0]
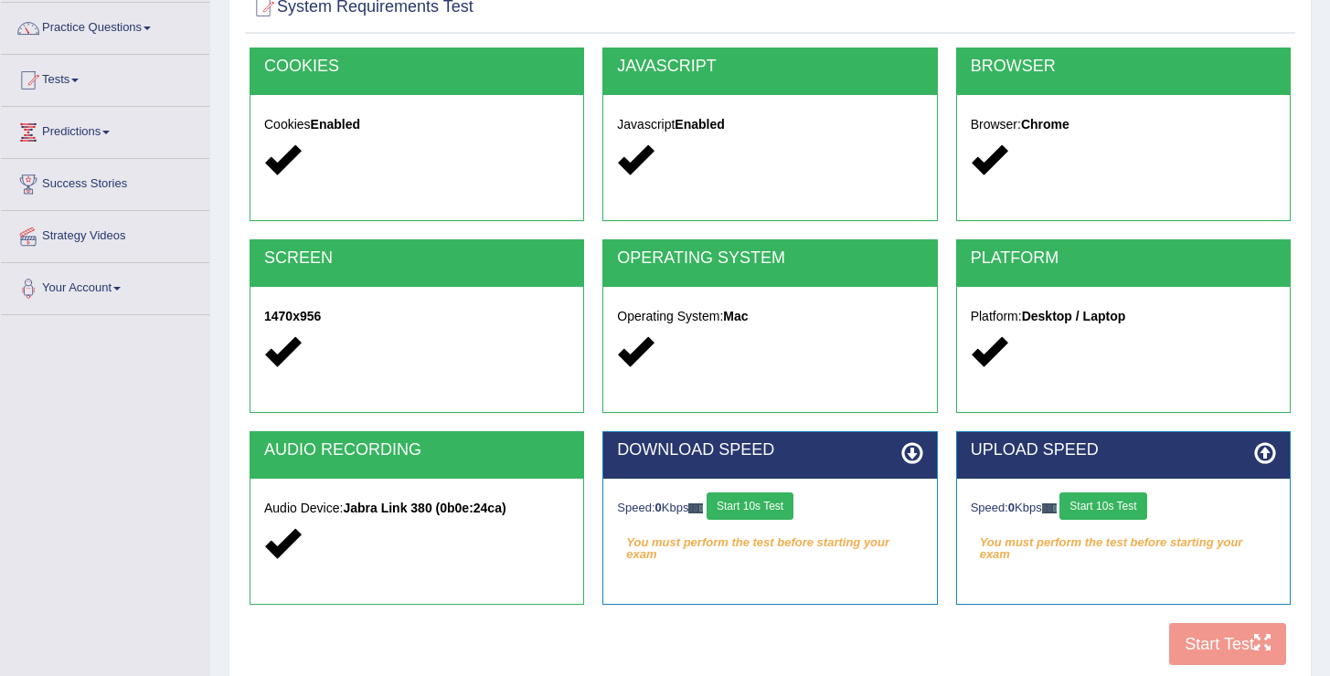
click at [762, 513] on button "Start 10s Test" at bounding box center [749, 506] width 87 height 27
click at [1097, 507] on button "Start 10s Test" at bounding box center [1102, 506] width 87 height 27
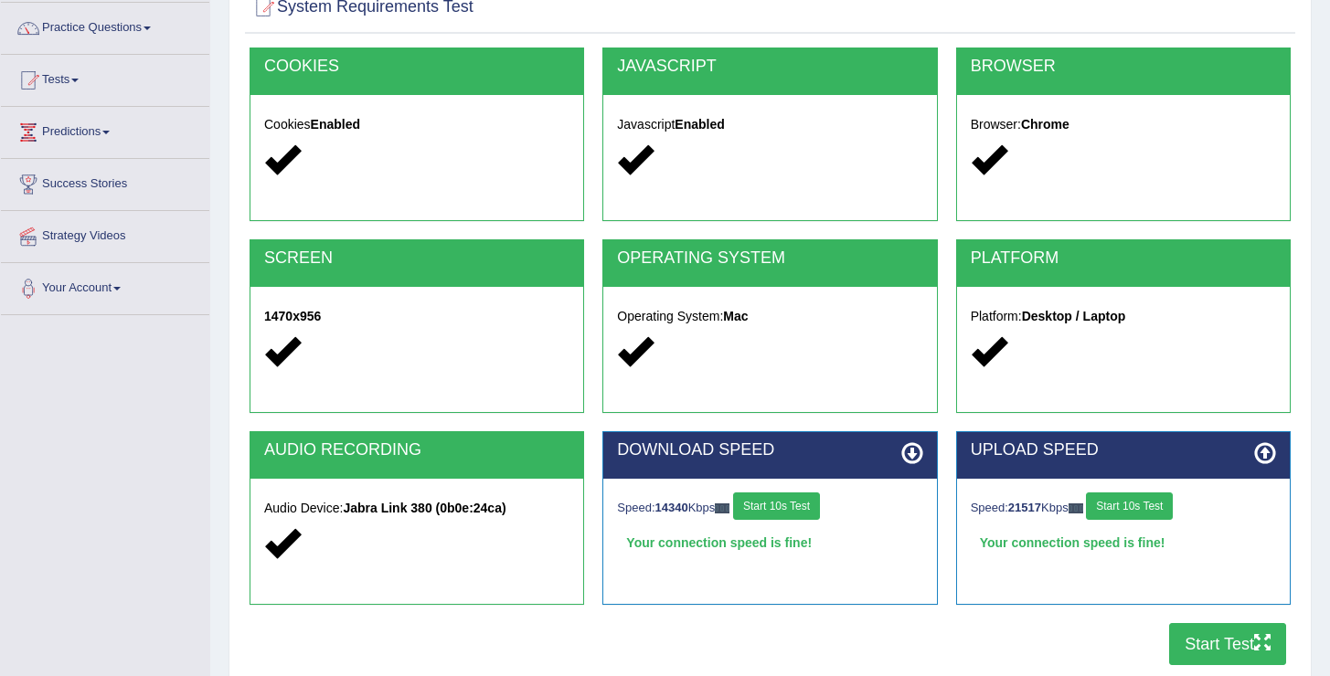
click at [1214, 659] on button "Start Test" at bounding box center [1227, 644] width 117 height 42
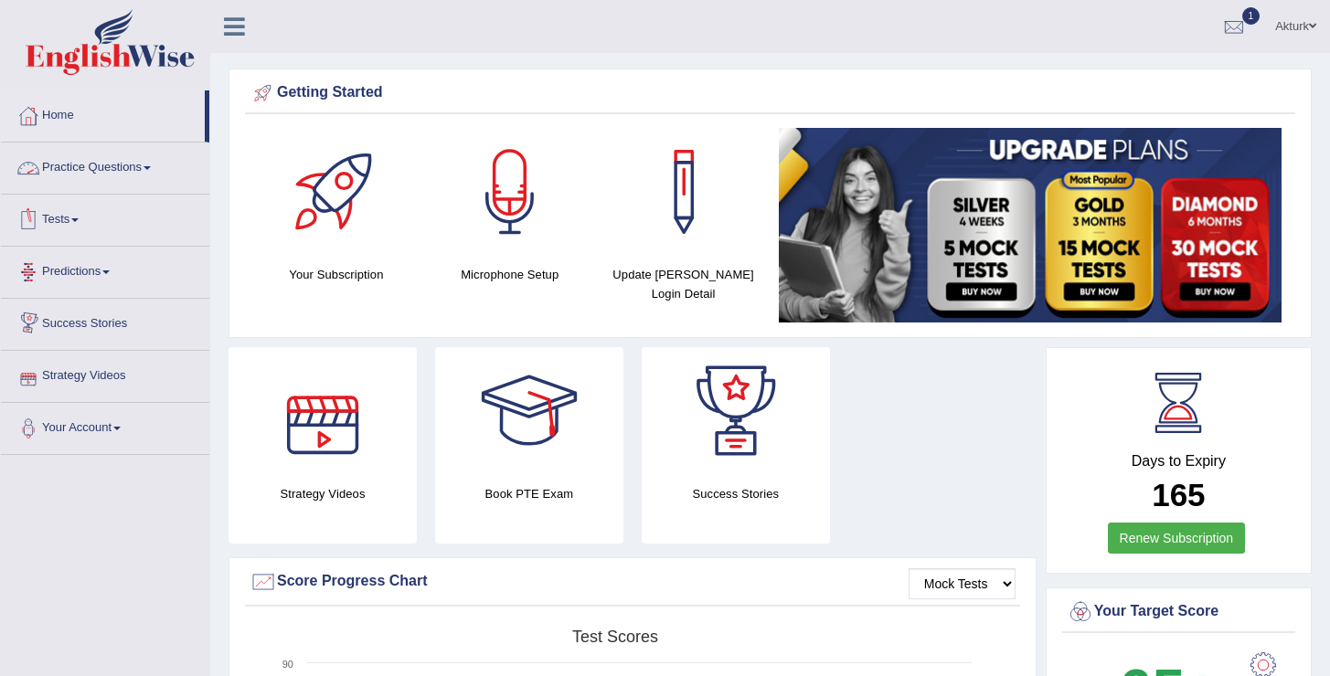
click at [71, 209] on link "Tests" at bounding box center [105, 218] width 208 height 46
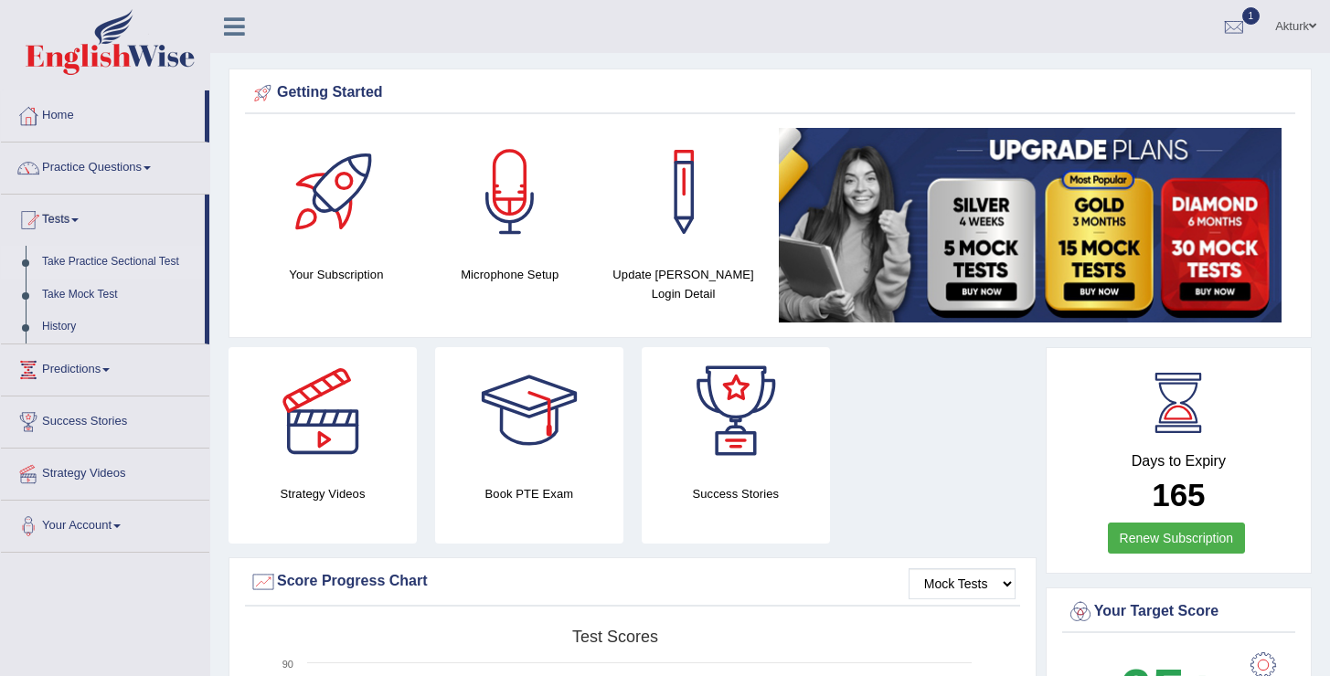
click at [111, 258] on link "Take Practice Sectional Test" at bounding box center [119, 262] width 171 height 33
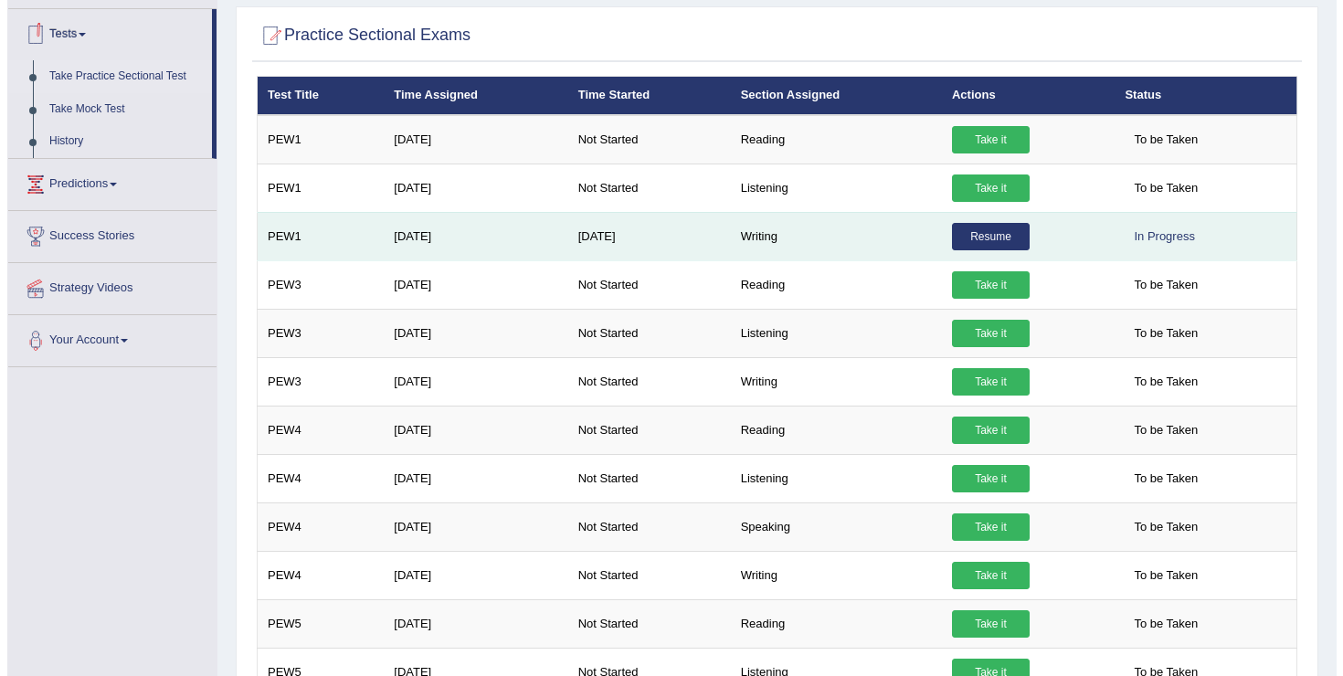
scroll to position [687, 0]
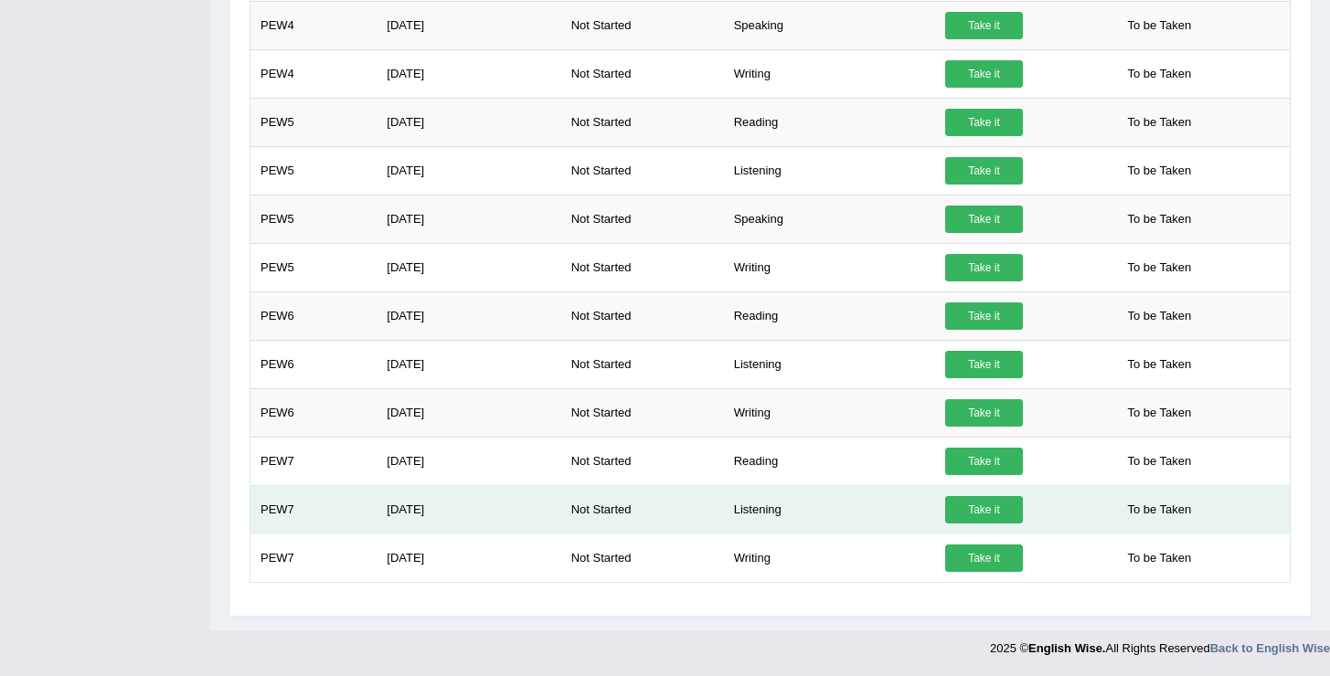
click at [995, 512] on link "Take it" at bounding box center [984, 509] width 78 height 27
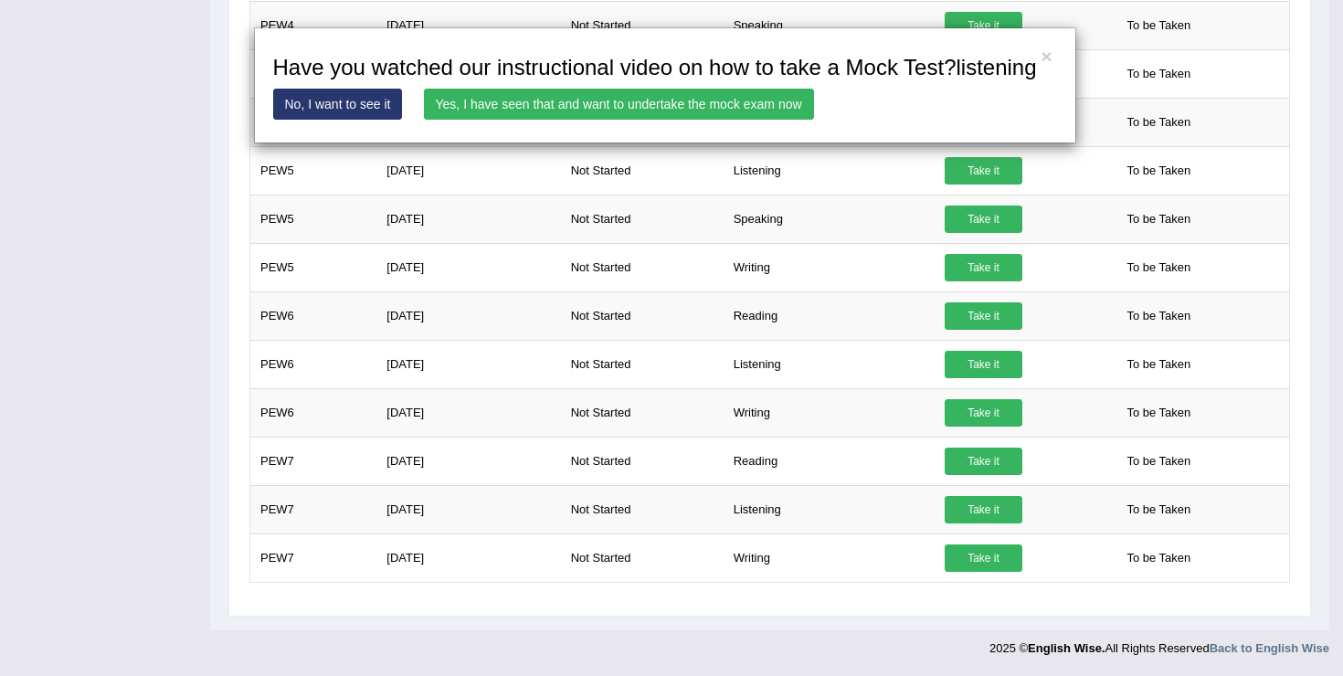
click at [684, 120] on link "Yes, I have seen that and want to undertake the mock exam now" at bounding box center [619, 104] width 390 height 31
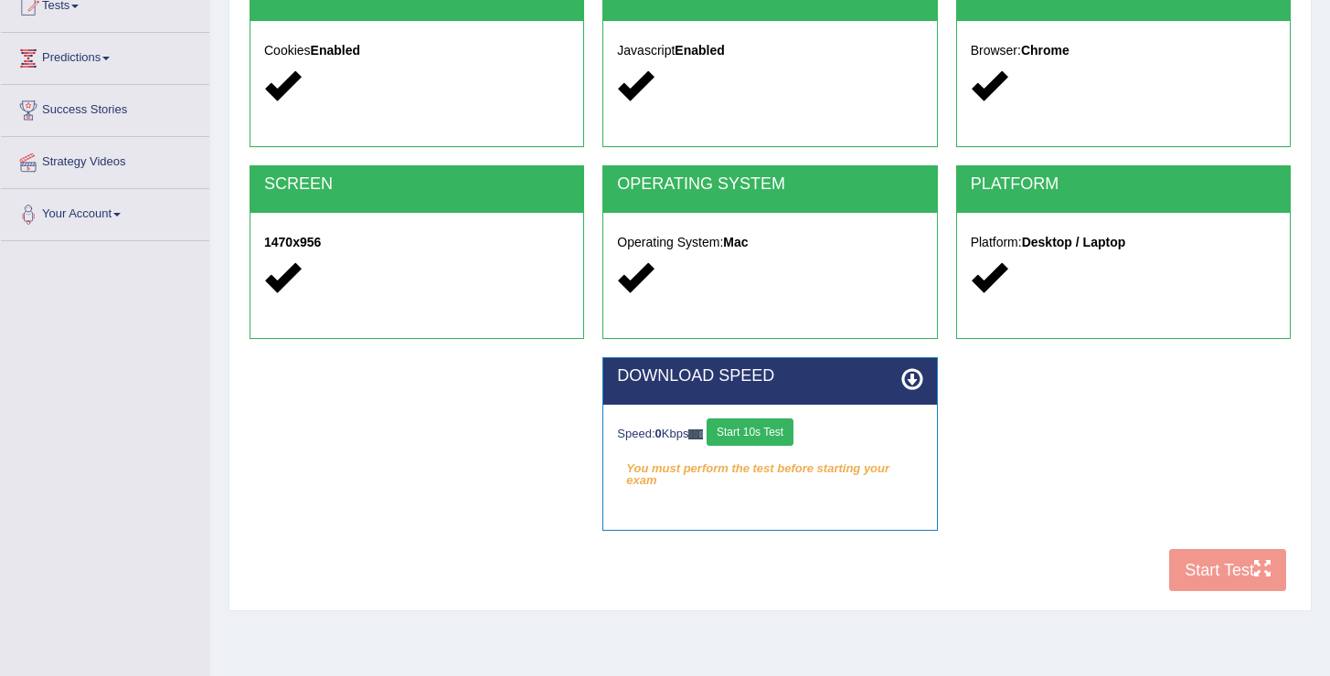
scroll to position [222, 0]
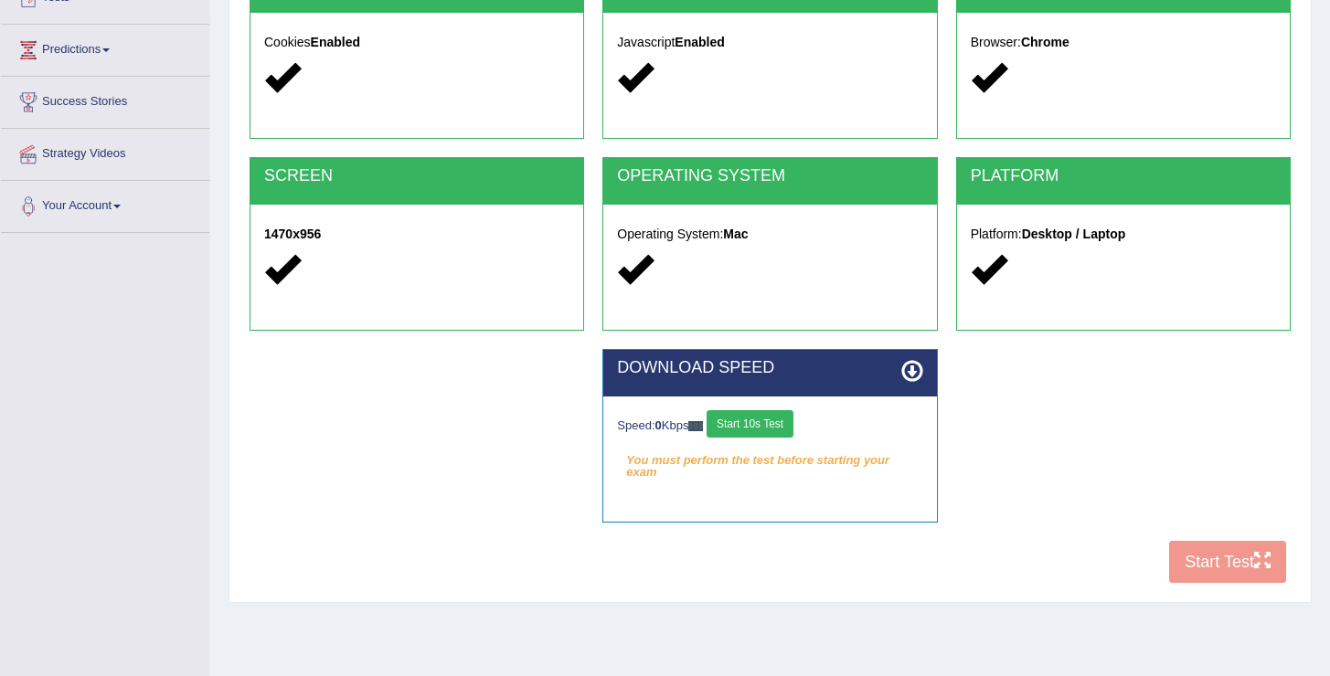
click at [759, 420] on button "Start 10s Test" at bounding box center [749, 423] width 87 height 27
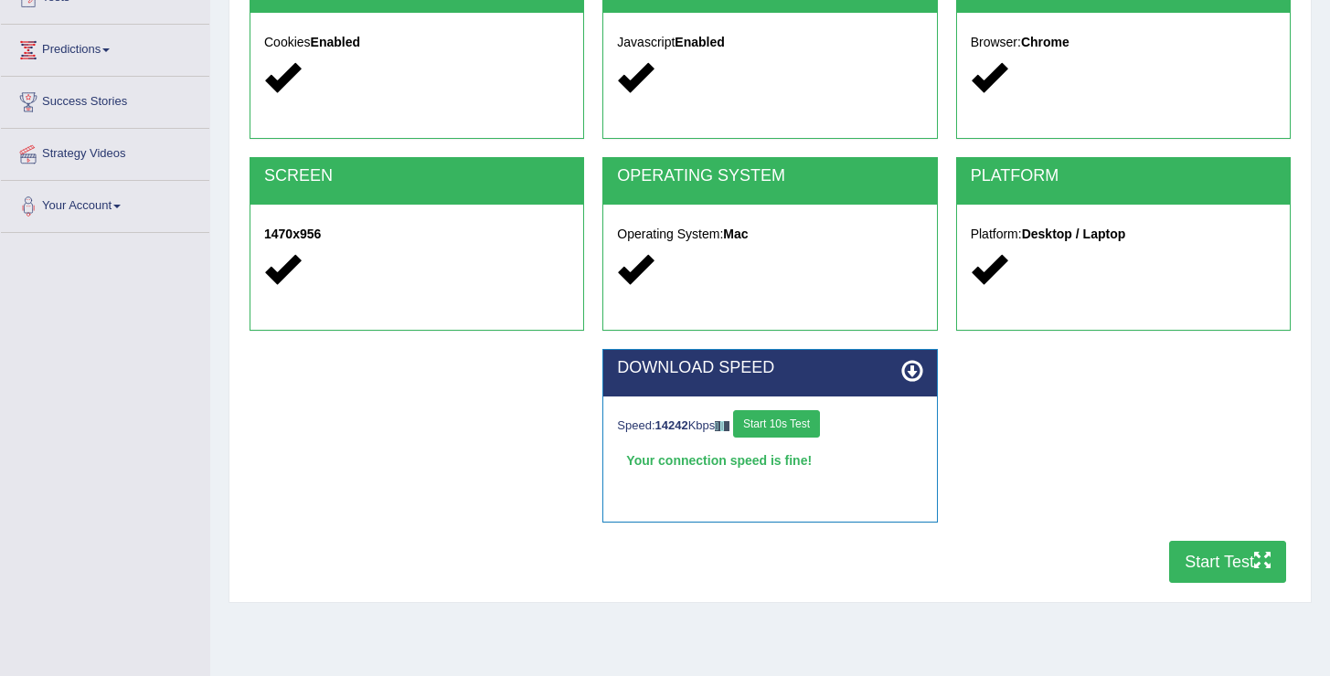
click at [1220, 562] on button "Start Test" at bounding box center [1227, 562] width 117 height 42
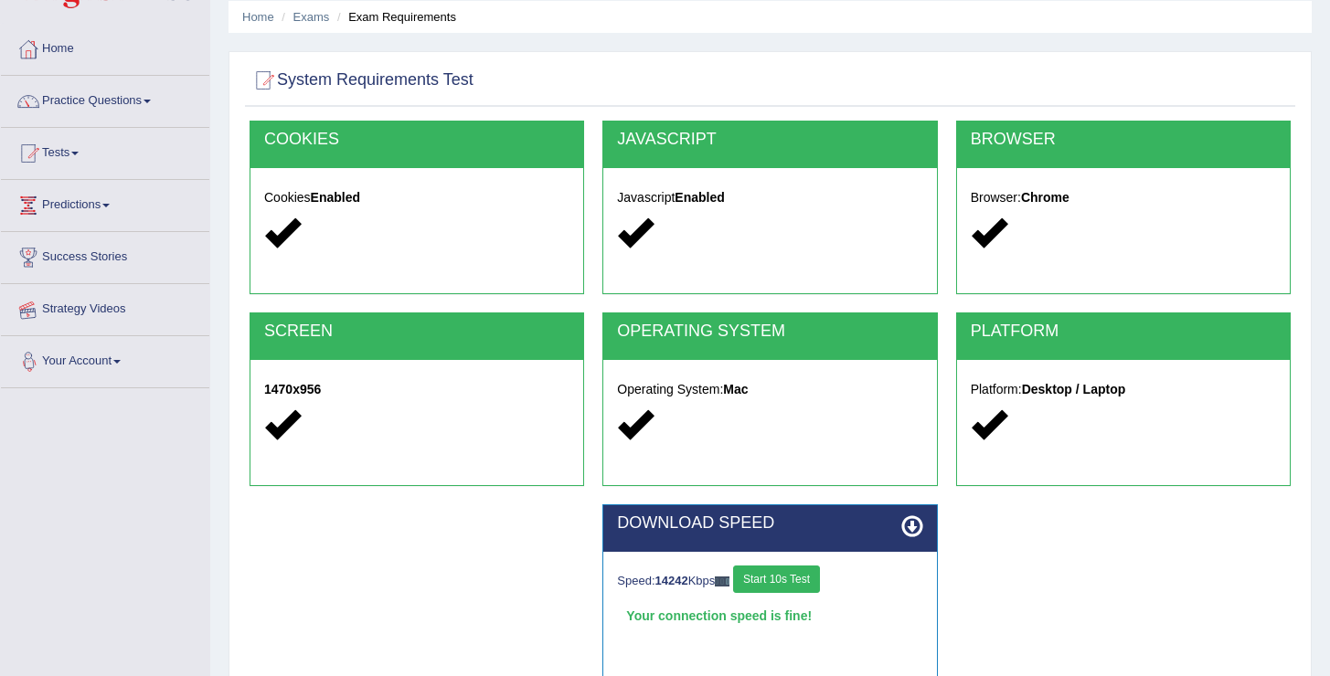
scroll to position [0, 0]
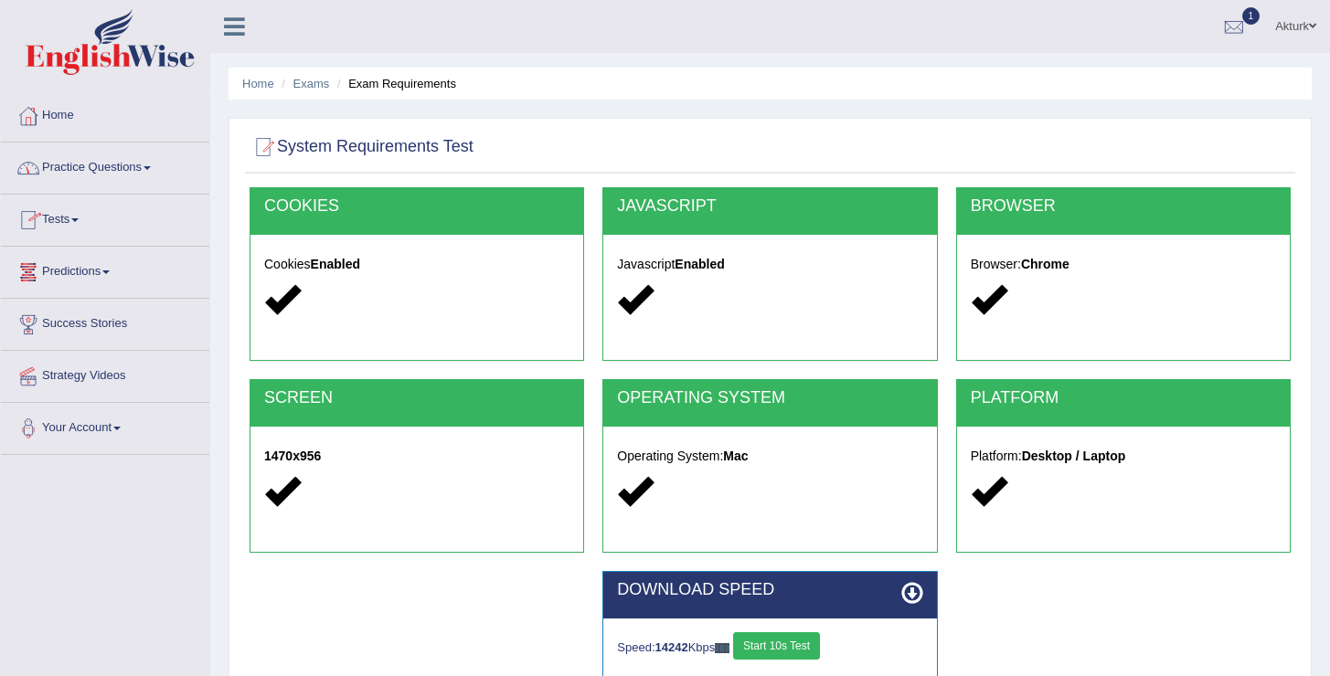
click at [64, 219] on link "Tests" at bounding box center [105, 218] width 208 height 46
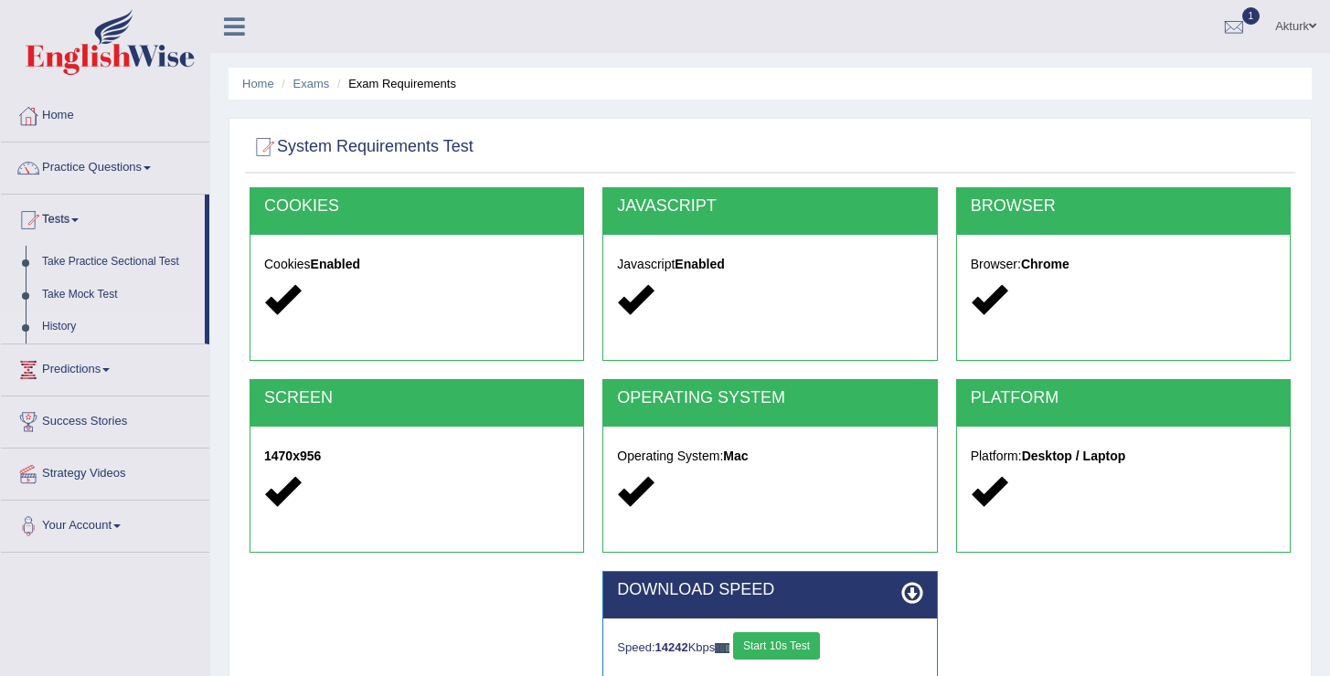
click at [68, 330] on link "History" at bounding box center [119, 327] width 171 height 33
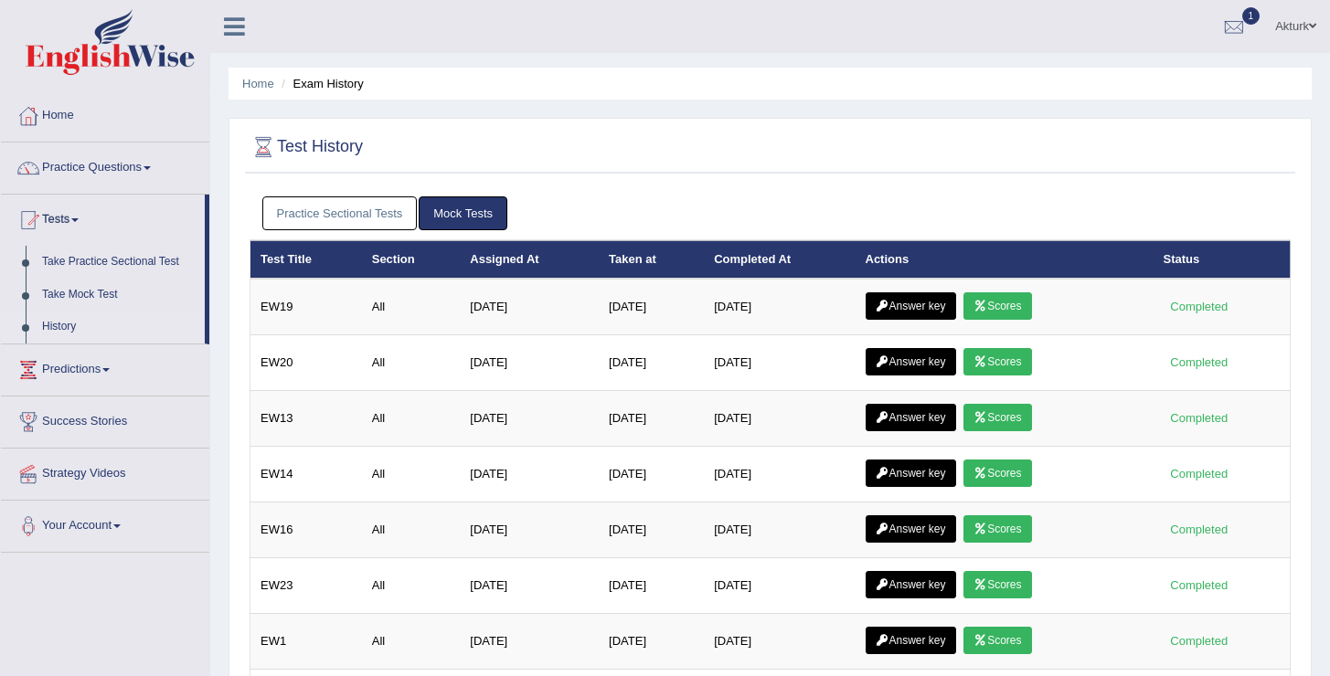
click at [351, 210] on link "Practice Sectional Tests" at bounding box center [339, 213] width 155 height 34
click at [375, 225] on link "Practice Sectional Tests" at bounding box center [339, 213] width 155 height 34
click at [346, 219] on link "Practice Sectional Tests" at bounding box center [339, 213] width 155 height 34
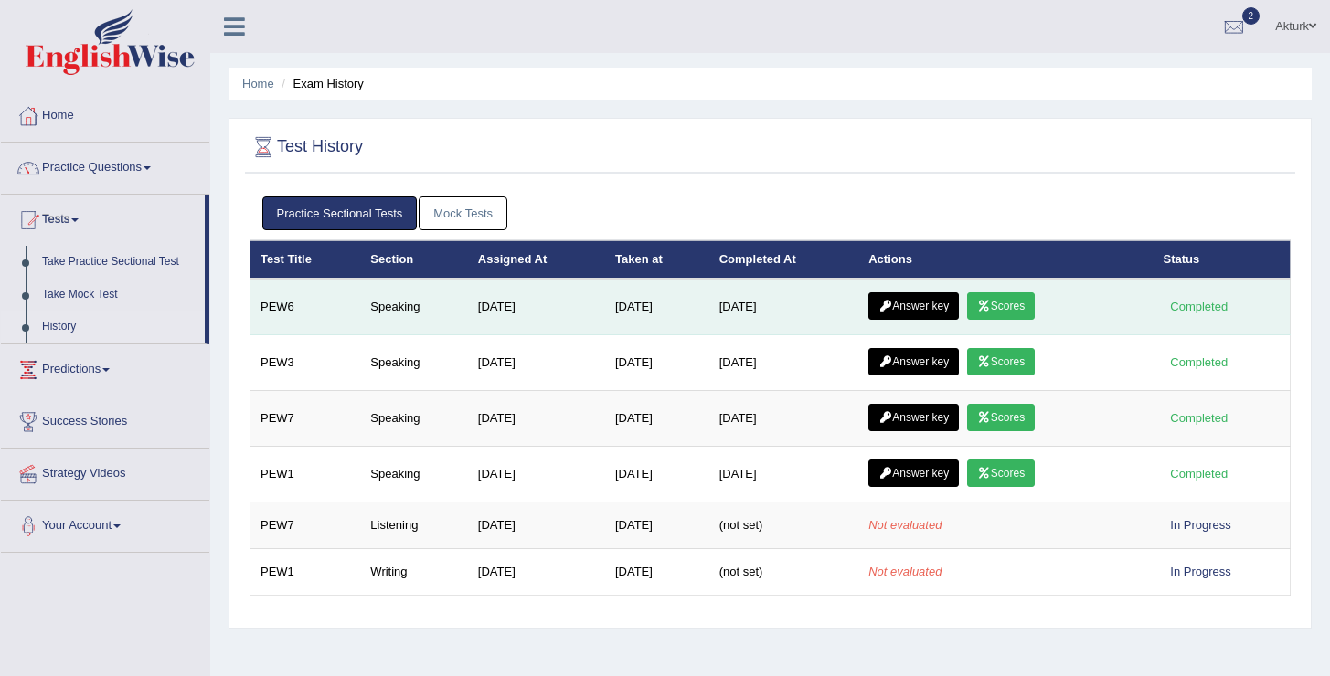
click at [1005, 302] on link "Scores" at bounding box center [1001, 305] width 68 height 27
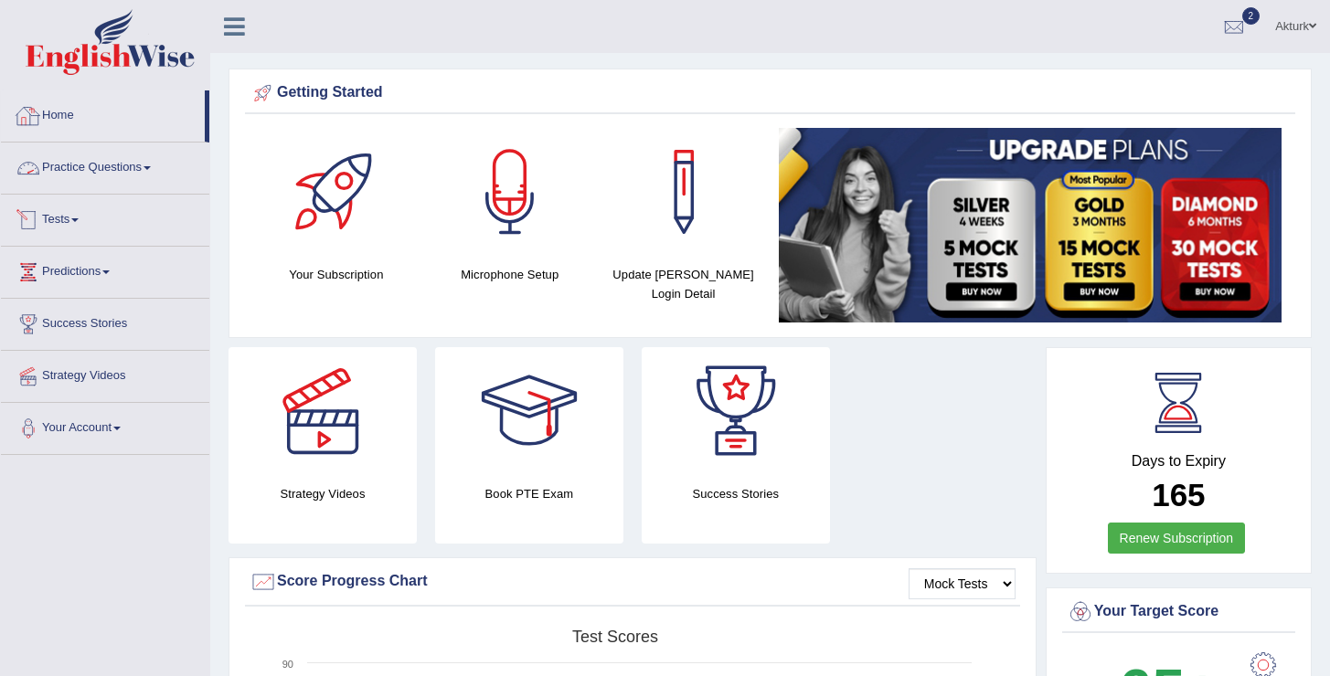
click at [68, 217] on link "Tests" at bounding box center [105, 218] width 208 height 46
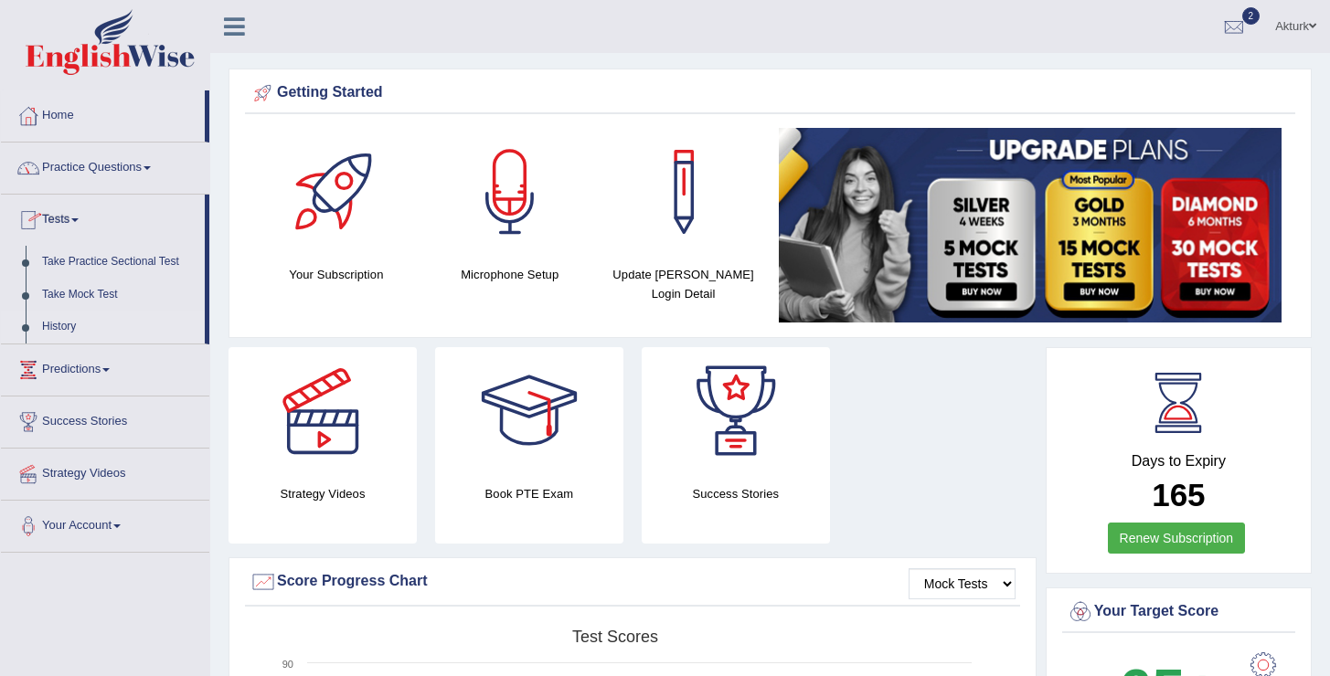
click at [63, 327] on link "History" at bounding box center [119, 327] width 171 height 33
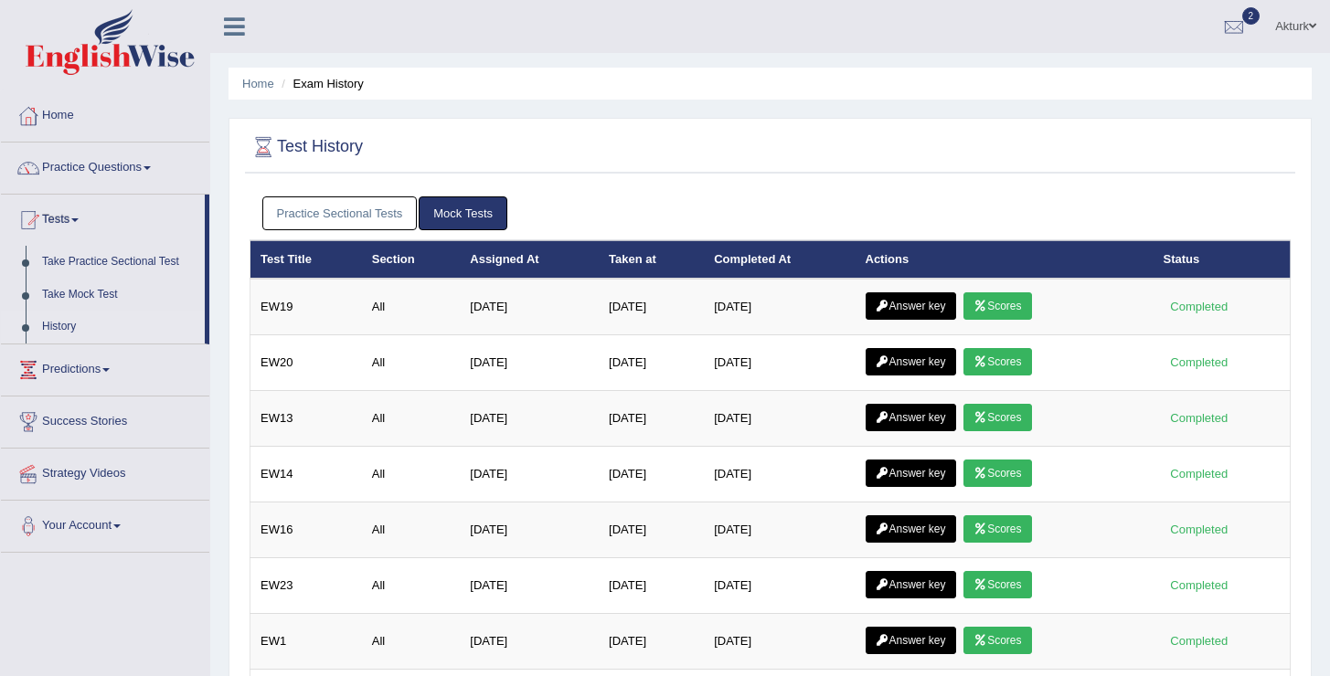
click at [371, 196] on link "Practice Sectional Tests" at bounding box center [339, 213] width 155 height 34
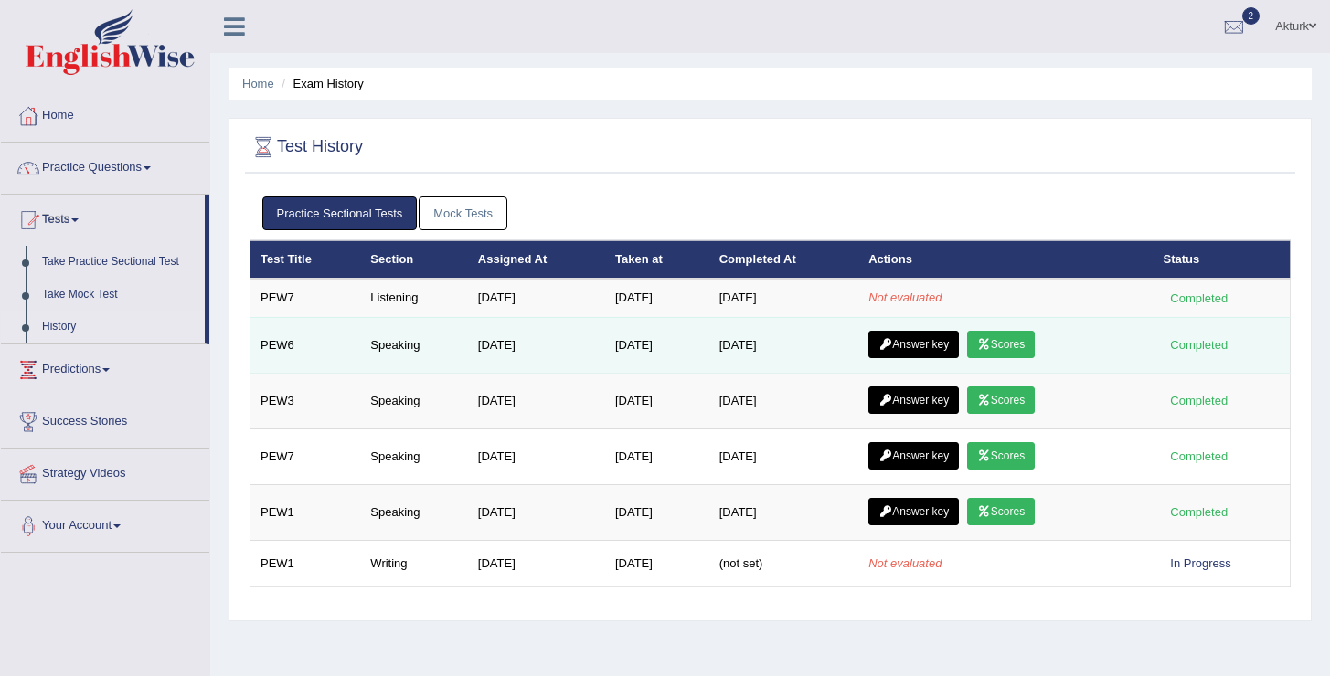
click at [1002, 350] on link "Scores" at bounding box center [1001, 344] width 68 height 27
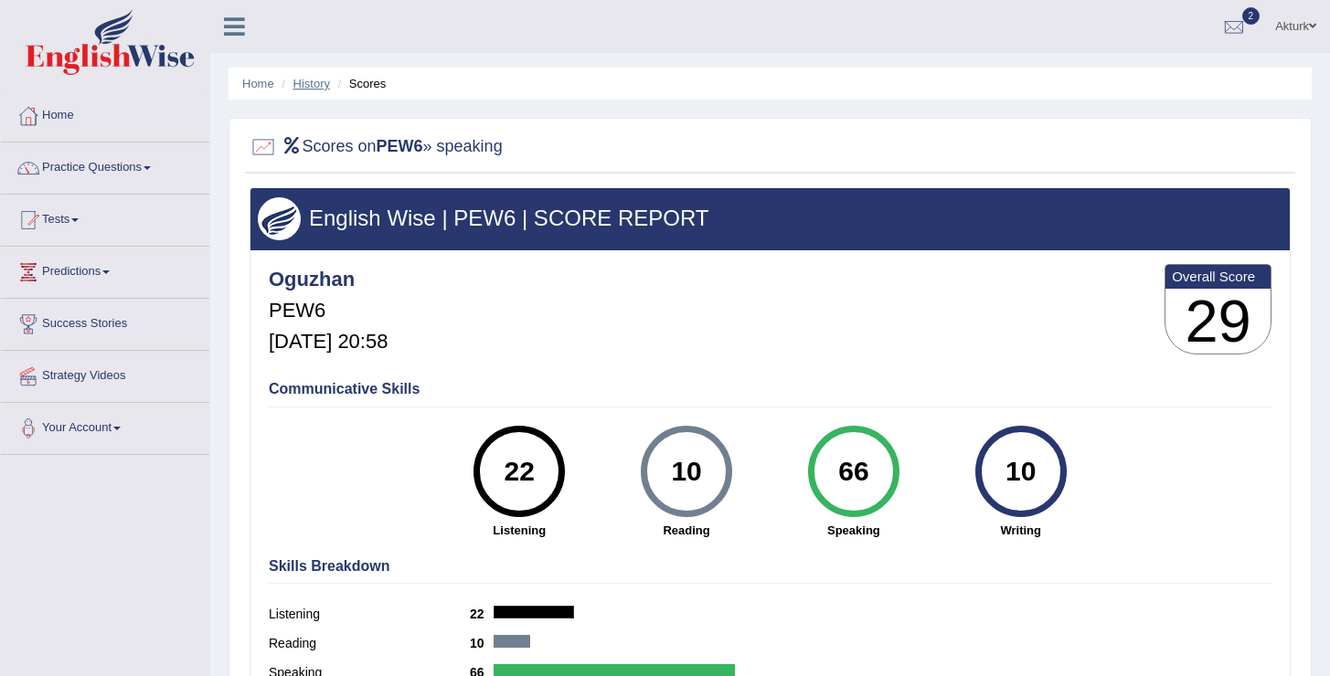
click at [302, 89] on link "History" at bounding box center [311, 84] width 37 height 14
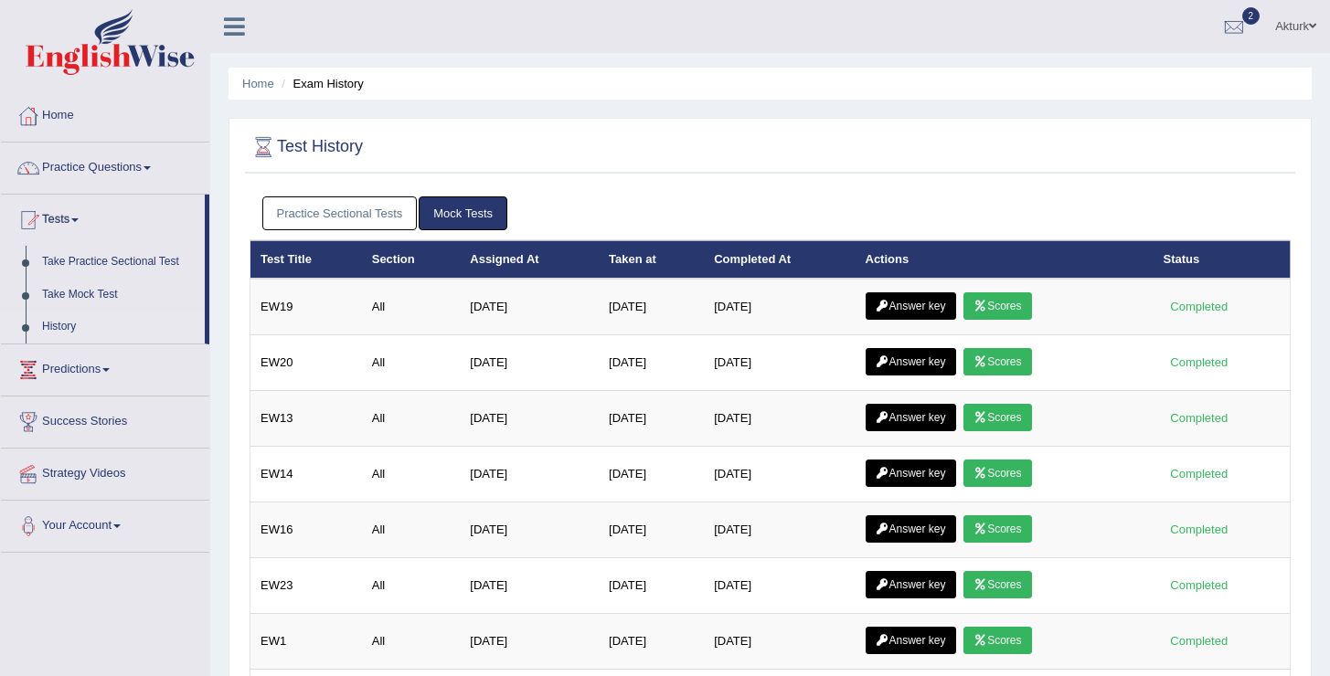
click at [388, 202] on link "Practice Sectional Tests" at bounding box center [339, 213] width 155 height 34
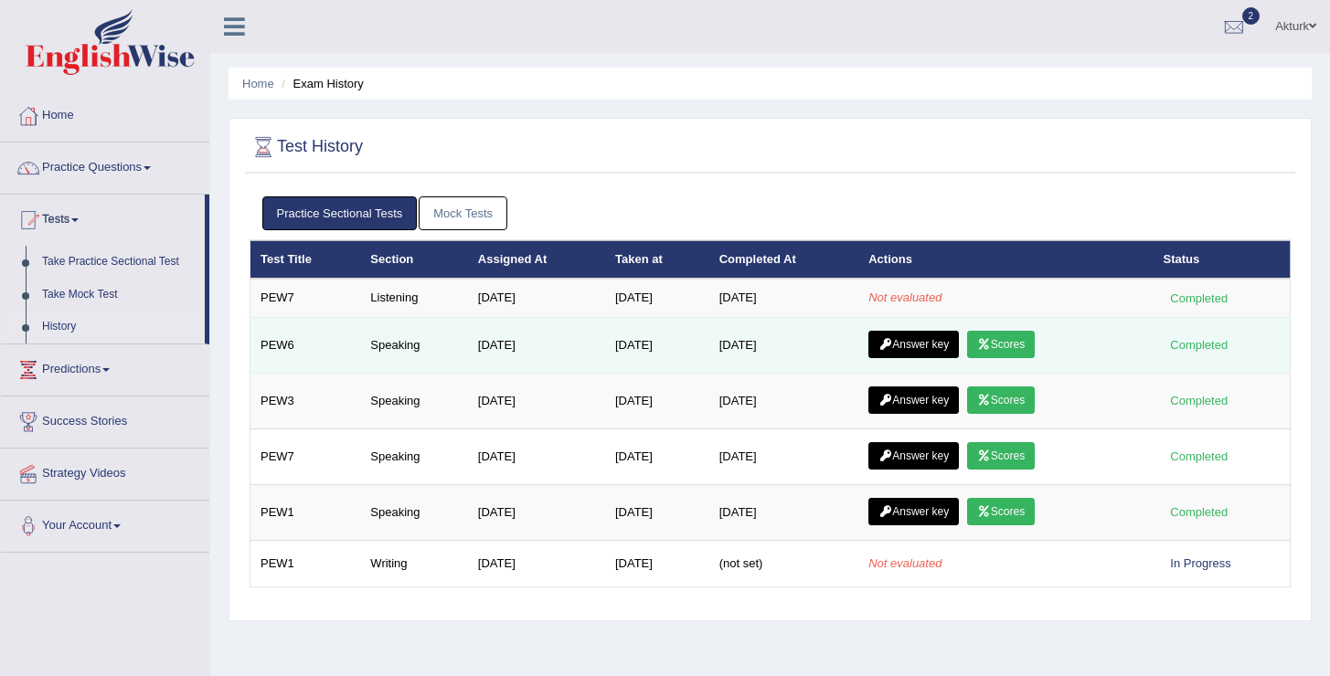
click at [943, 349] on link "Answer key" at bounding box center [913, 344] width 90 height 27
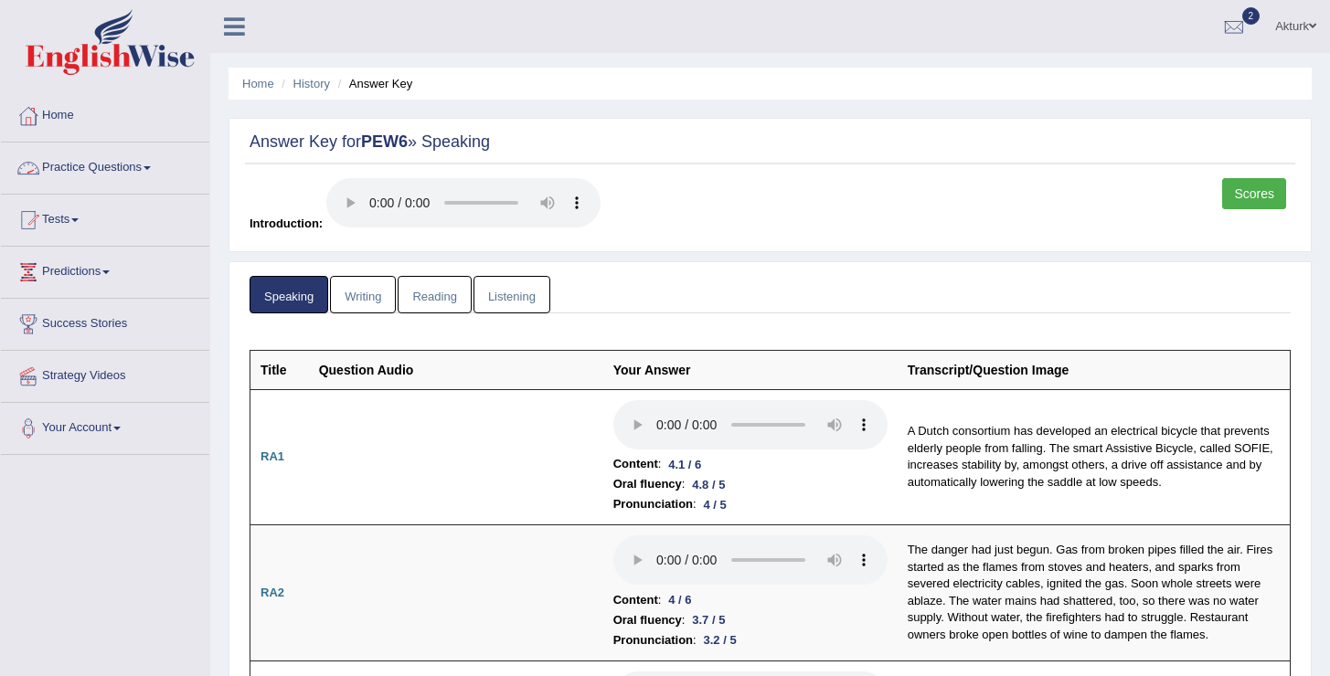
click at [96, 166] on link "Practice Questions" at bounding box center [105, 166] width 208 height 46
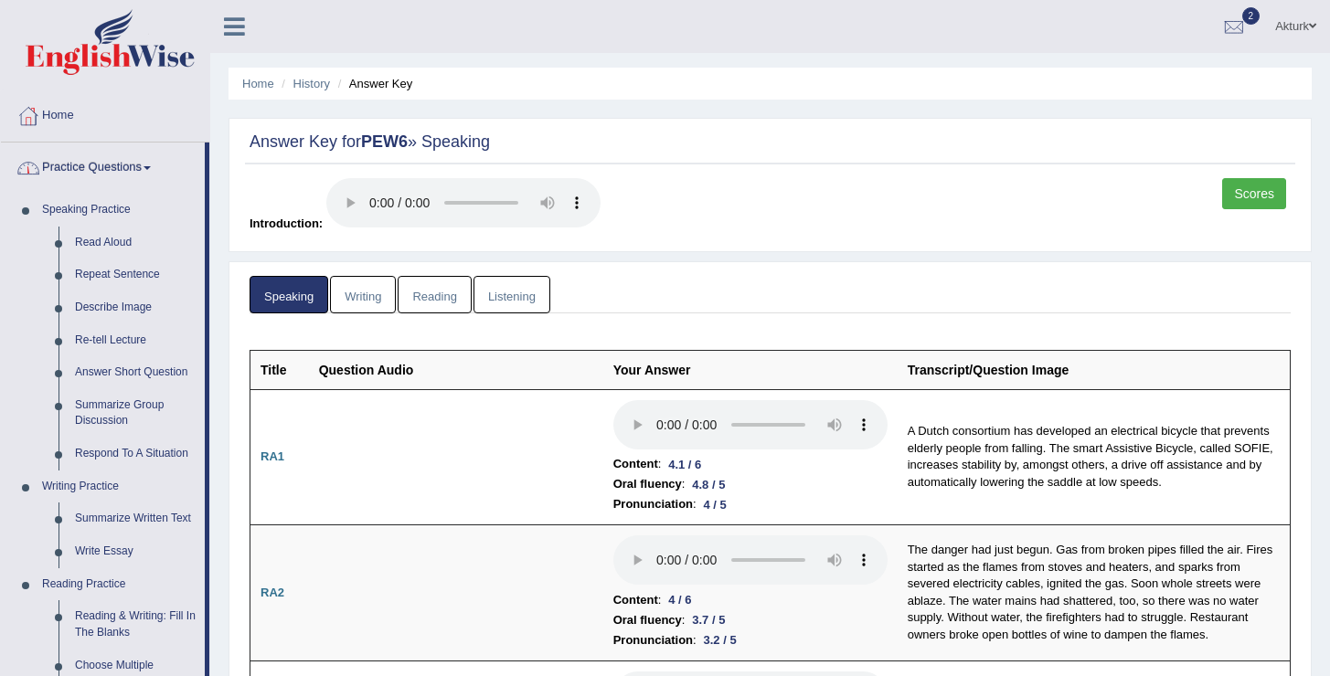
click at [87, 171] on link "Practice Questions" at bounding box center [103, 166] width 204 height 46
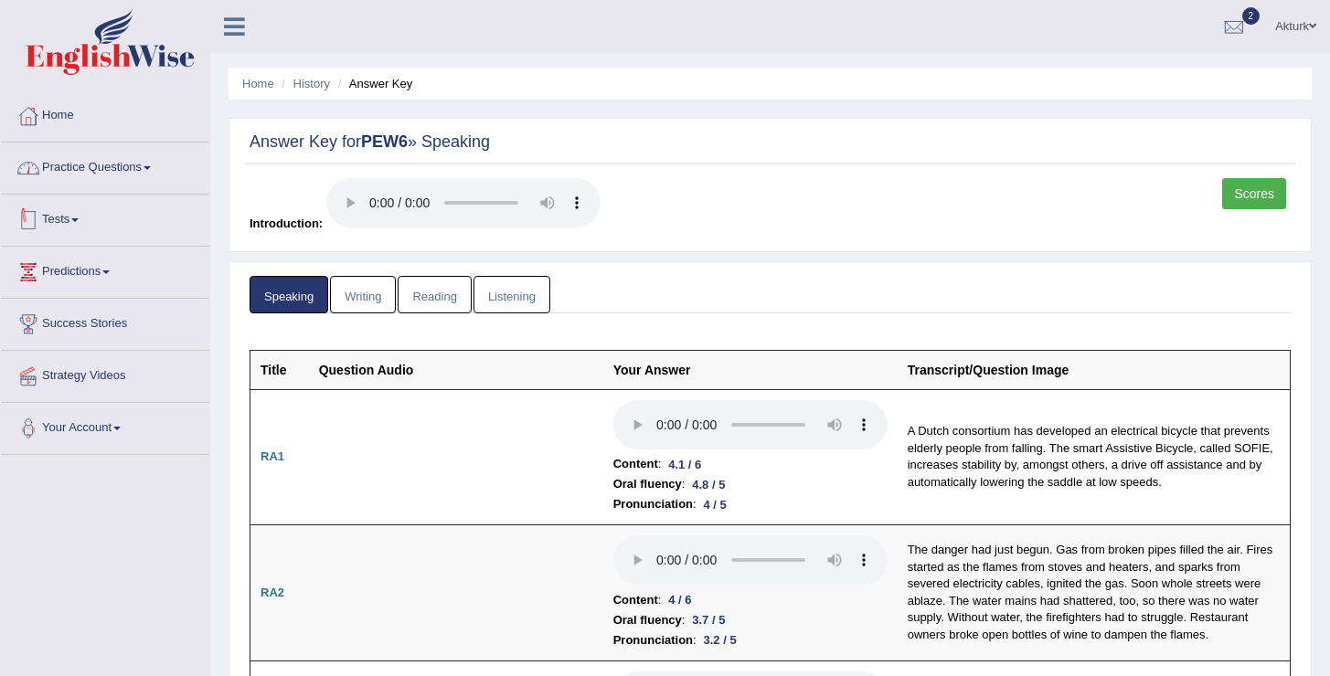
click at [70, 211] on link "Tests" at bounding box center [105, 218] width 208 height 46
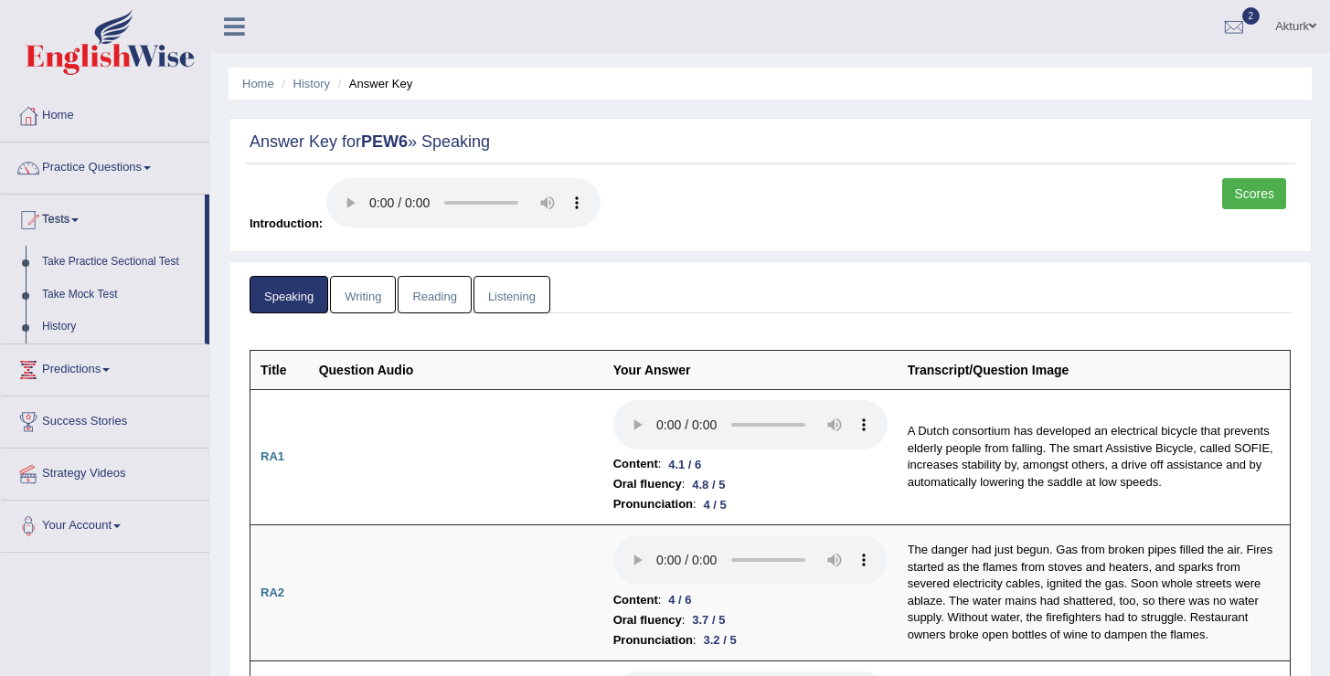
click at [1268, 196] on link "Scores" at bounding box center [1254, 193] width 64 height 31
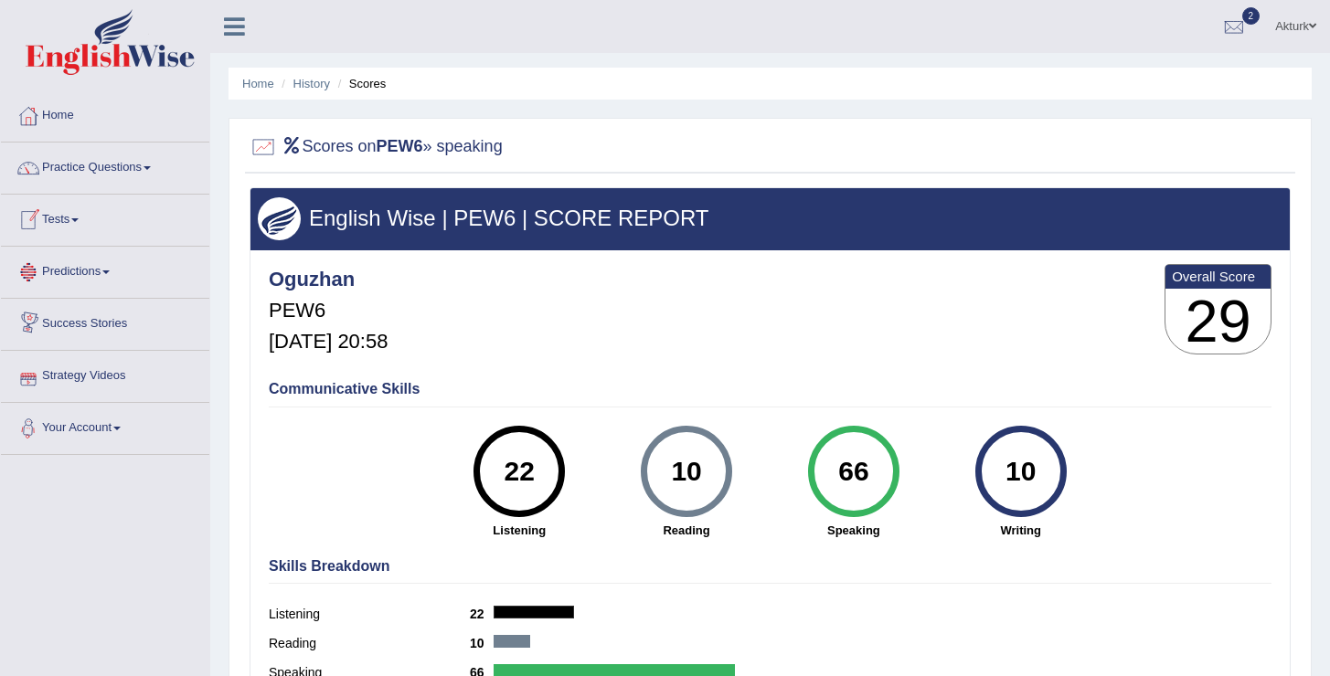
click at [69, 222] on link "Tests" at bounding box center [105, 218] width 208 height 46
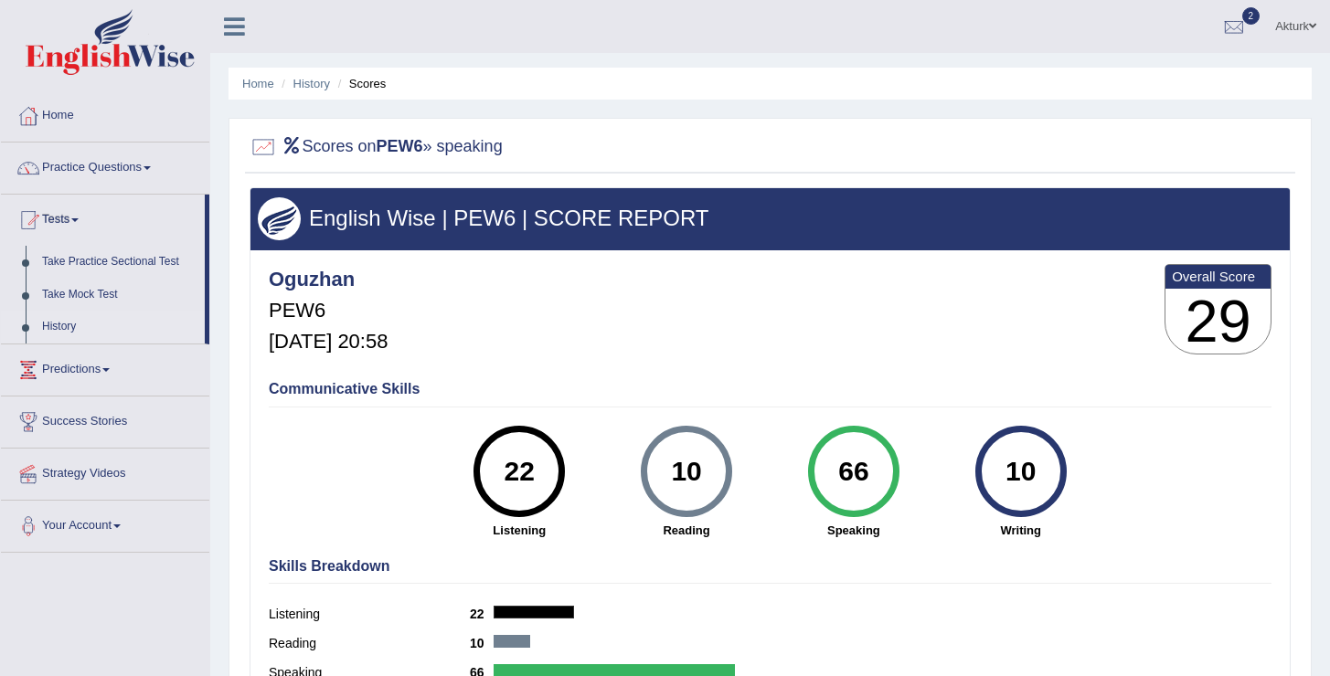
click at [63, 331] on link "History" at bounding box center [119, 327] width 171 height 33
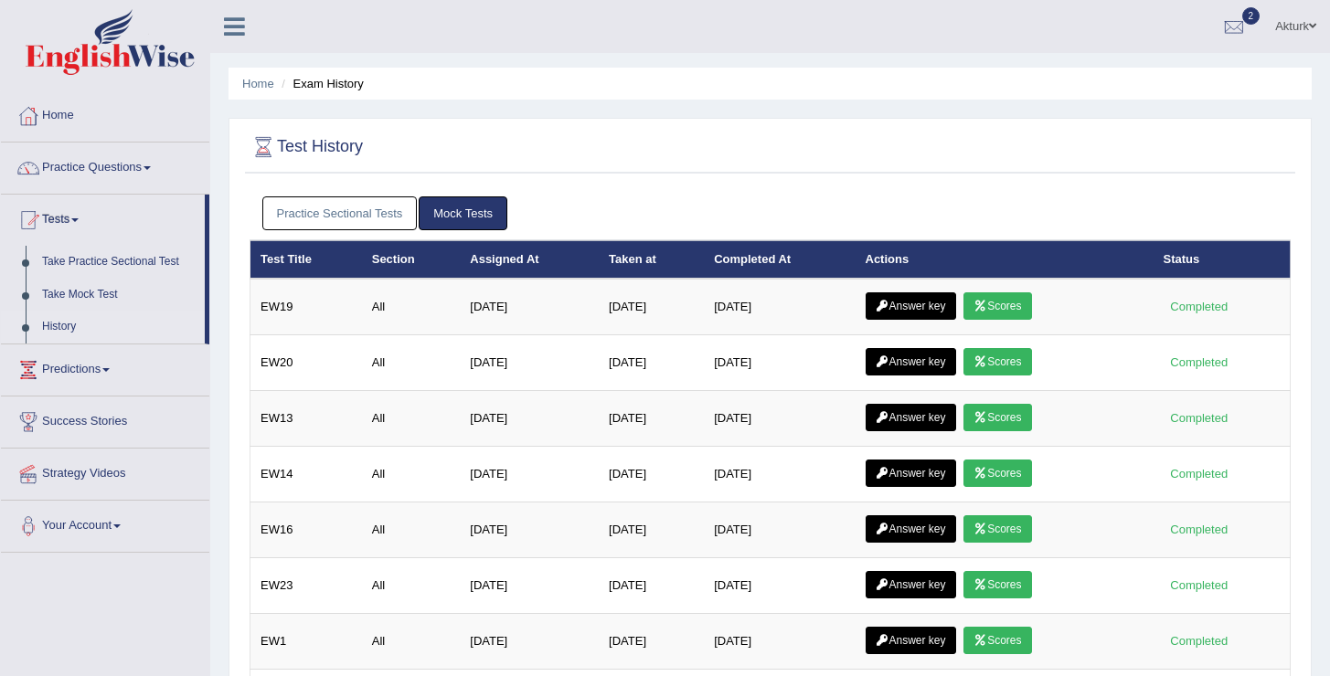
click at [347, 225] on link "Practice Sectional Tests" at bounding box center [339, 213] width 155 height 34
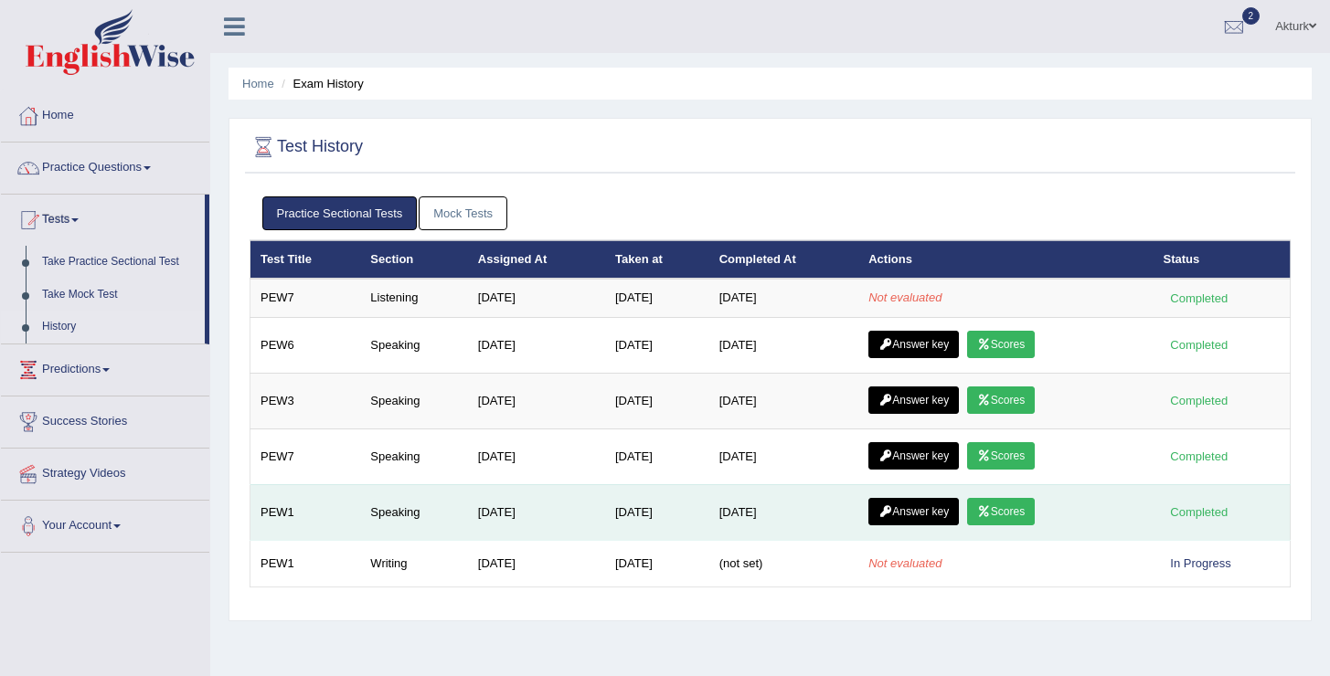
click at [1032, 513] on link "Scores" at bounding box center [1001, 511] width 68 height 27
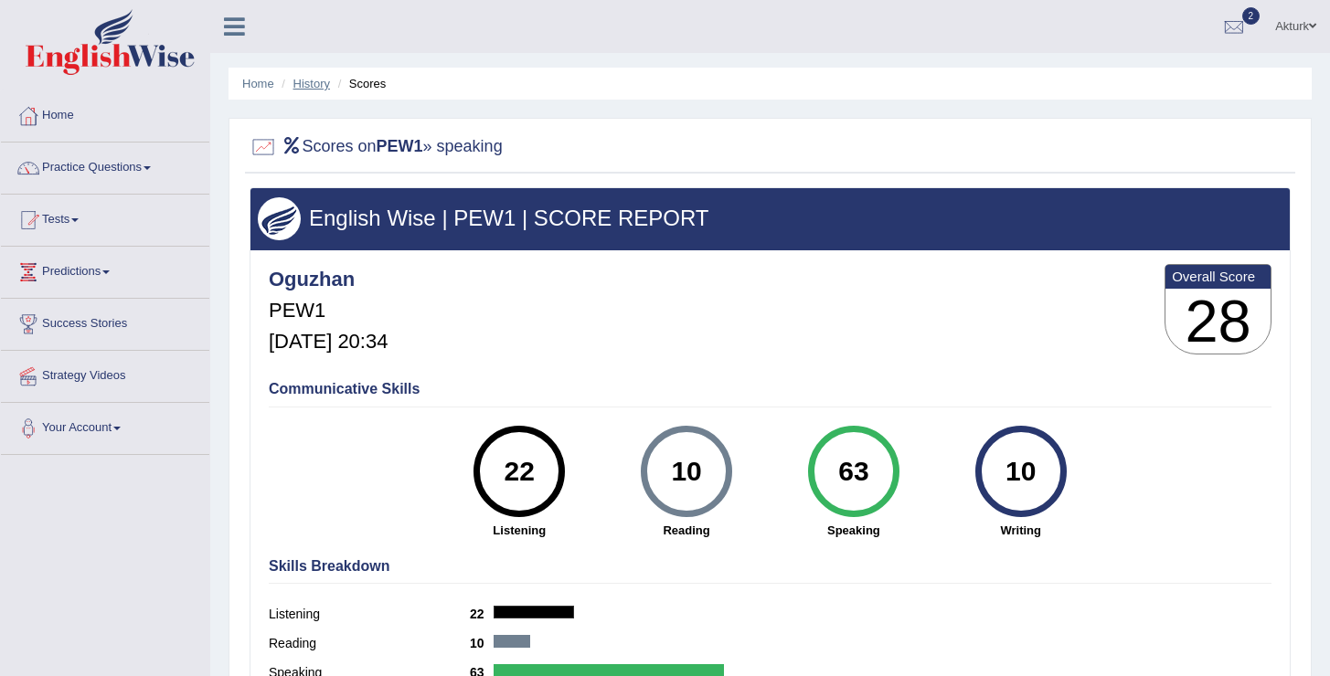
click at [313, 80] on link "History" at bounding box center [311, 84] width 37 height 14
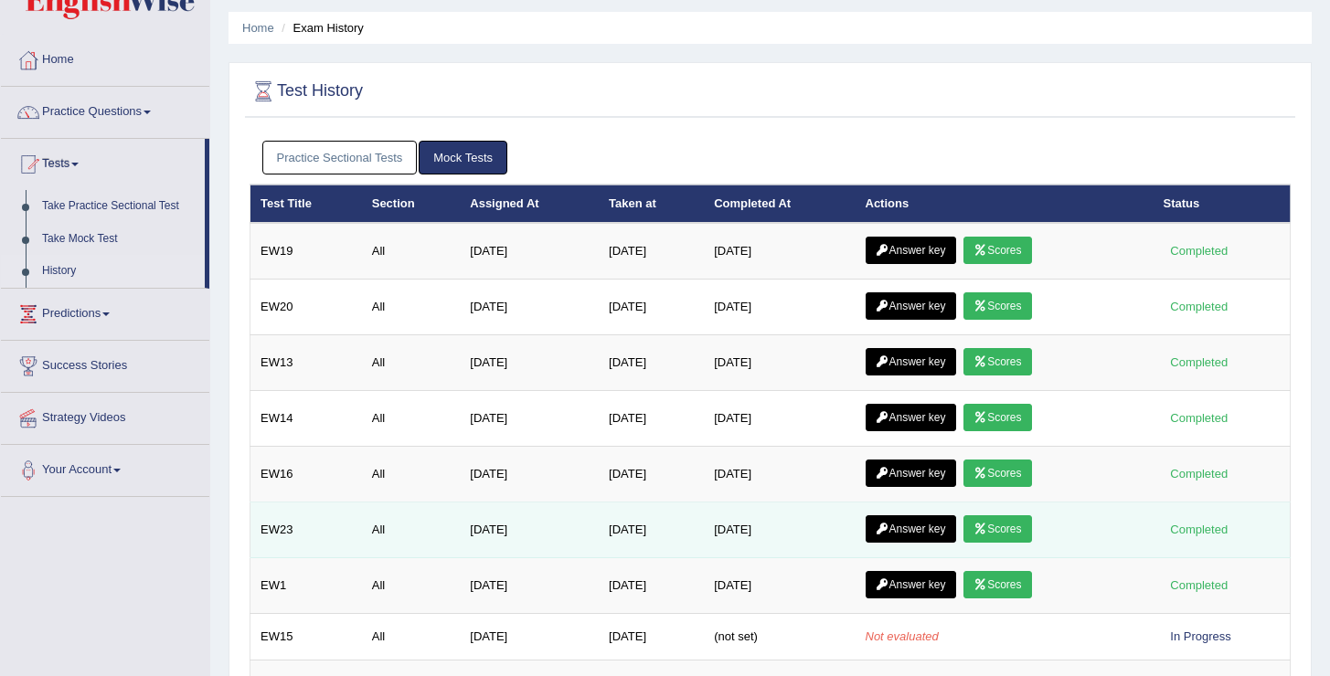
scroll to position [86, 0]
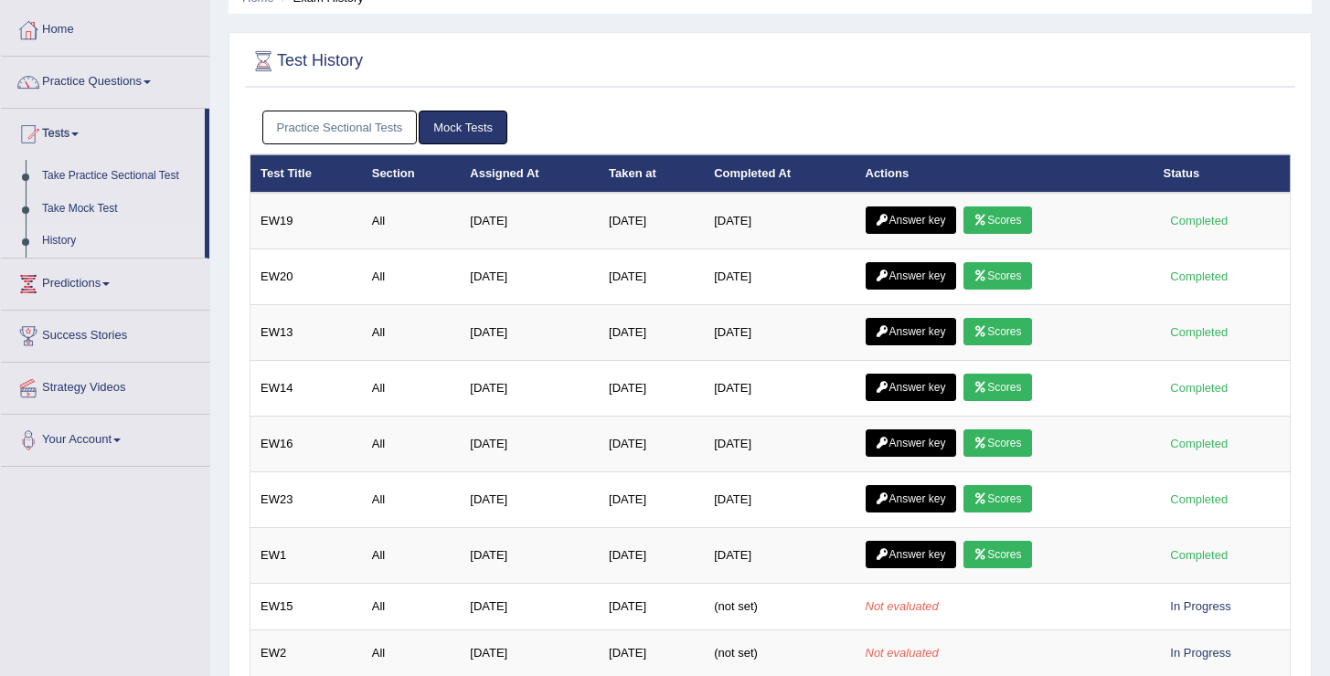
click at [383, 147] on div "Practice Sectional Tests Mock Tests" at bounding box center [770, 127] width 1041 height 53
click at [373, 127] on link "Practice Sectional Tests" at bounding box center [339, 128] width 155 height 34
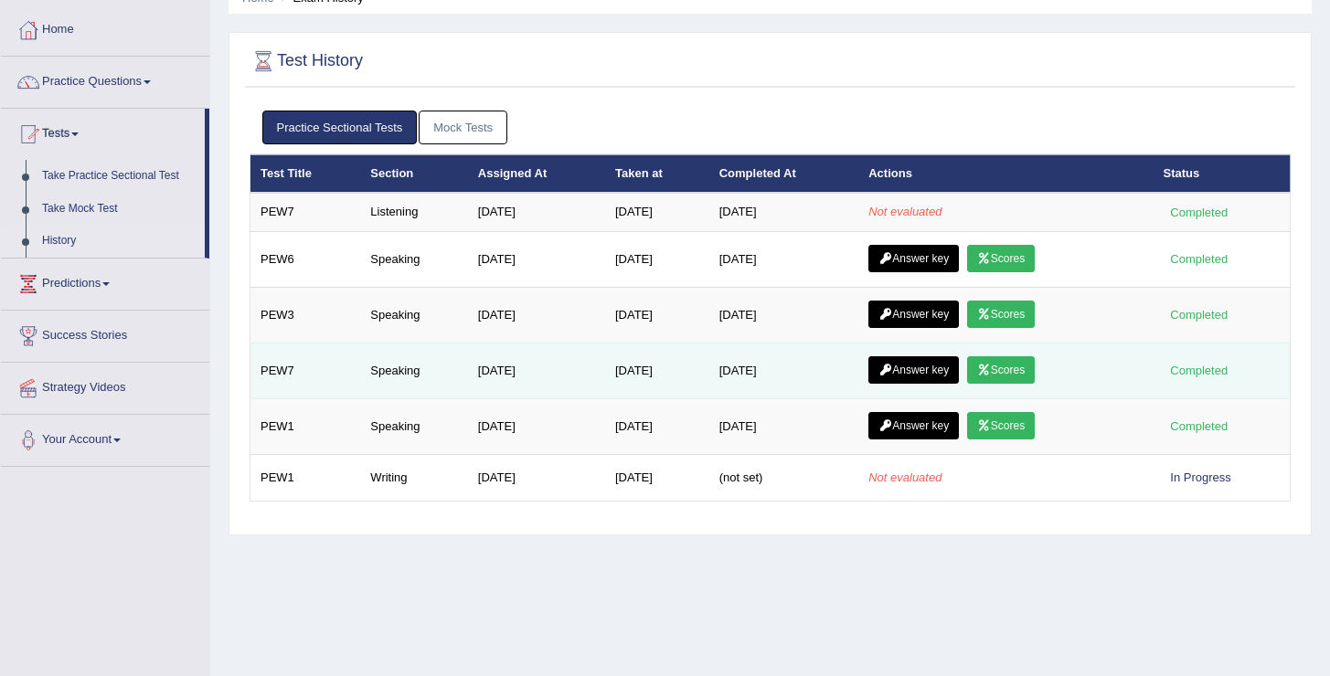
click at [1011, 371] on link "Scores" at bounding box center [1001, 369] width 68 height 27
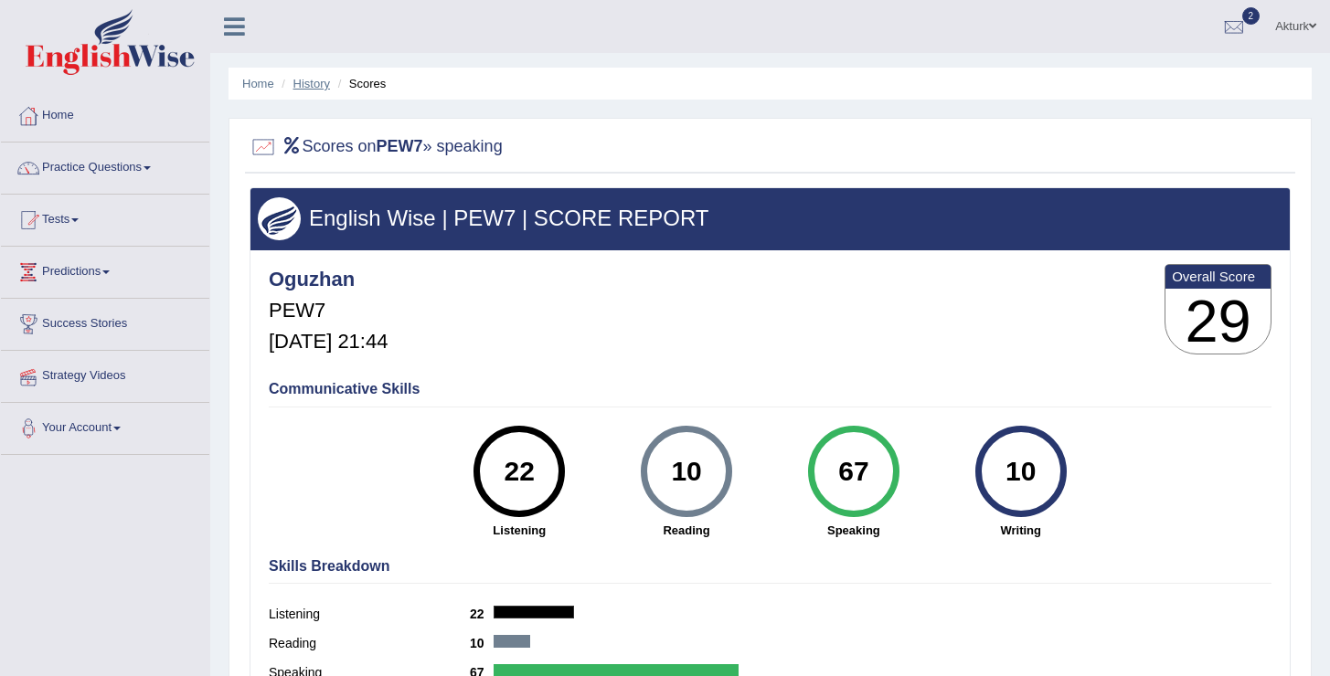
click at [306, 81] on link "History" at bounding box center [311, 84] width 37 height 14
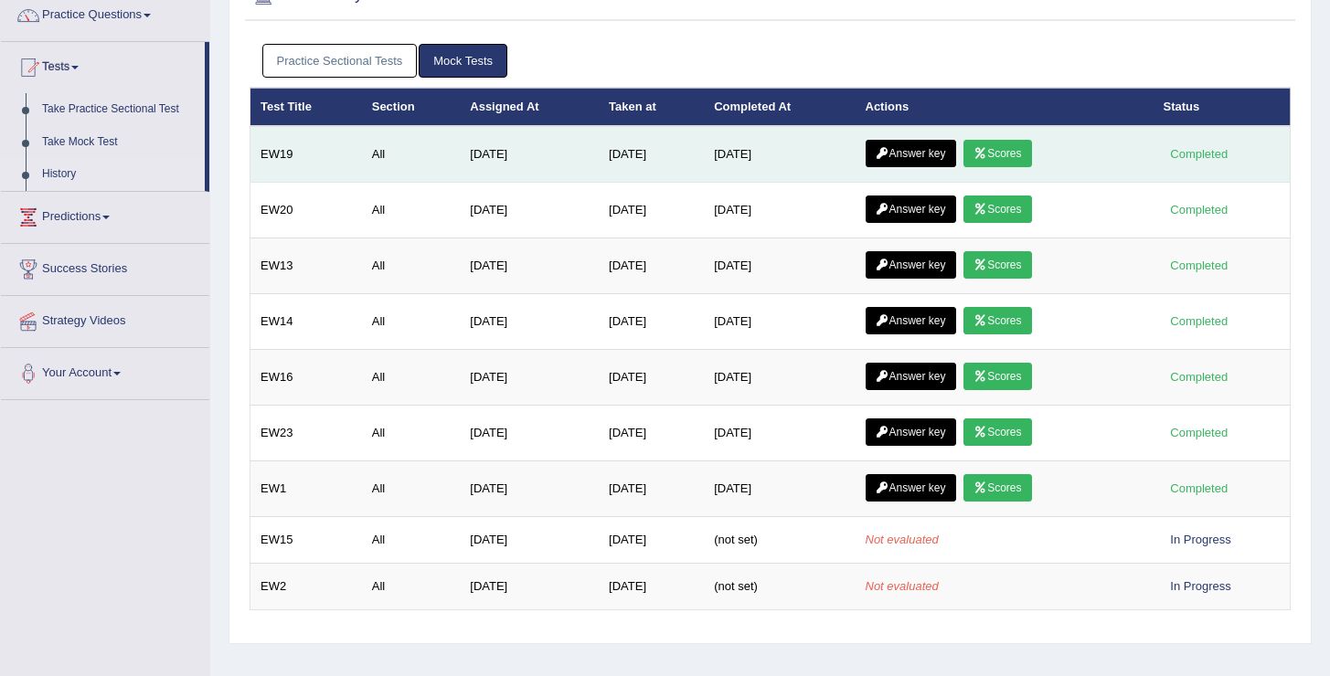
scroll to position [142, 0]
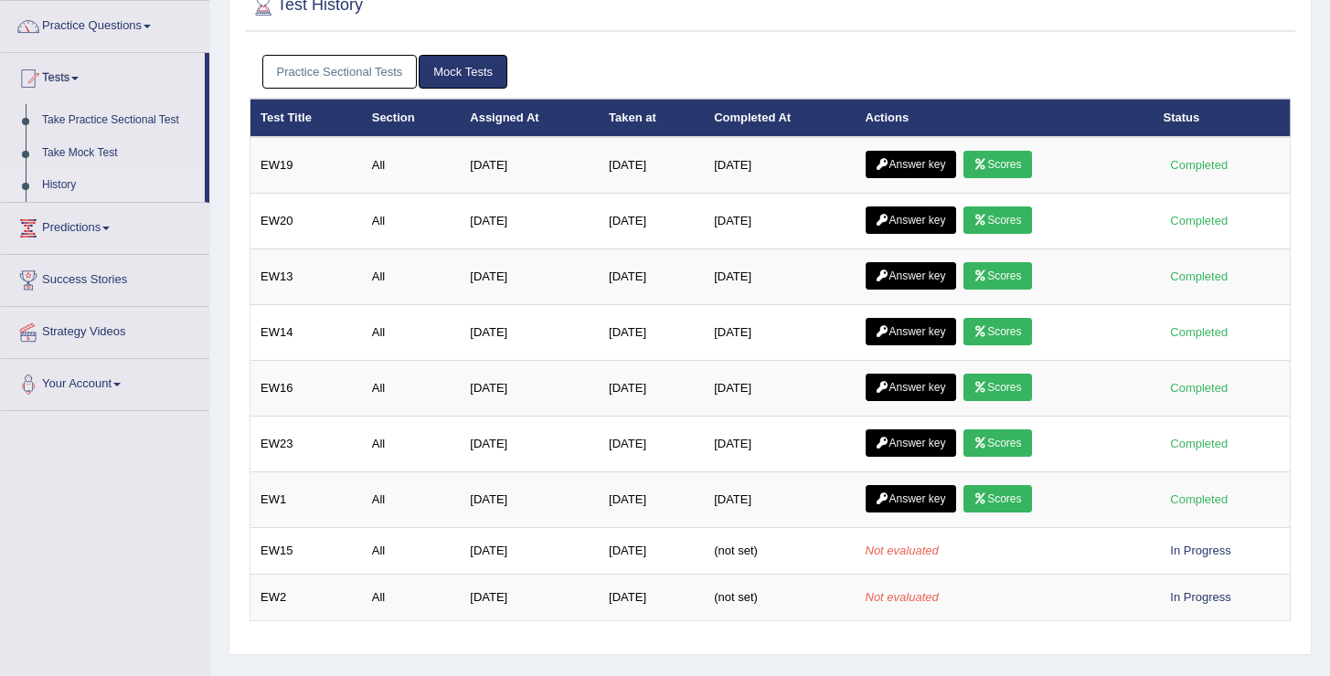
click at [351, 63] on link "Practice Sectional Tests" at bounding box center [339, 72] width 155 height 34
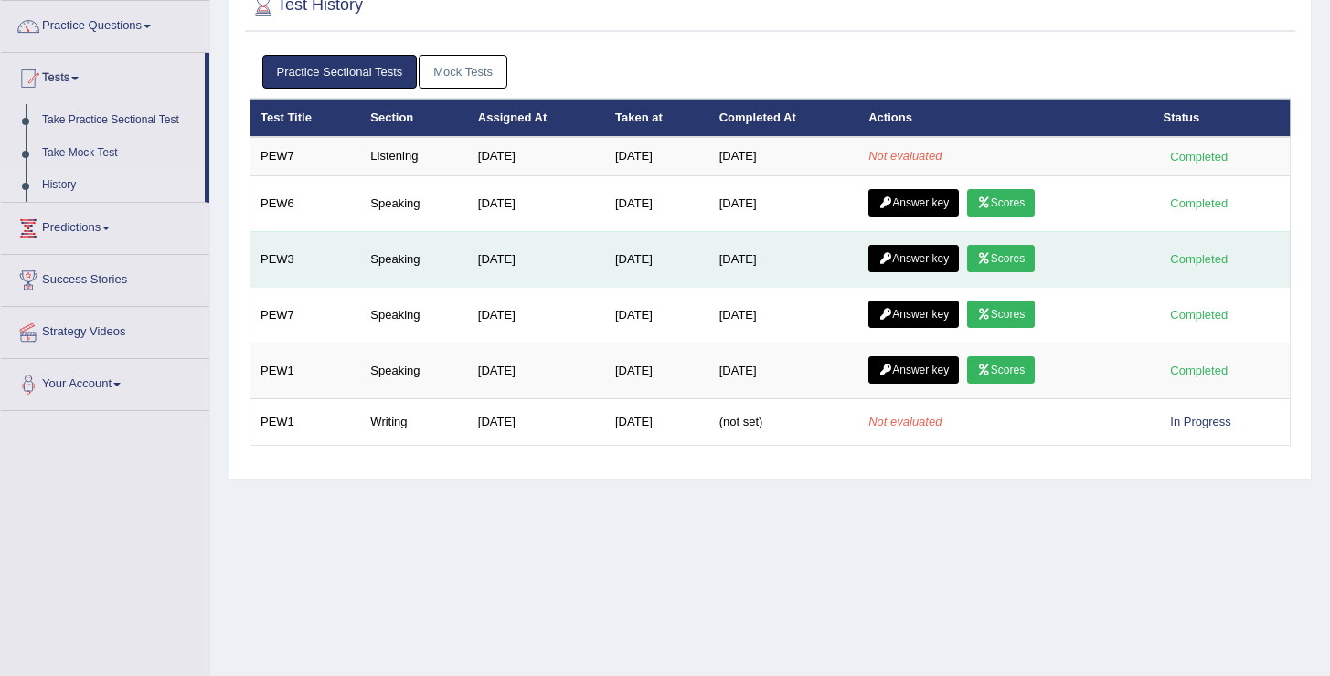
click at [1030, 259] on link "Scores" at bounding box center [1001, 258] width 68 height 27
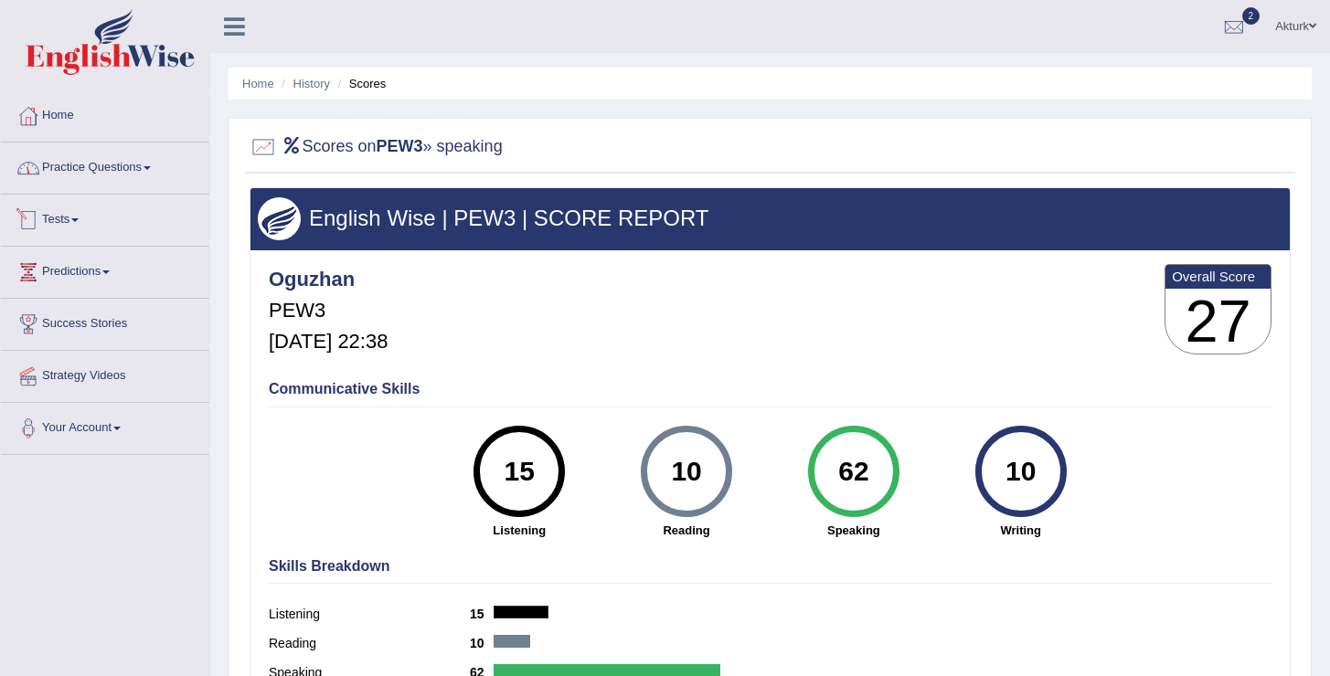
click at [76, 217] on link "Tests" at bounding box center [105, 218] width 208 height 46
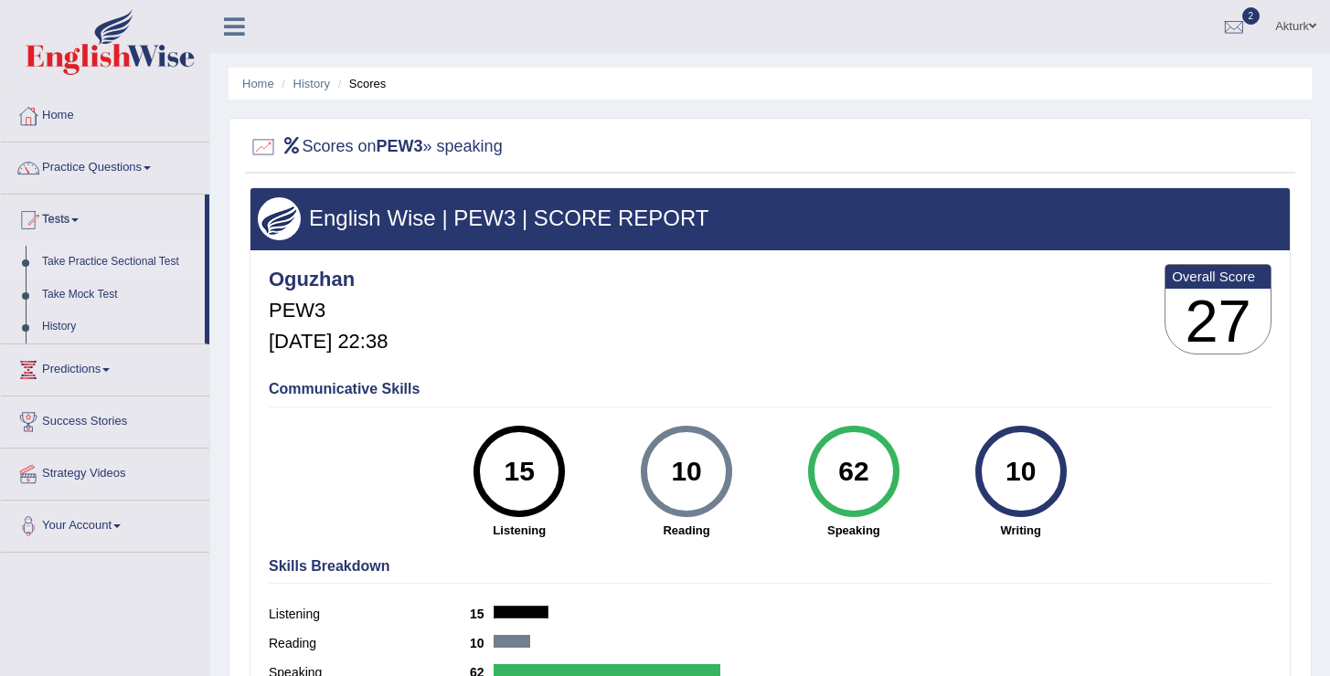
click at [87, 264] on link "Take Practice Sectional Test" at bounding box center [119, 262] width 171 height 33
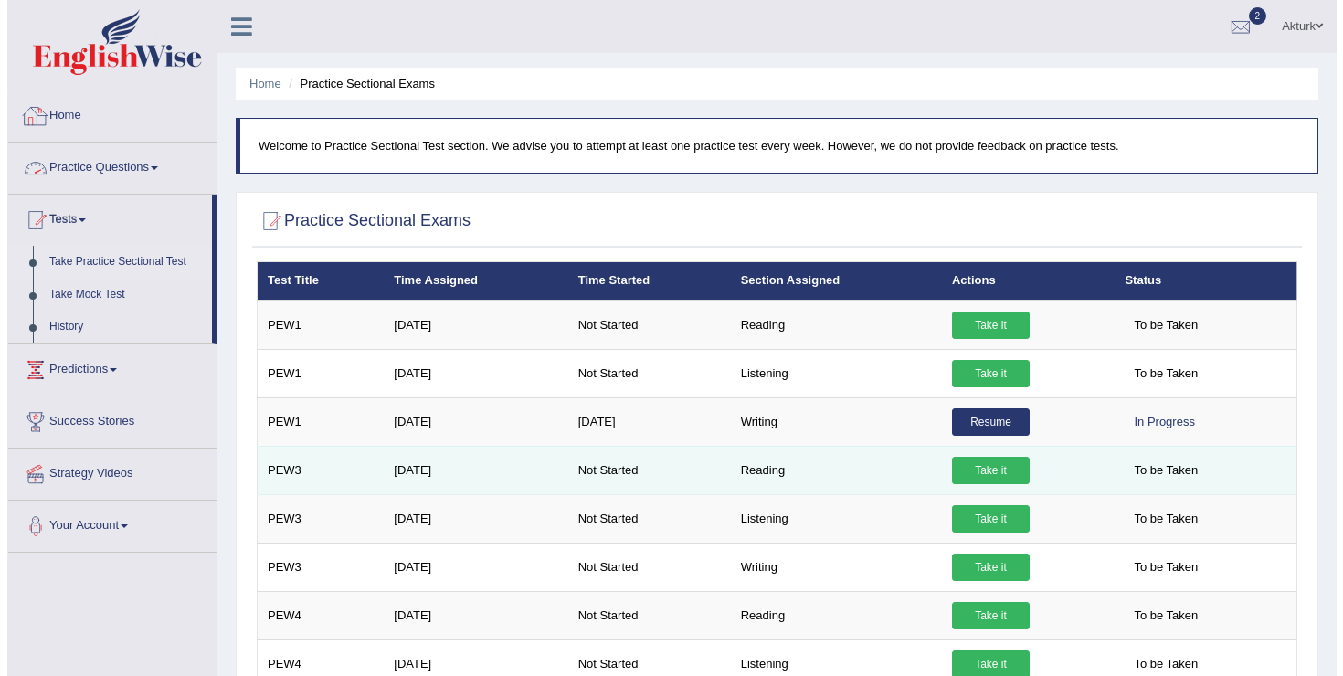
scroll to position [639, 0]
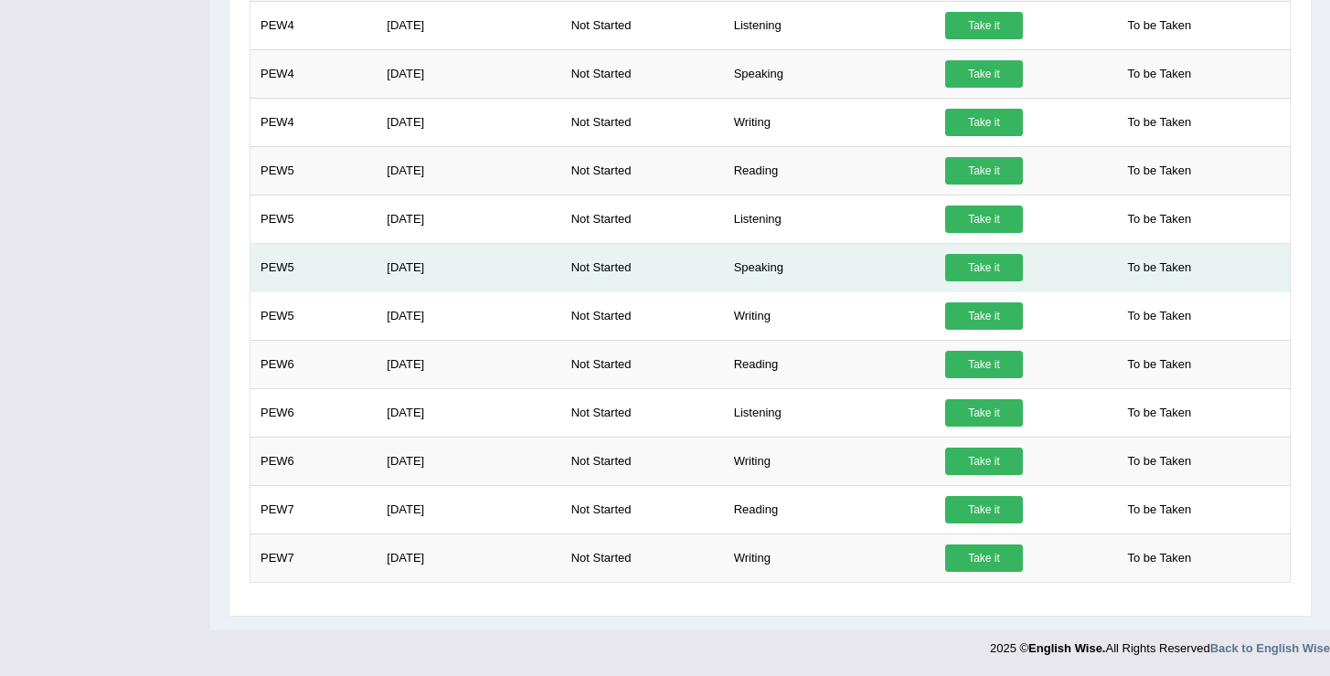
click at [1001, 264] on link "Take it" at bounding box center [984, 267] width 78 height 27
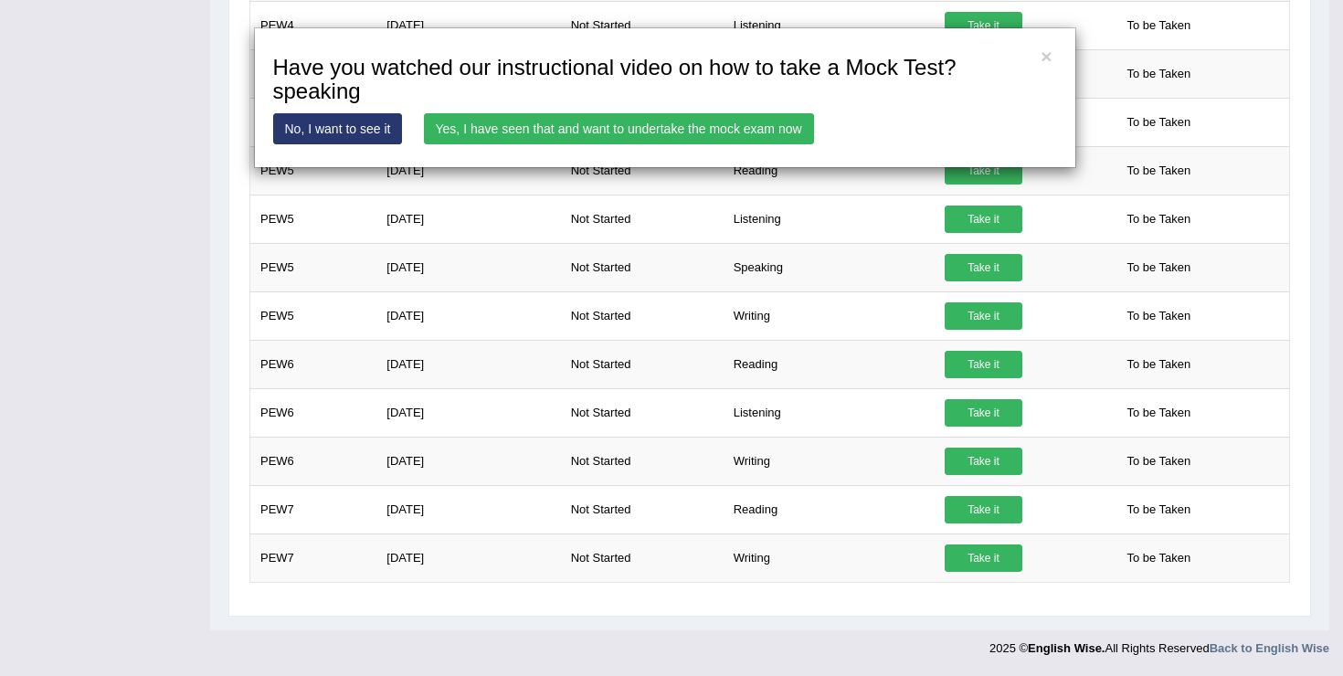
click at [700, 130] on link "Yes, I have seen that and want to undertake the mock exam now" at bounding box center [619, 128] width 390 height 31
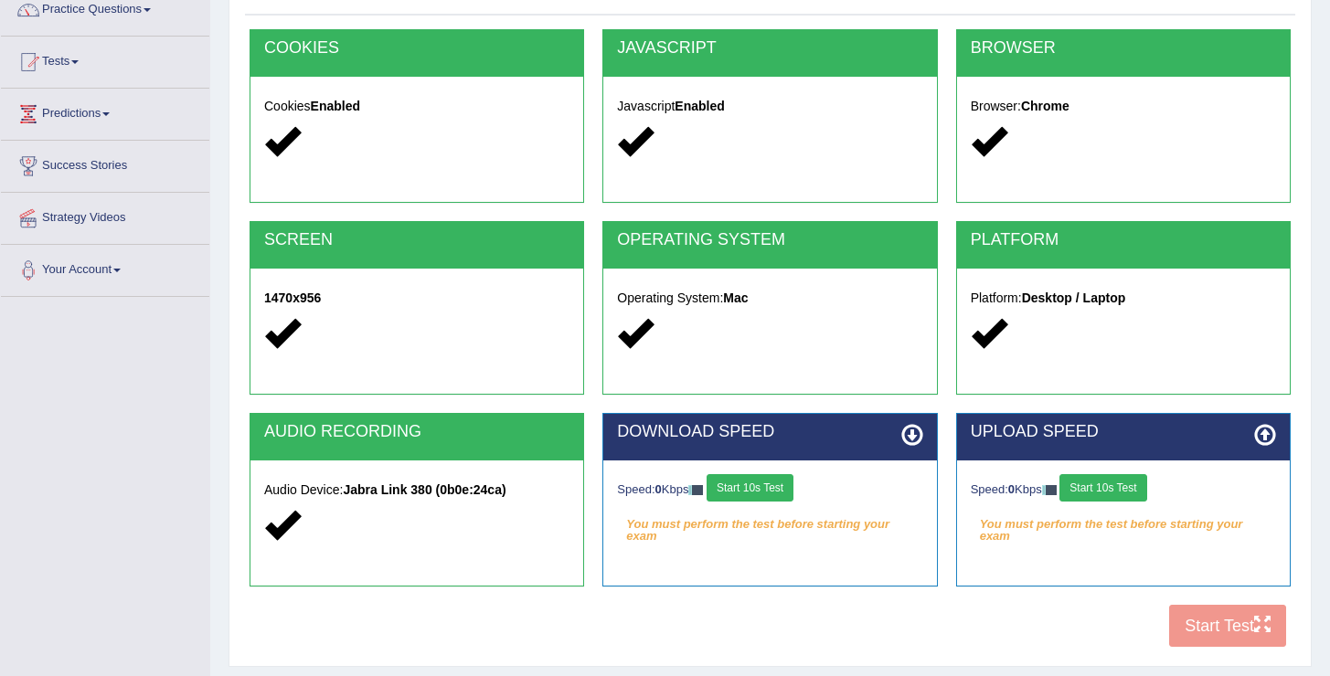
scroll to position [160, 0]
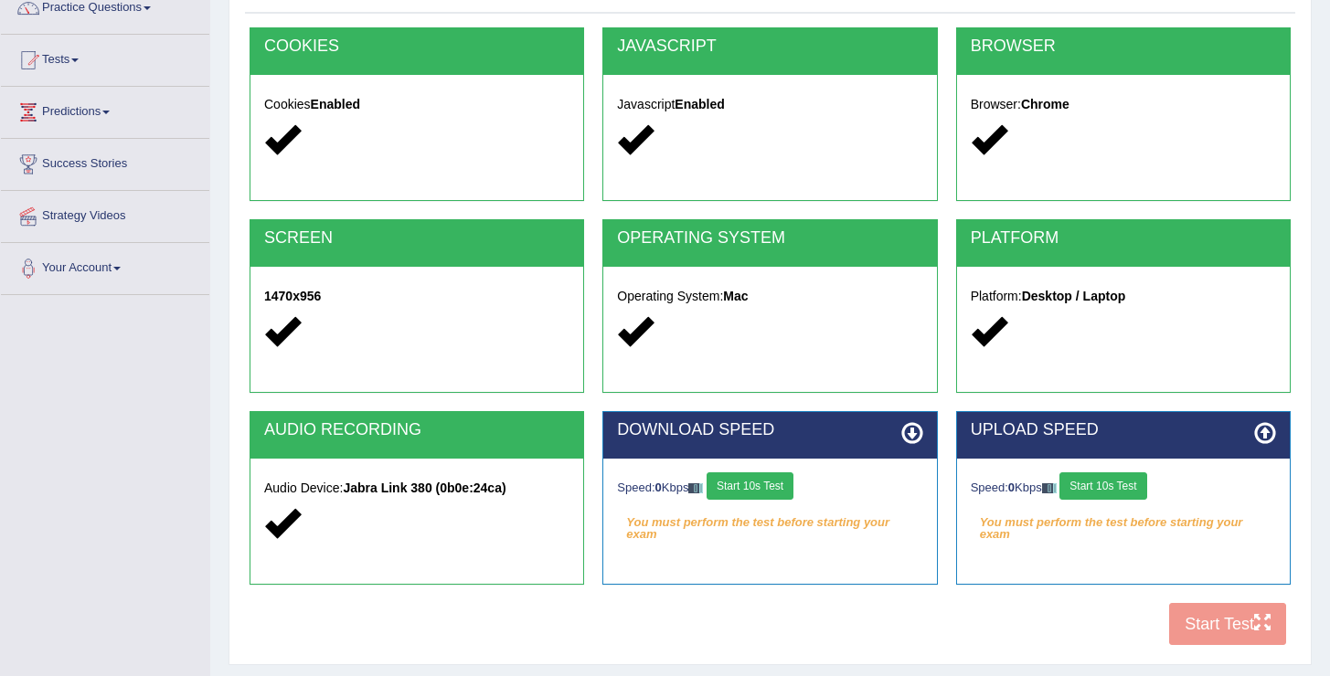
click at [775, 488] on button "Start 10s Test" at bounding box center [749, 485] width 87 height 27
click at [1098, 487] on button "Start 10s Test" at bounding box center [1102, 485] width 87 height 27
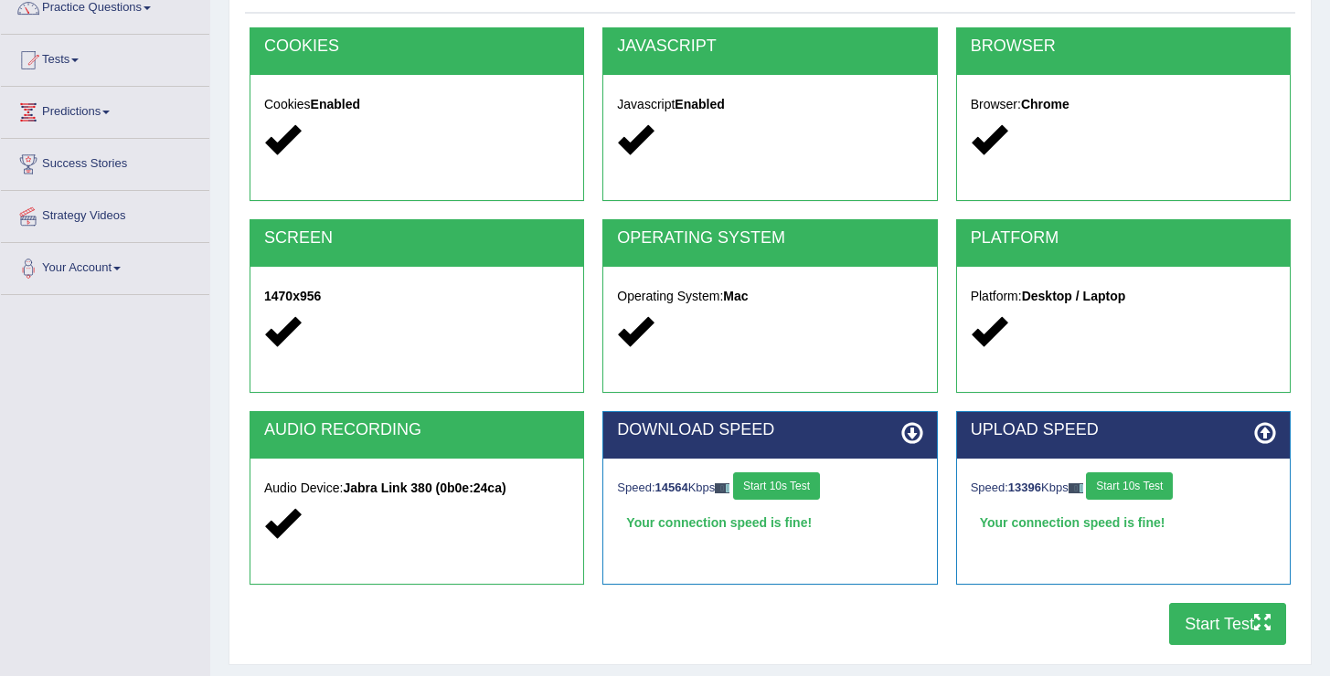
click at [1205, 629] on button "Start Test" at bounding box center [1227, 624] width 117 height 42
